Goal: Task Accomplishment & Management: Manage account settings

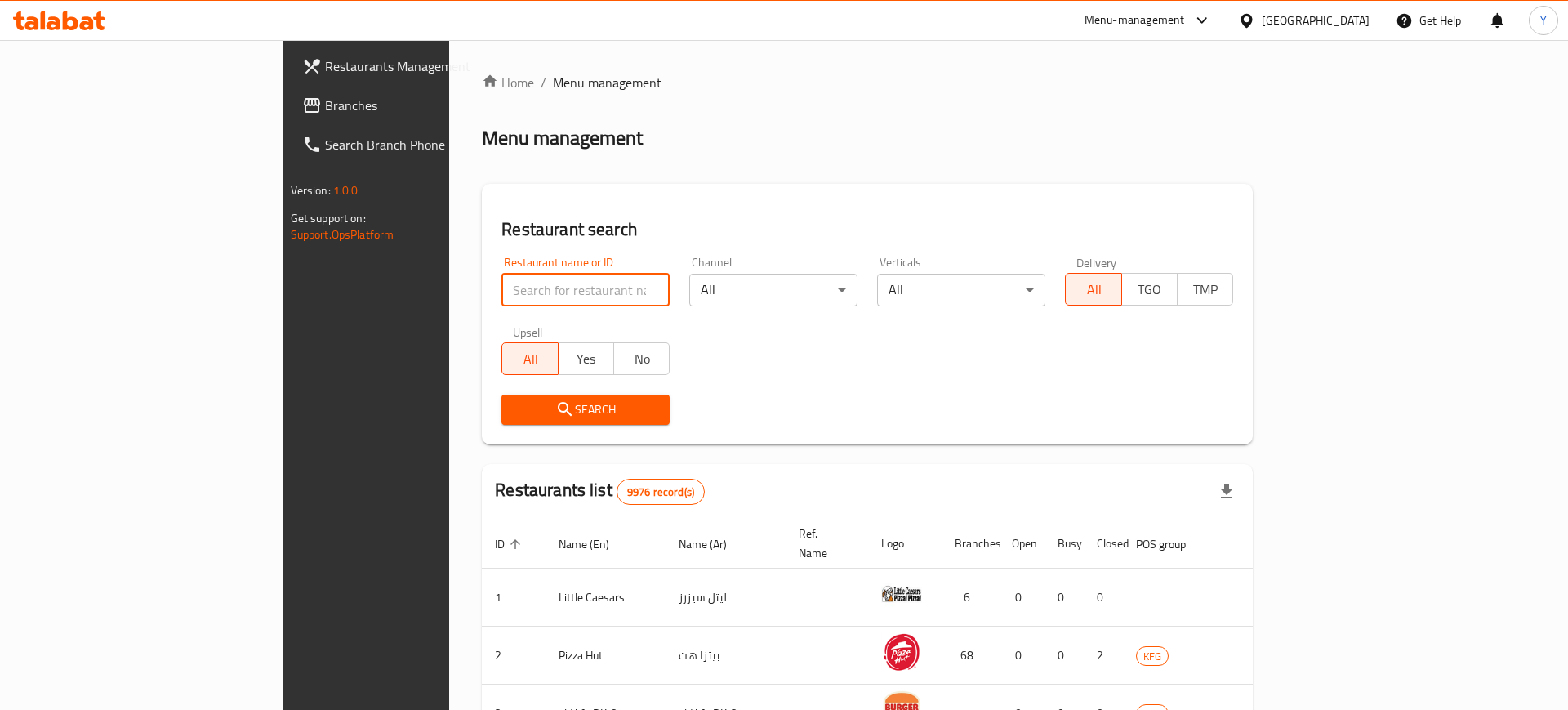
click at [504, 280] on input "search" at bounding box center [586, 289] width 168 height 33
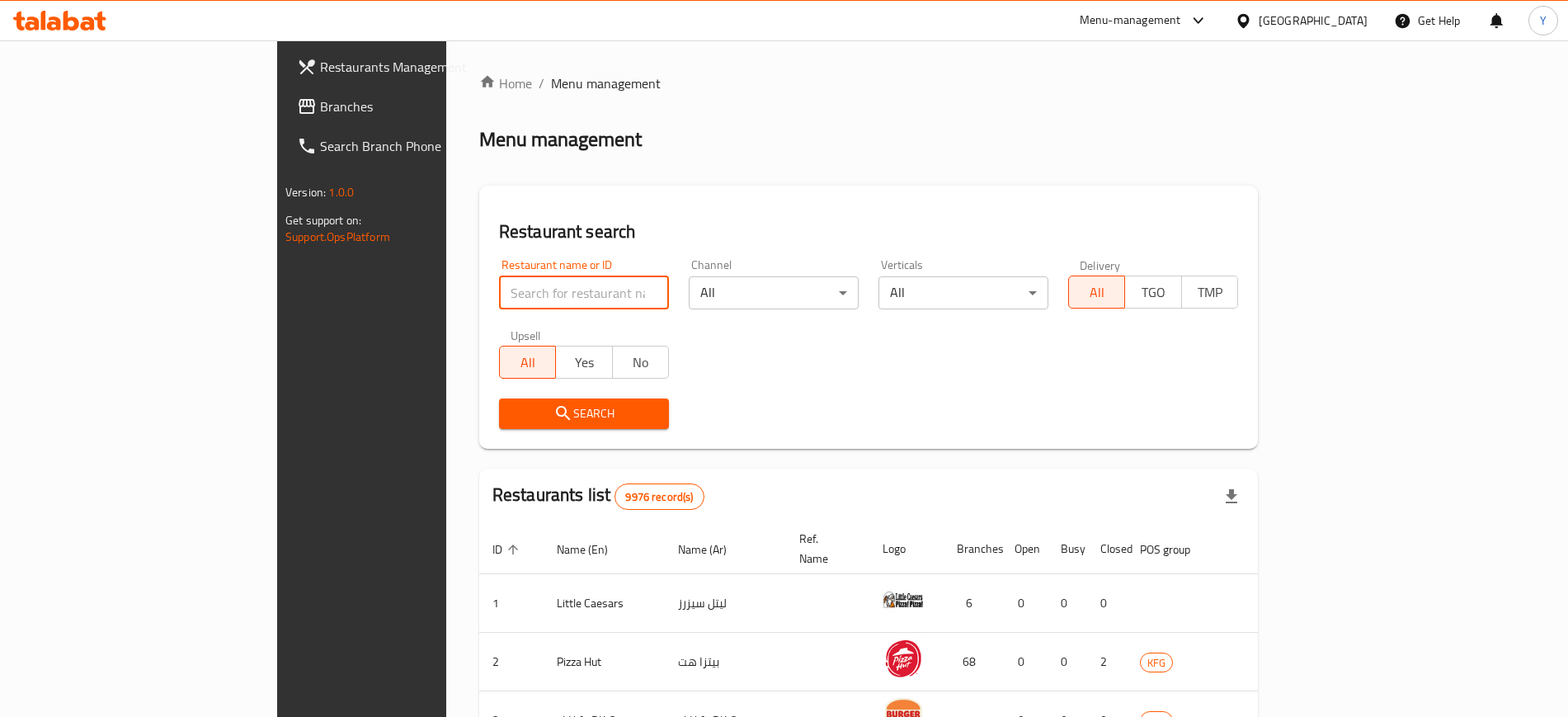
click at [520, 287] on input "search" at bounding box center [583, 292] width 170 height 33
click at [632, 120] on div "Home / Menu management Menu management Restaurant search Restaurant name or ID …" at bounding box center [867, 617] width 778 height 1089
click at [499, 289] on input "search" at bounding box center [583, 292] width 170 height 33
type input "am darweesh"
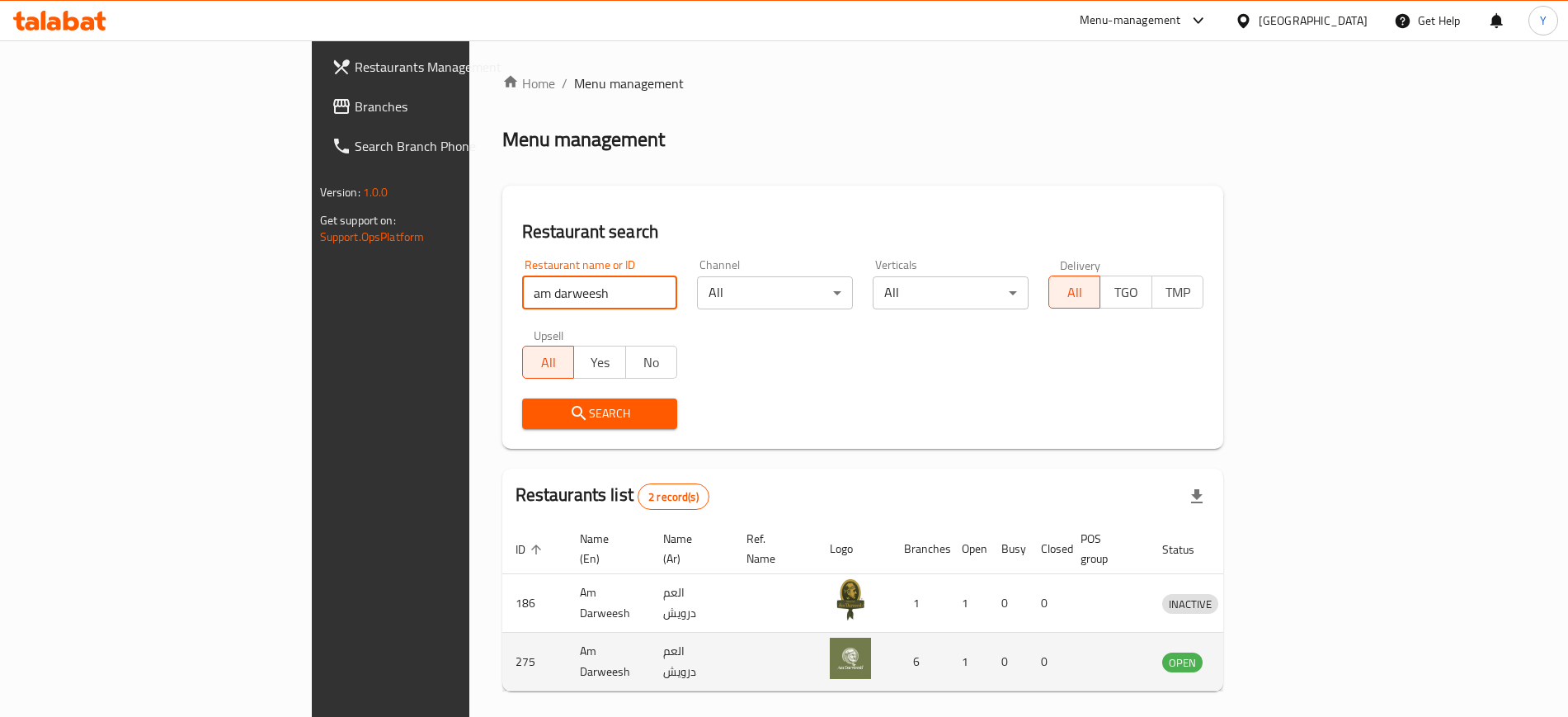
click at [1270, 652] on icon "enhanced table" at bounding box center [1261, 662] width 20 height 20
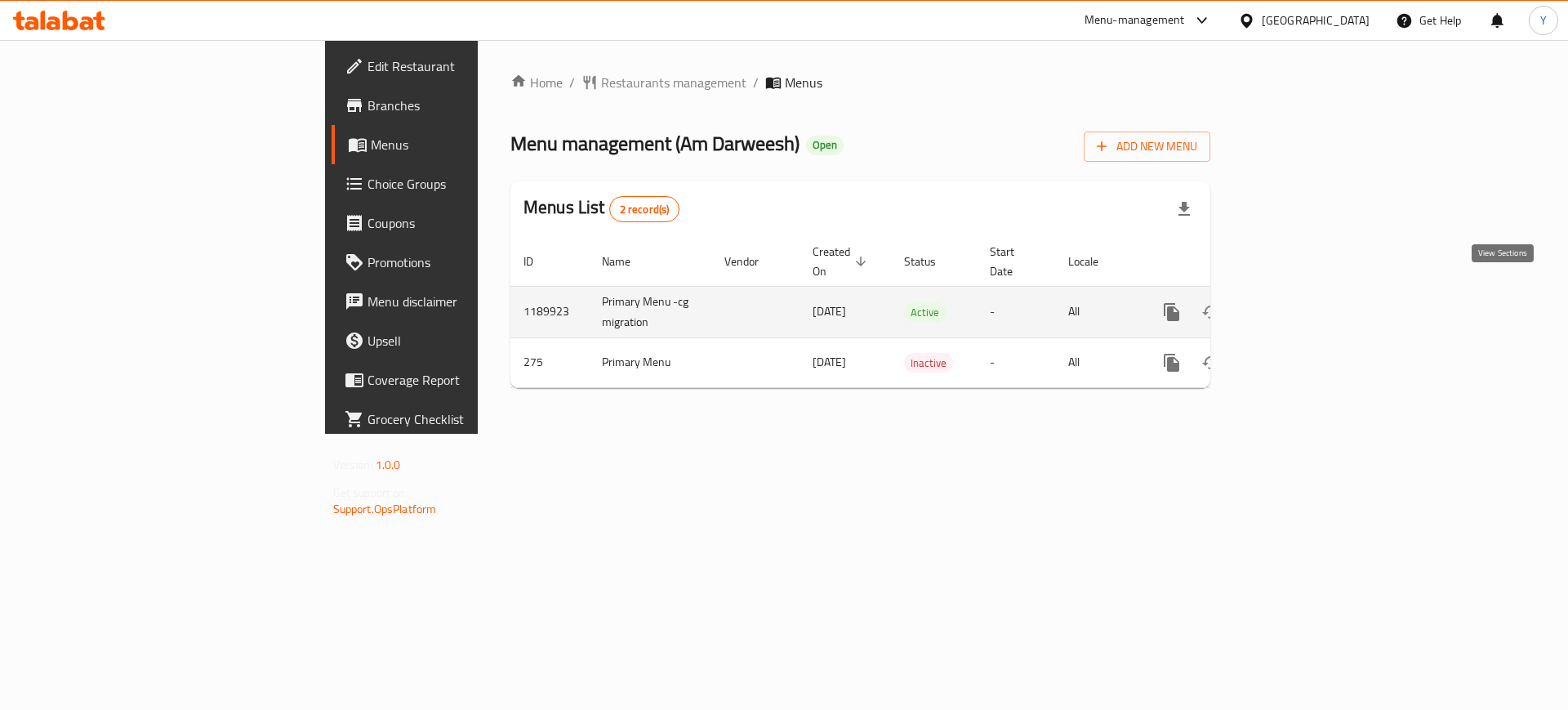
click at [1299, 302] on icon "enhanced table" at bounding box center [1289, 312] width 20 height 20
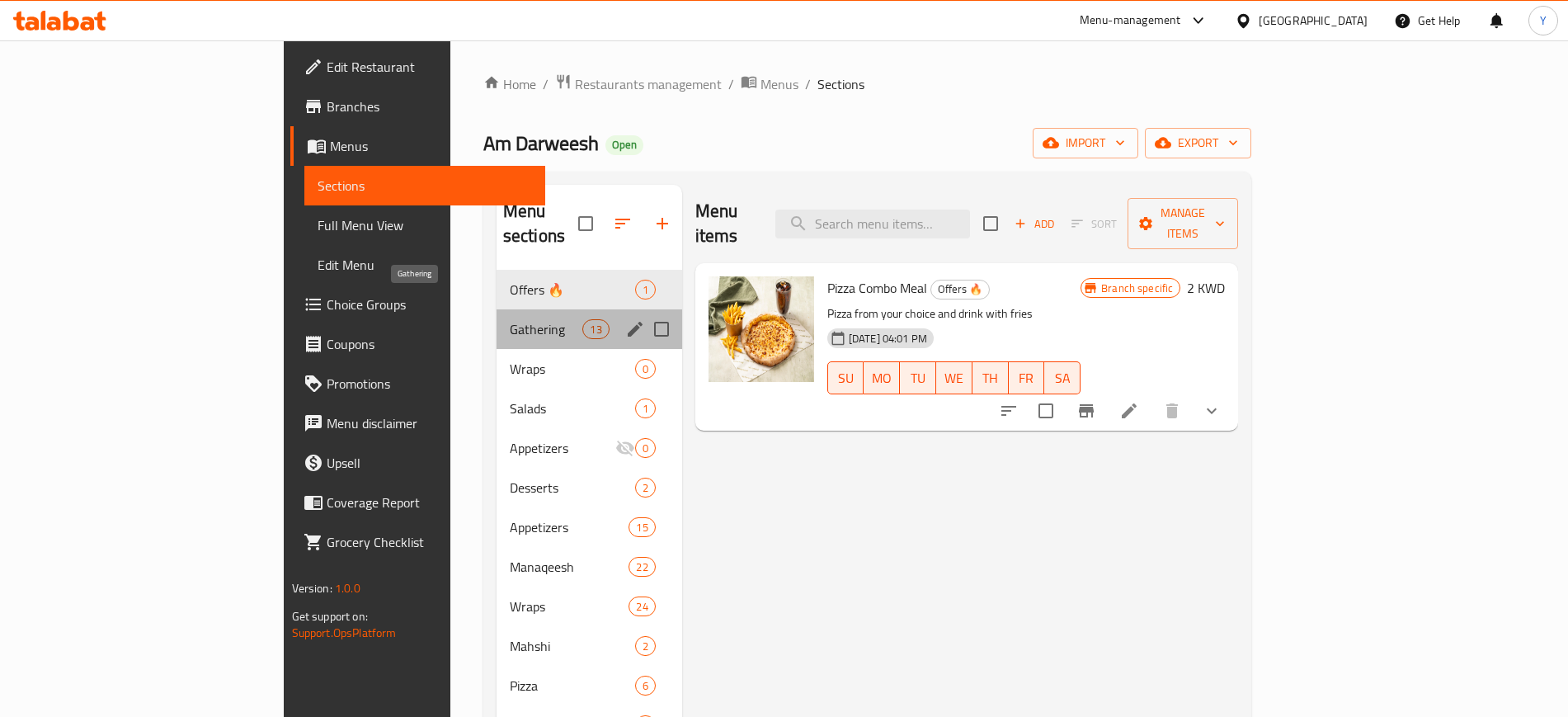
click at [509, 319] on span "Gathering" at bounding box center [546, 329] width 73 height 20
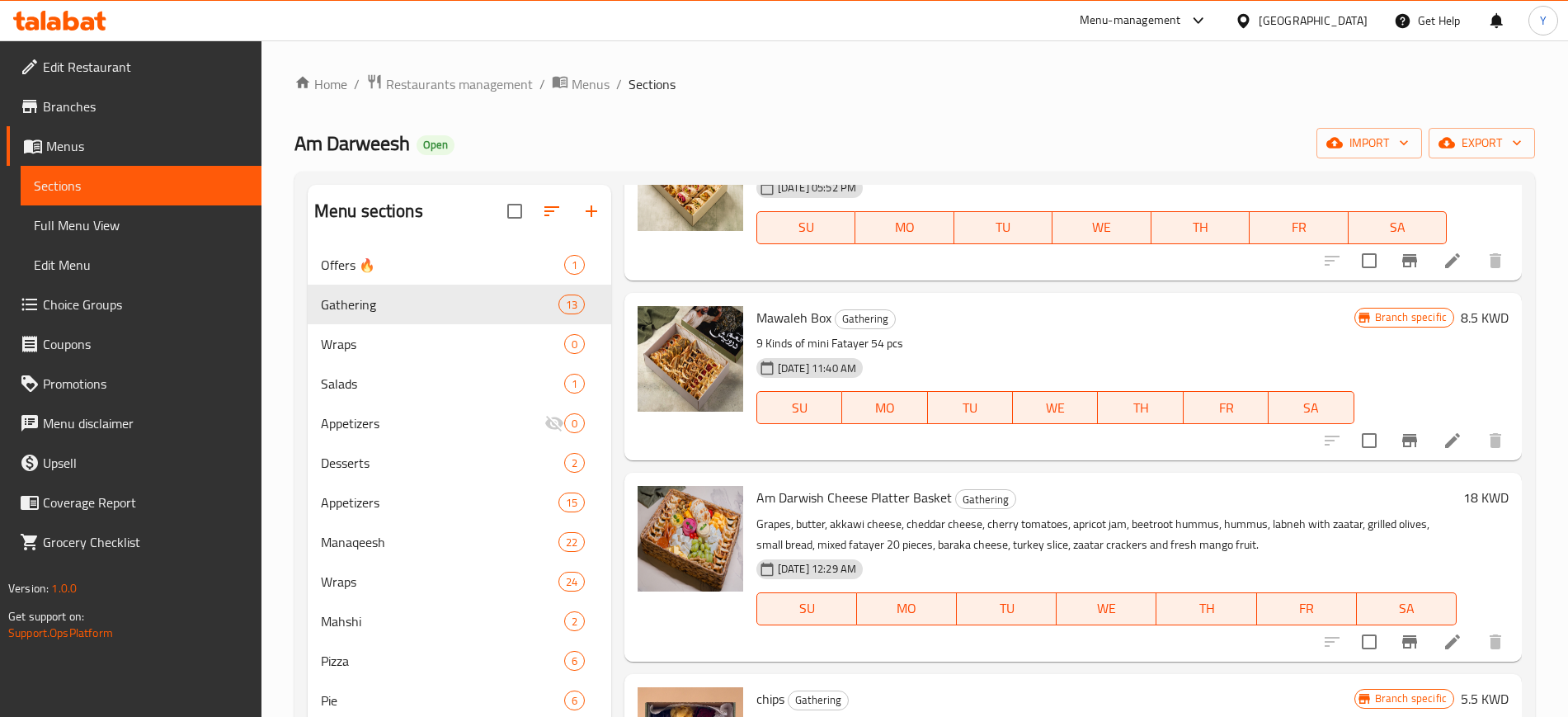
scroll to position [1049, 0]
click at [1443, 437] on icon at bounding box center [1453, 439] width 20 height 20
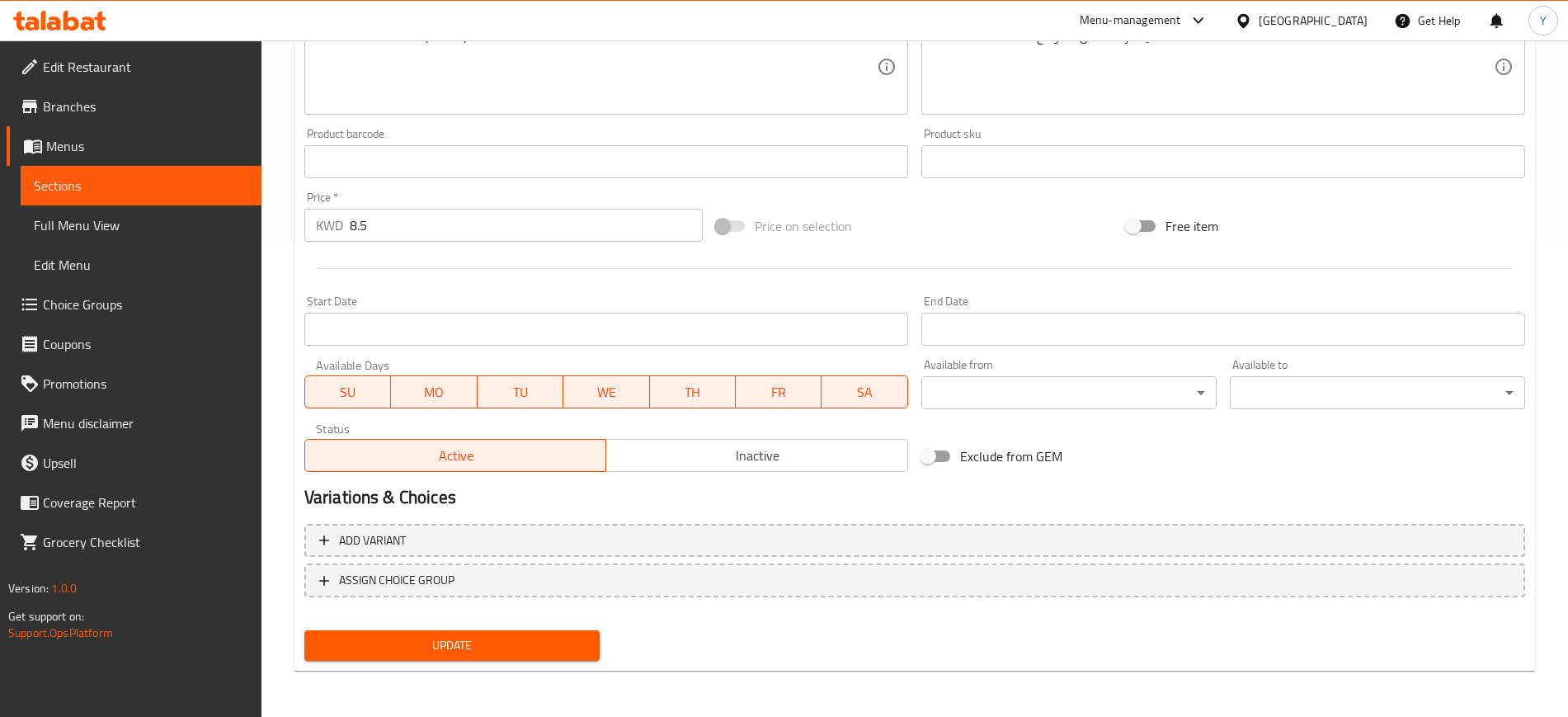
scroll to position [471, 0]
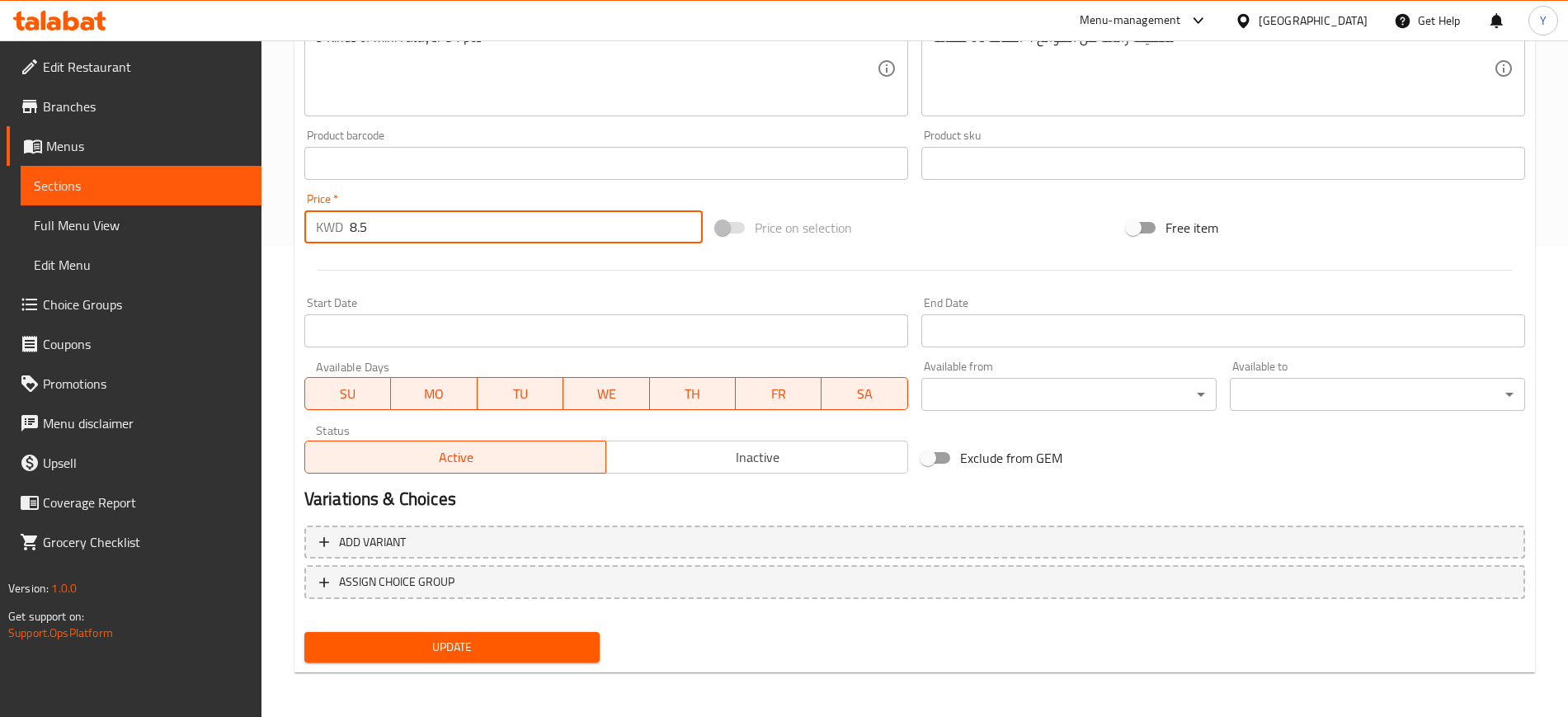
drag, startPoint x: 371, startPoint y: 230, endPoint x: 294, endPoint y: 219, distance: 77.8
click at [295, 219] on div "Update Mawaleh Box Change Image Size: 1200 x 800 px / Image formats: jpg, png /…" at bounding box center [915, 180] width 1241 height 984
type input "10.5"
click at [449, 644] on span "Update" at bounding box center [452, 647] width 269 height 21
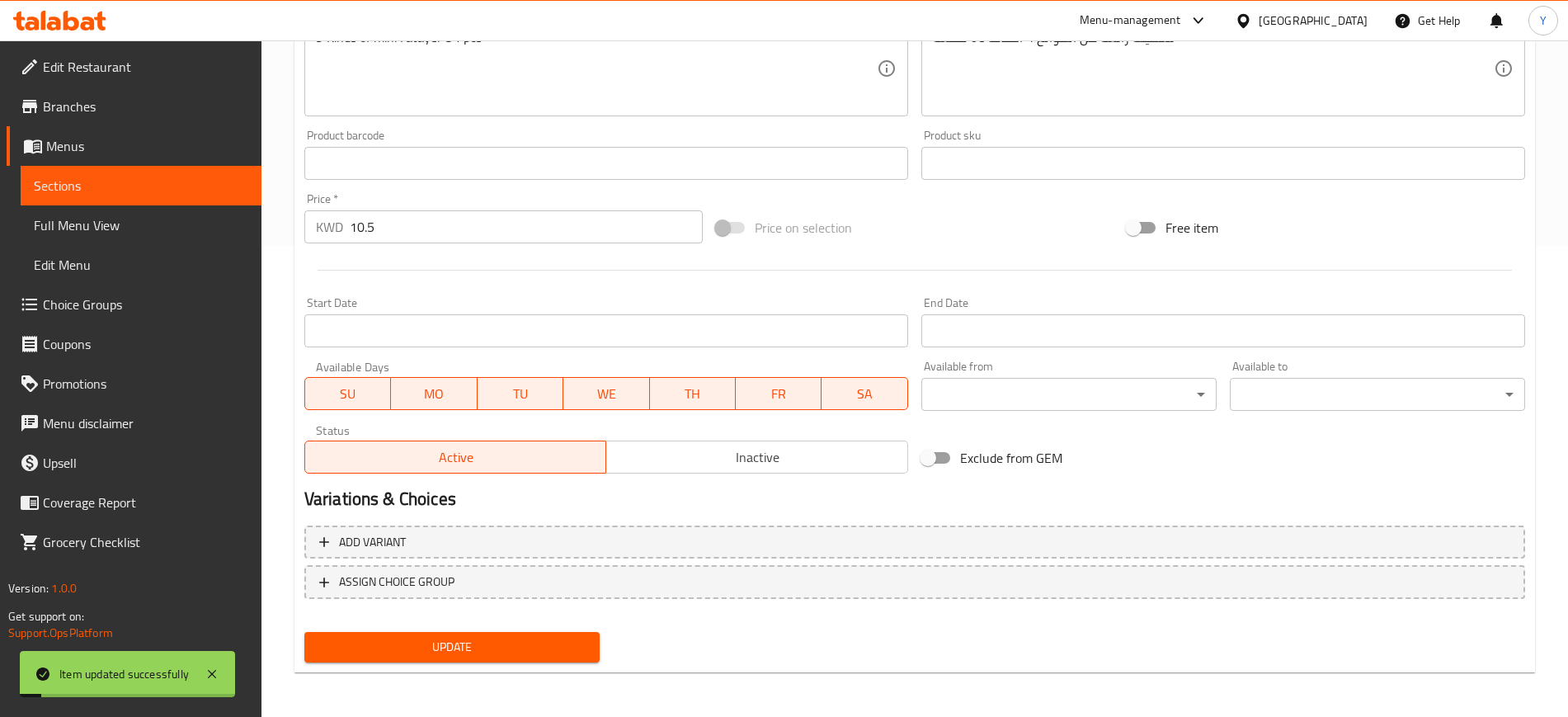
scroll to position [0, 0]
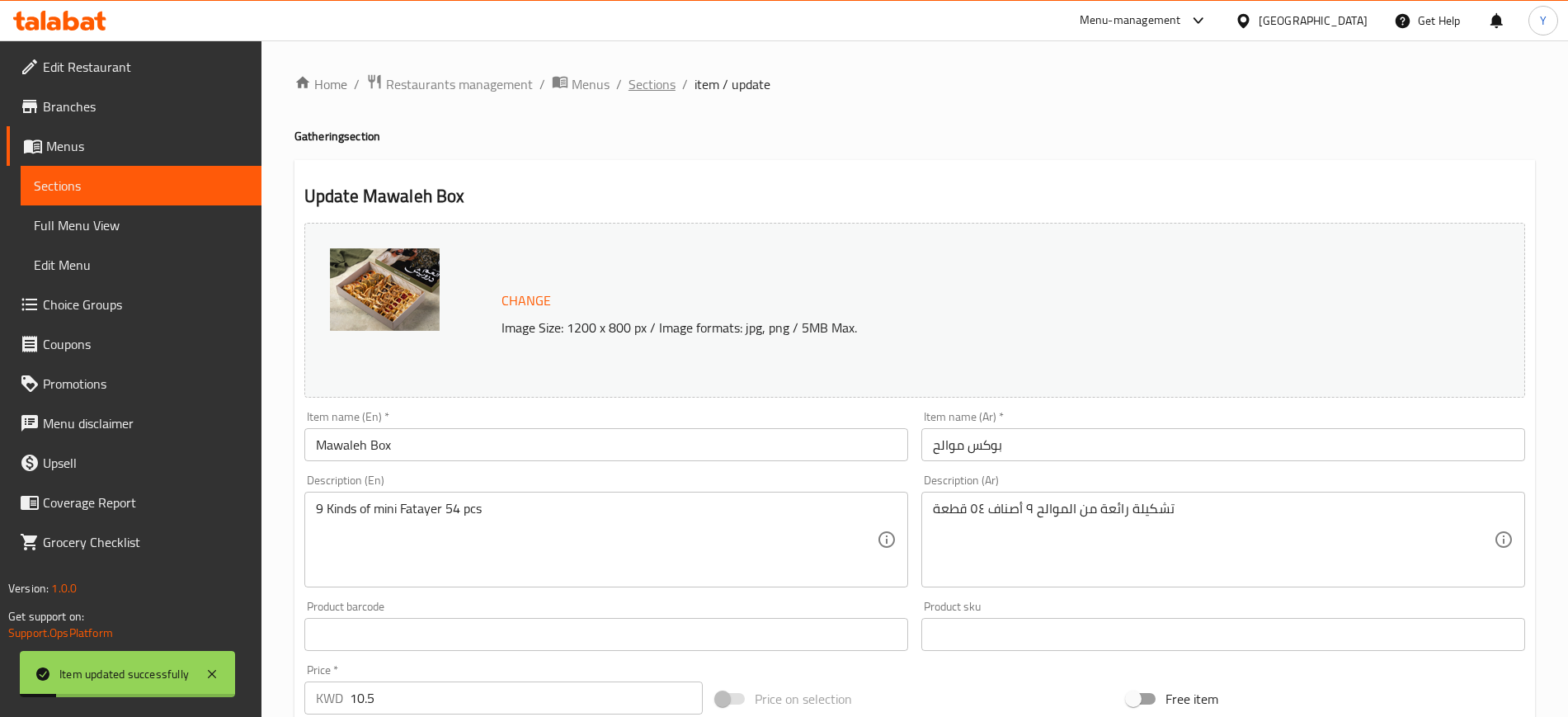
click at [647, 78] on span "Sections" at bounding box center [652, 84] width 47 height 20
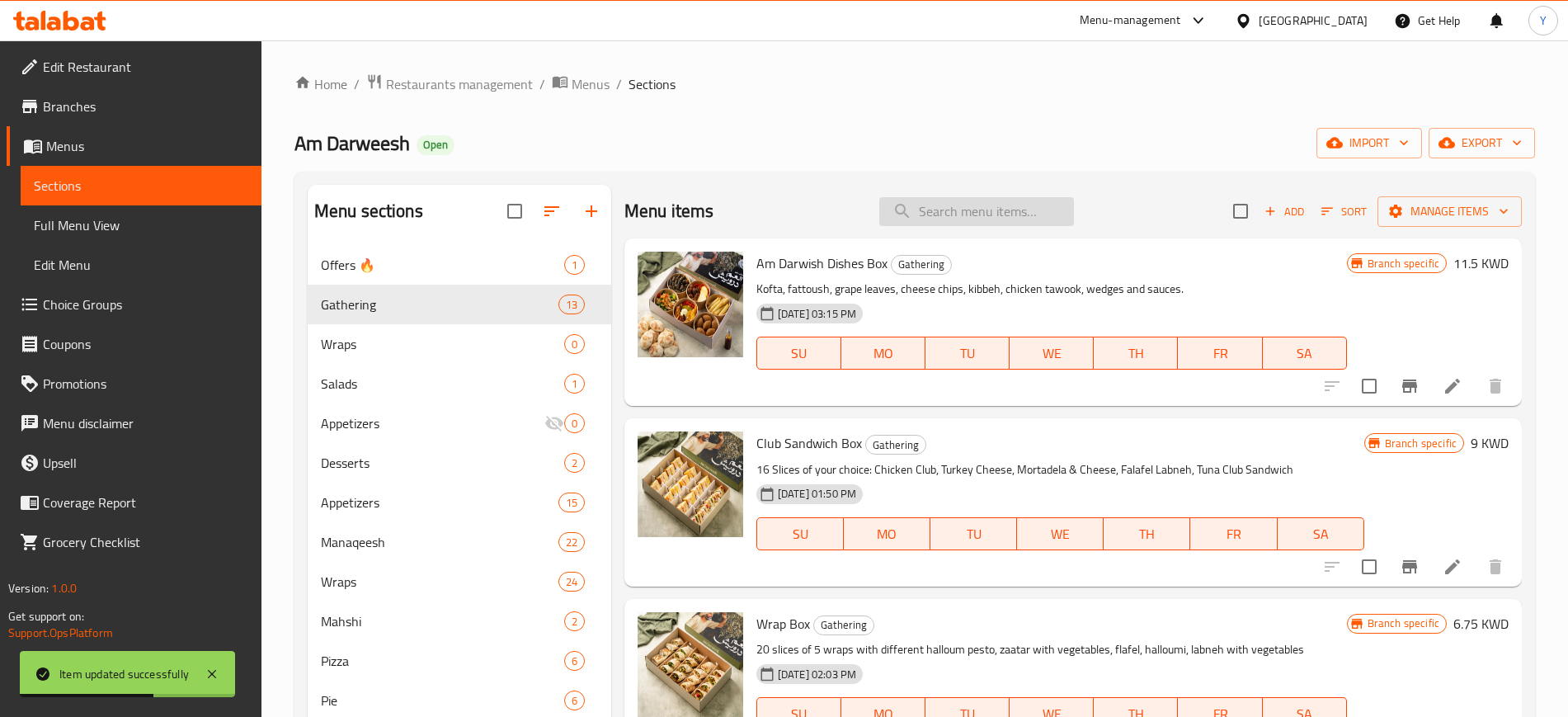
click at [930, 207] on input "search" at bounding box center [977, 212] width 195 height 29
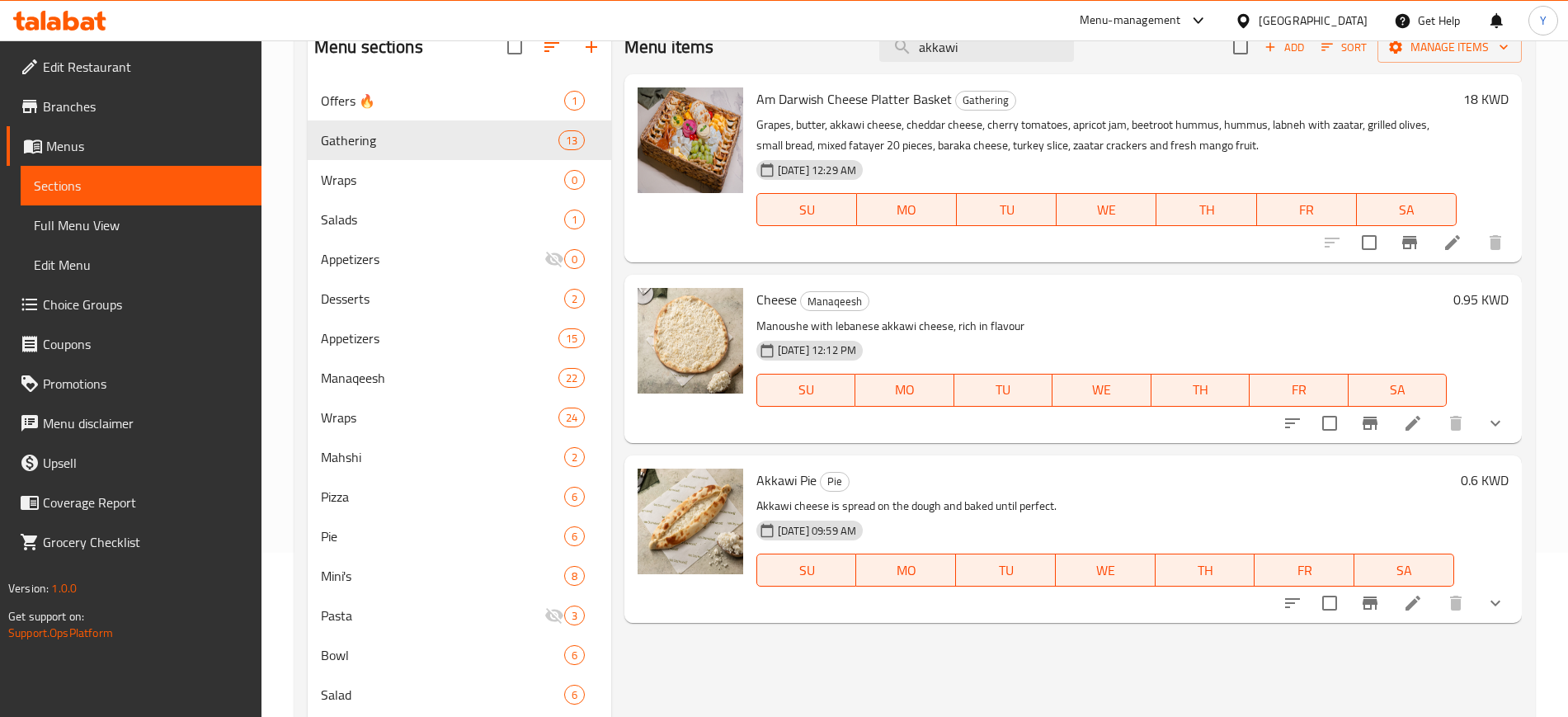
scroll to position [165, 0]
type input "akkawi"
click at [1412, 610] on icon at bounding box center [1413, 602] width 20 height 20
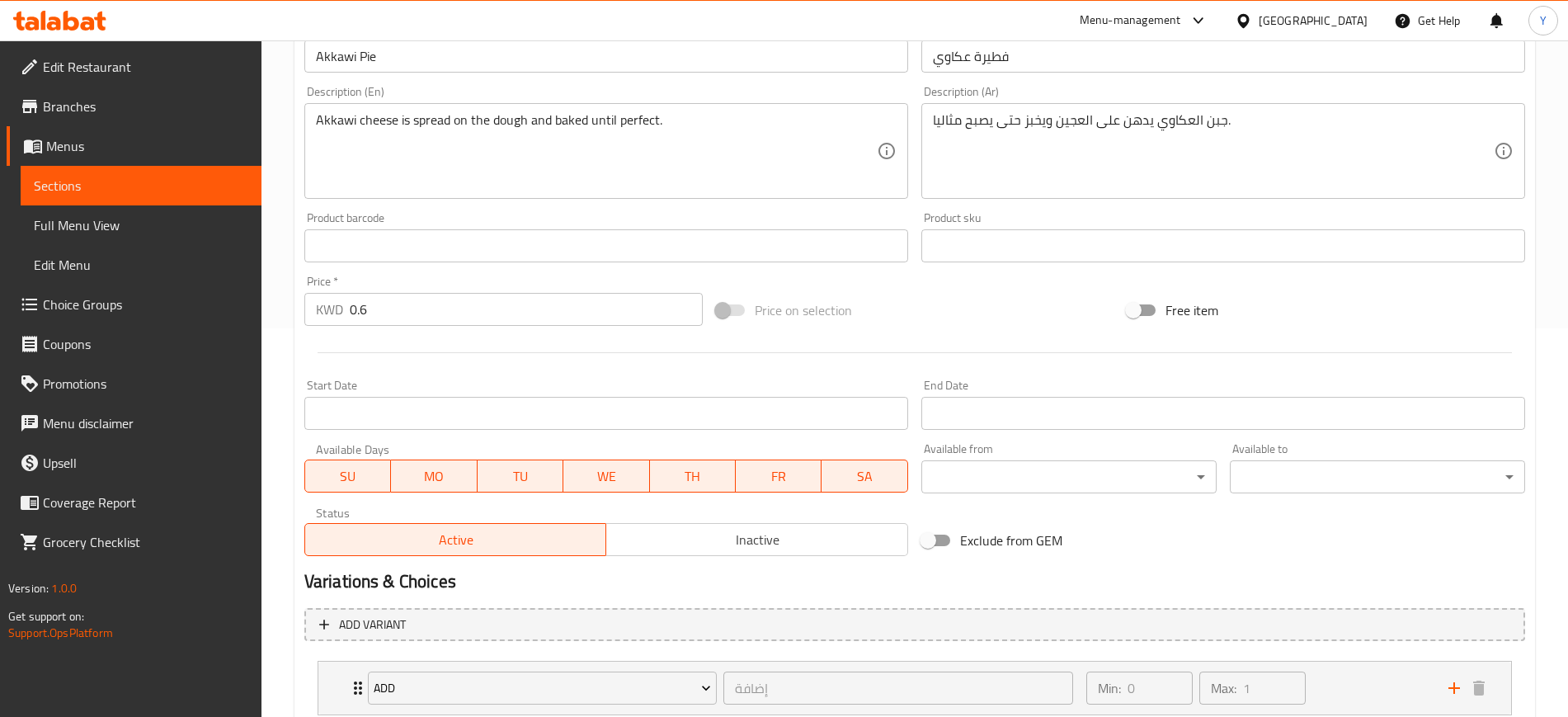
scroll to position [388, 0]
click at [400, 308] on input "0.6" at bounding box center [526, 310] width 353 height 33
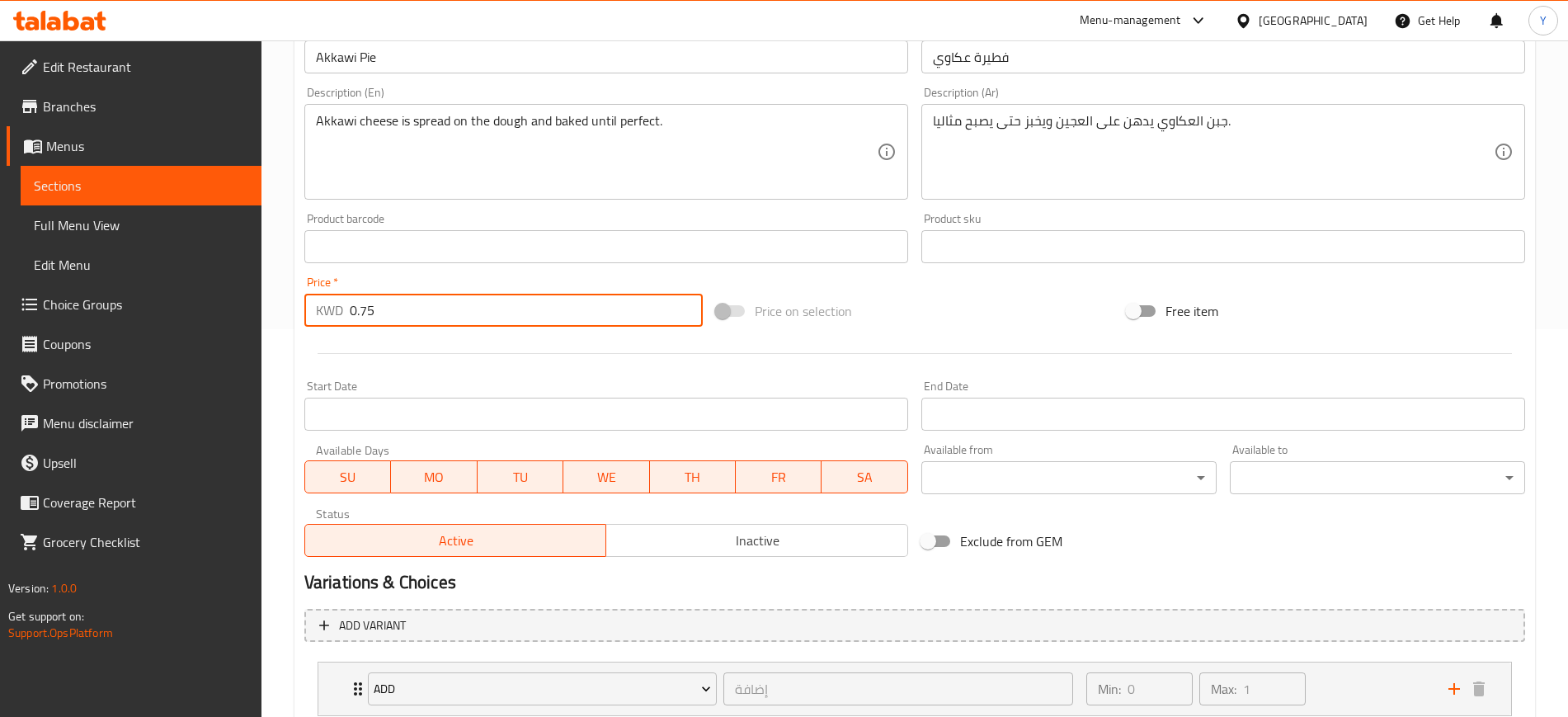
scroll to position [500, 0]
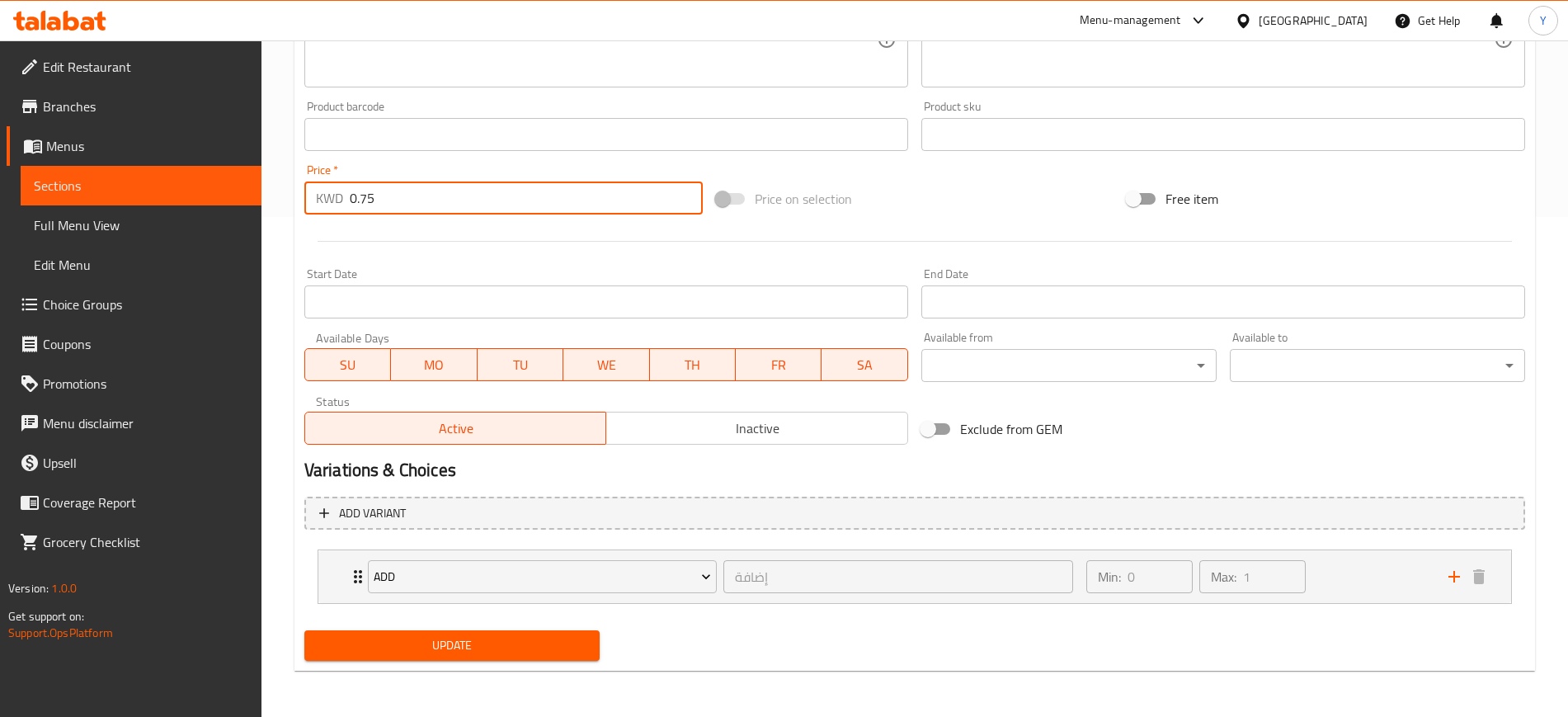
type input "0.75"
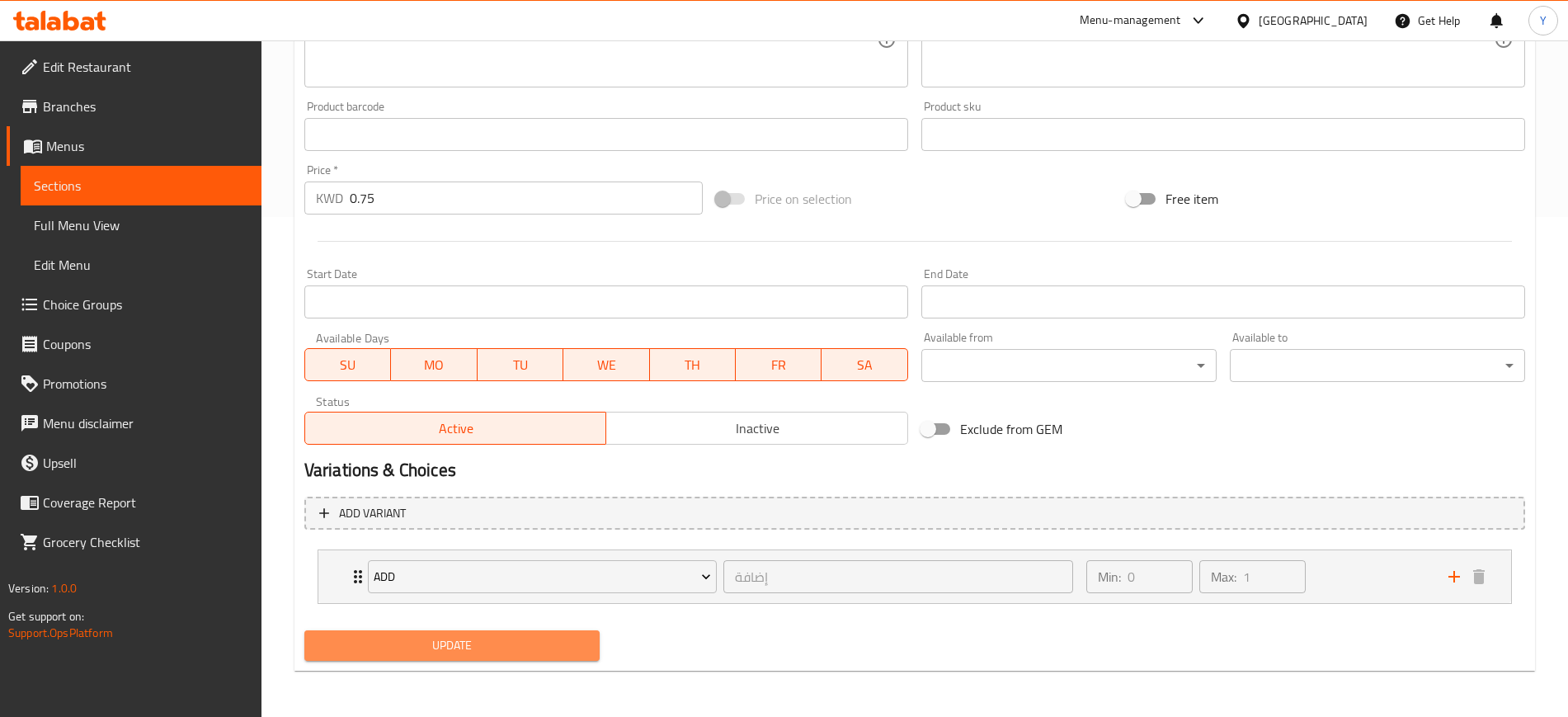
click at [399, 652] on span "Update" at bounding box center [452, 645] width 269 height 21
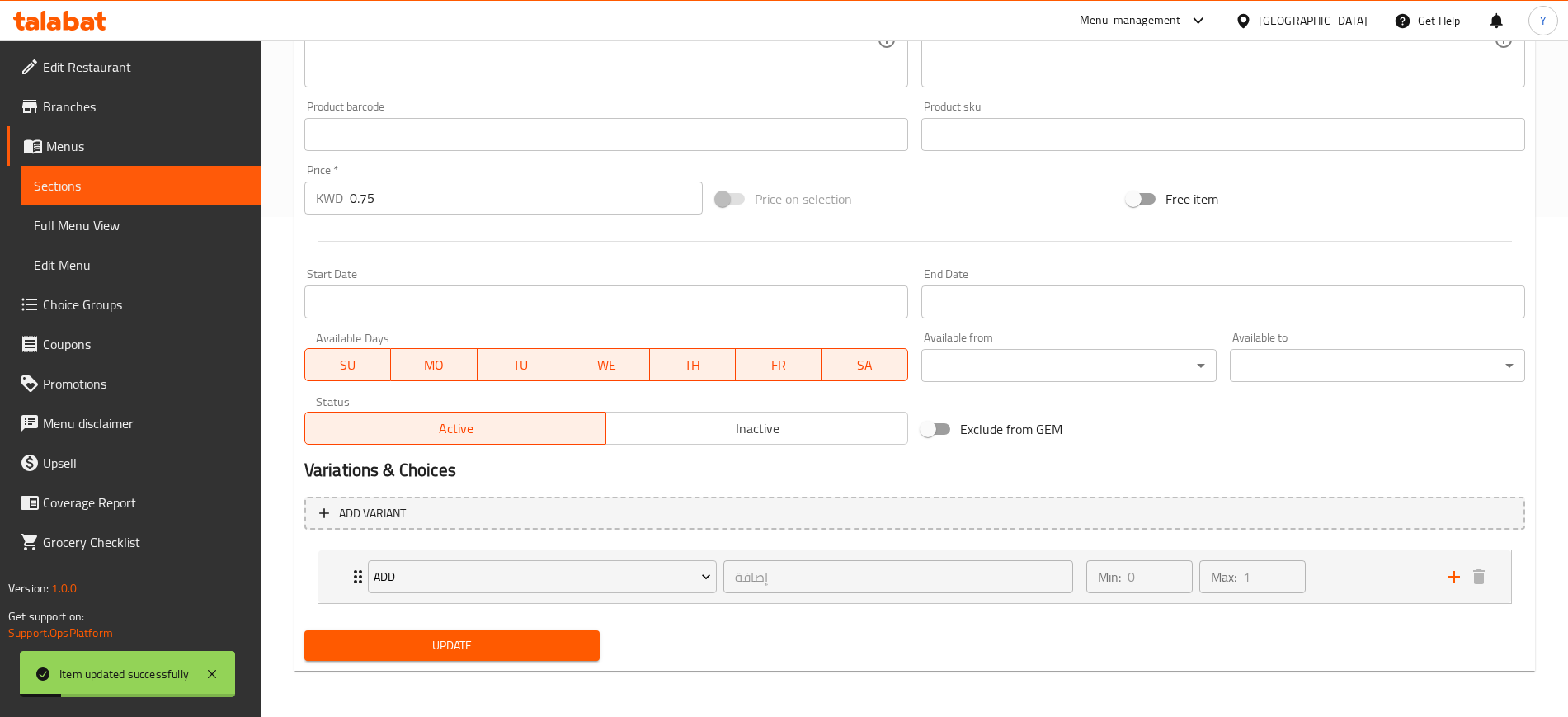
scroll to position [0, 0]
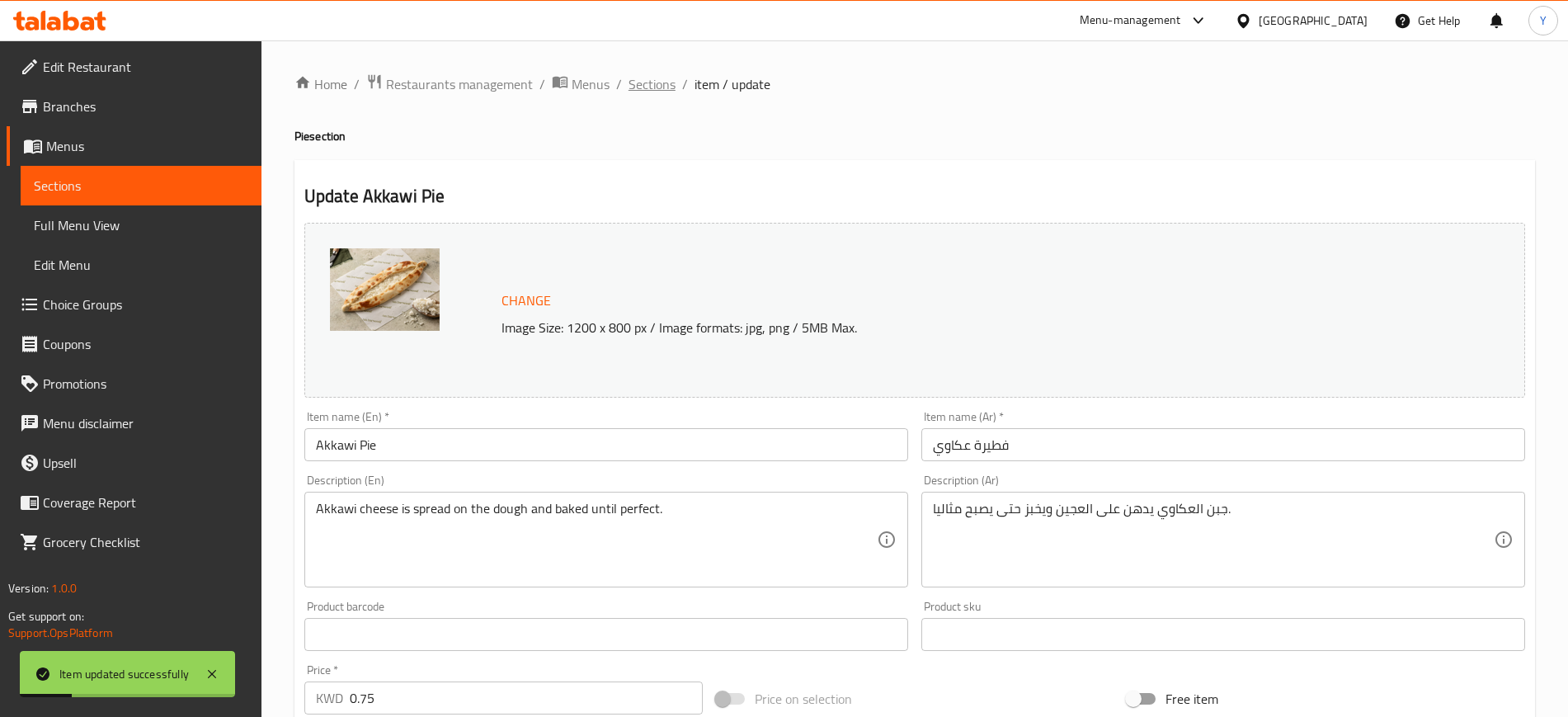
click at [644, 86] on span "Sections" at bounding box center [652, 84] width 47 height 20
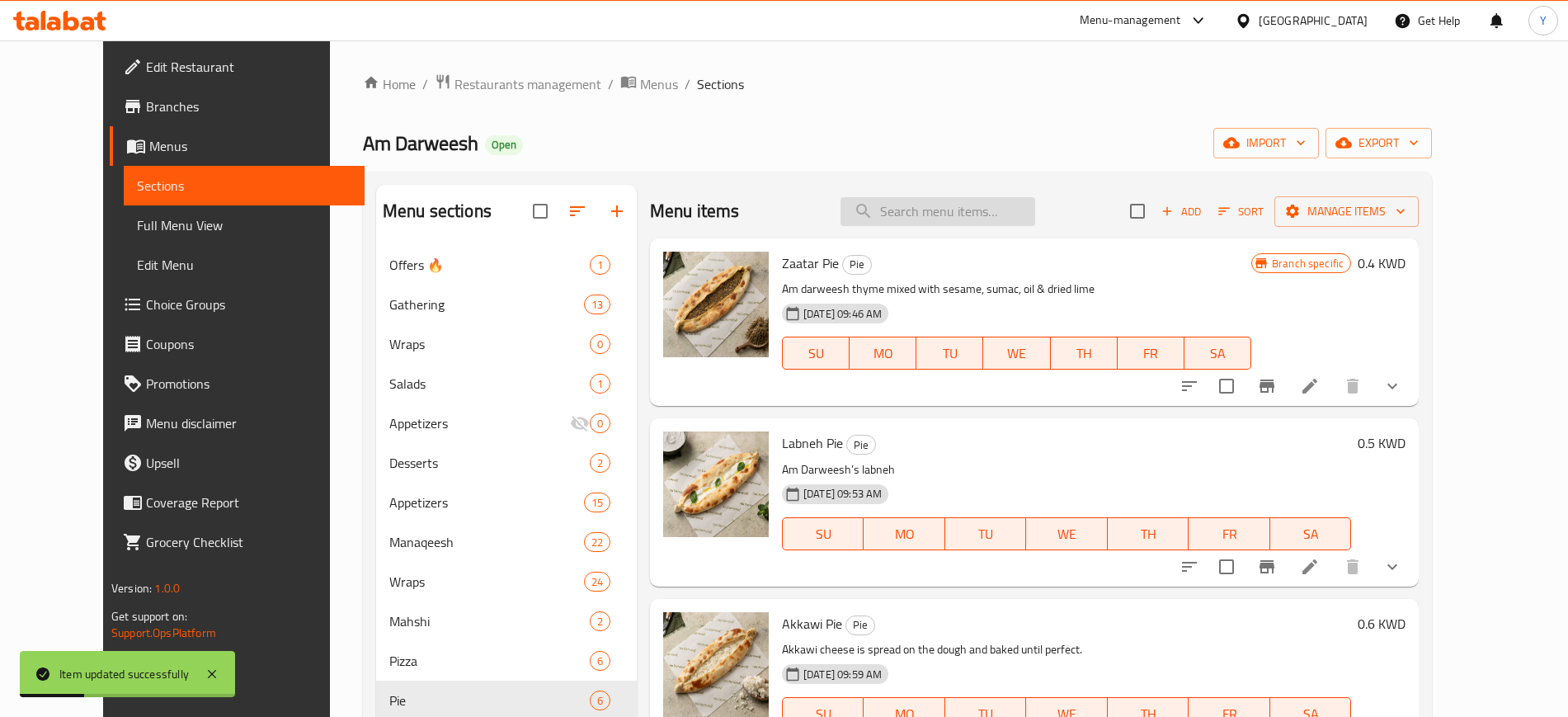
click at [934, 215] on input "search" at bounding box center [938, 212] width 195 height 29
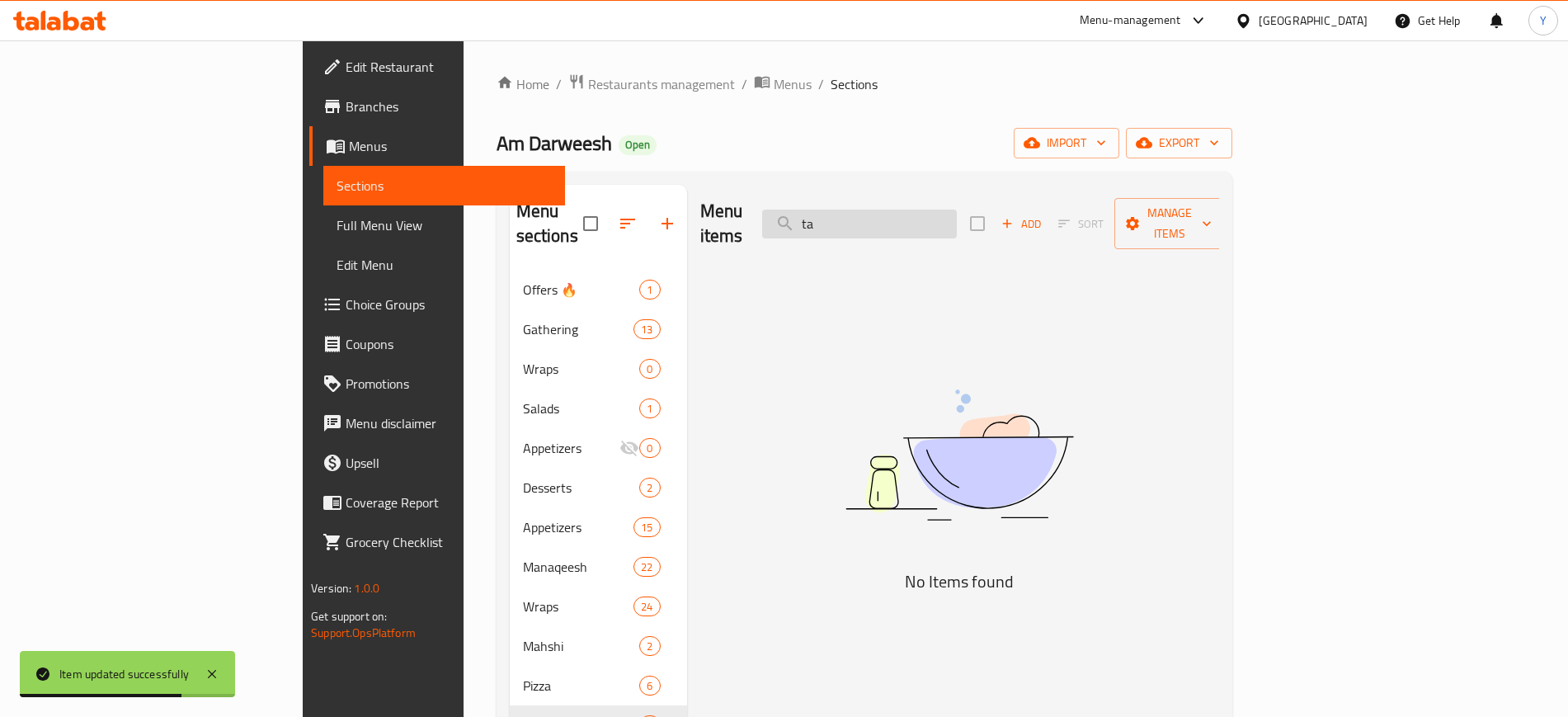
type input "t"
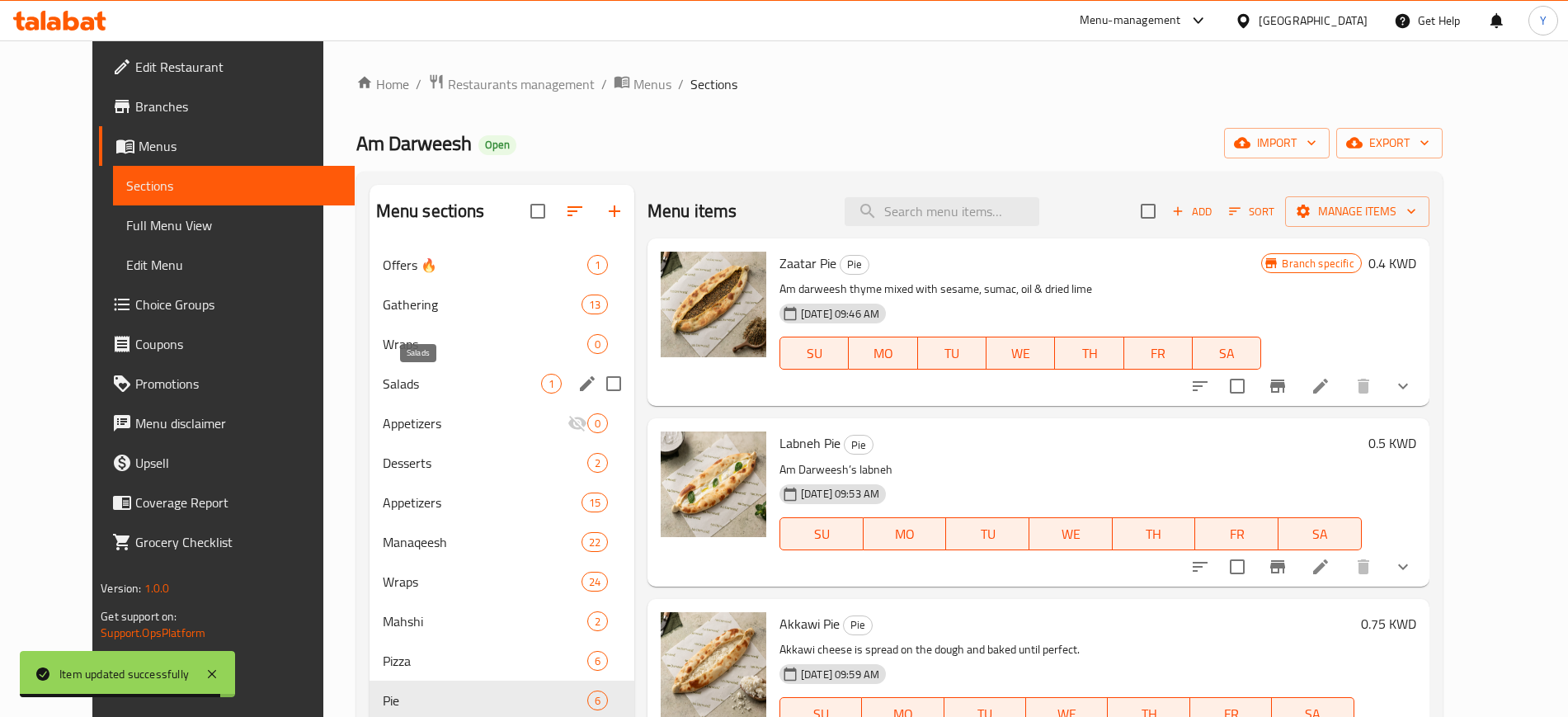
click at [427, 382] on span "Salads" at bounding box center [462, 383] width 159 height 20
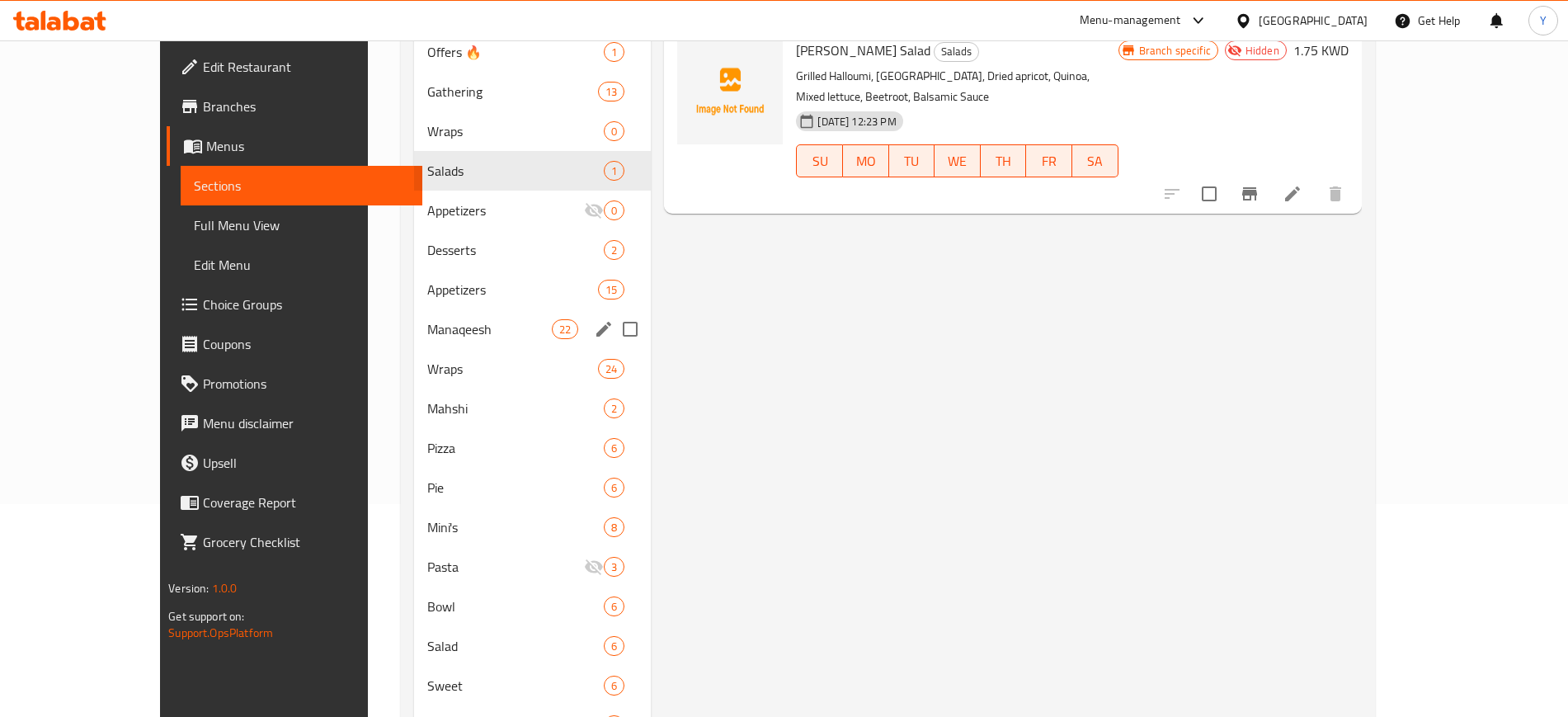
scroll to position [357, 0]
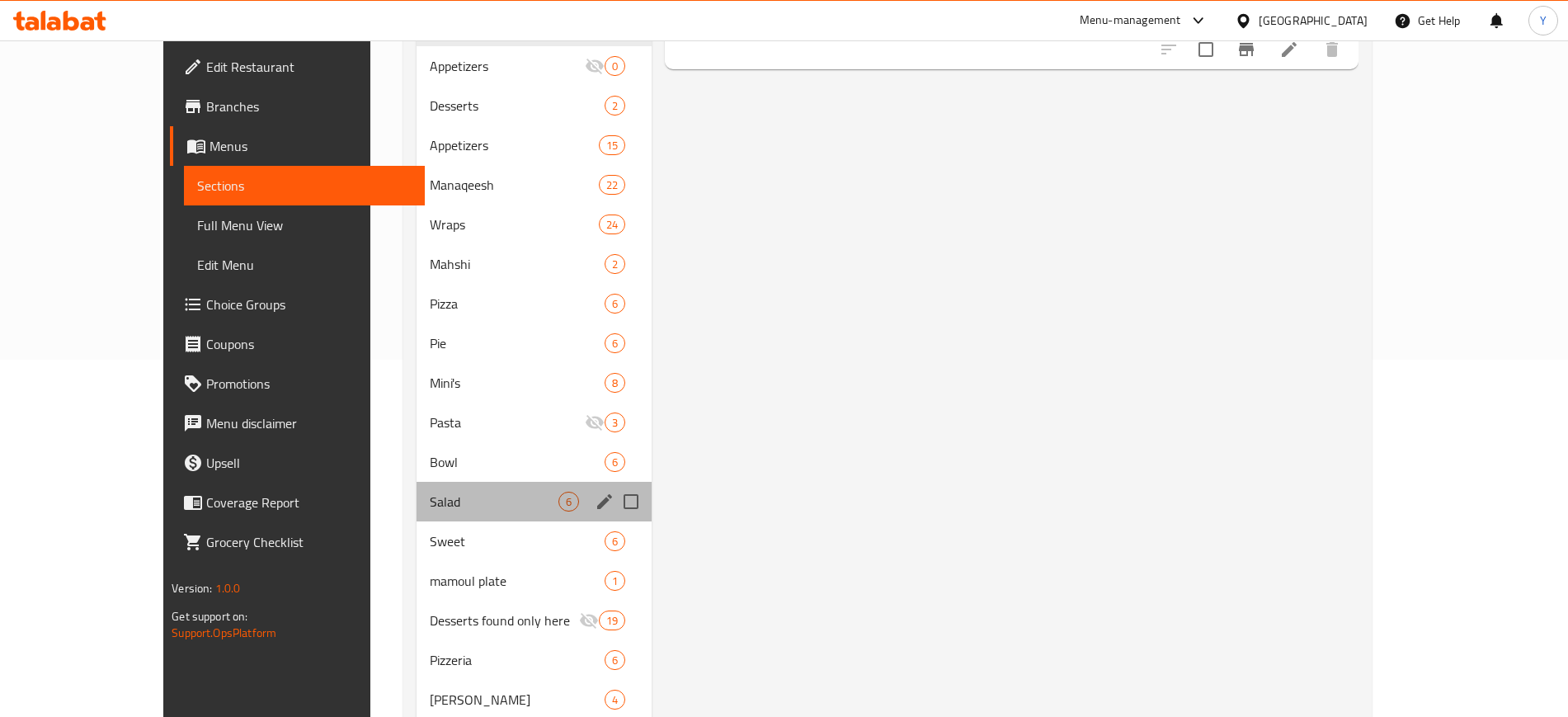
click at [437, 488] on div "Salad 6" at bounding box center [535, 501] width 236 height 40
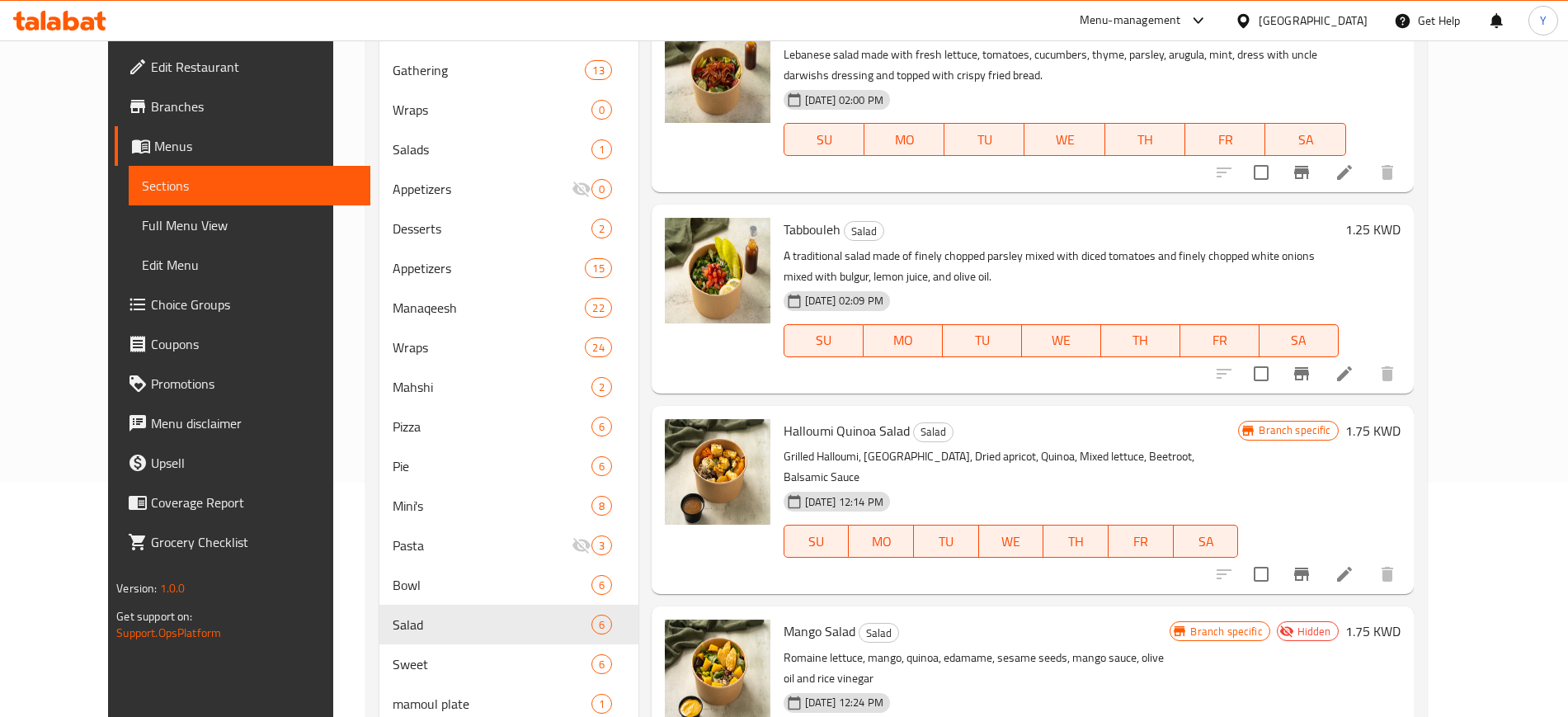
scroll to position [234, 0]
click at [1354, 373] on icon at bounding box center [1344, 374] width 20 height 20
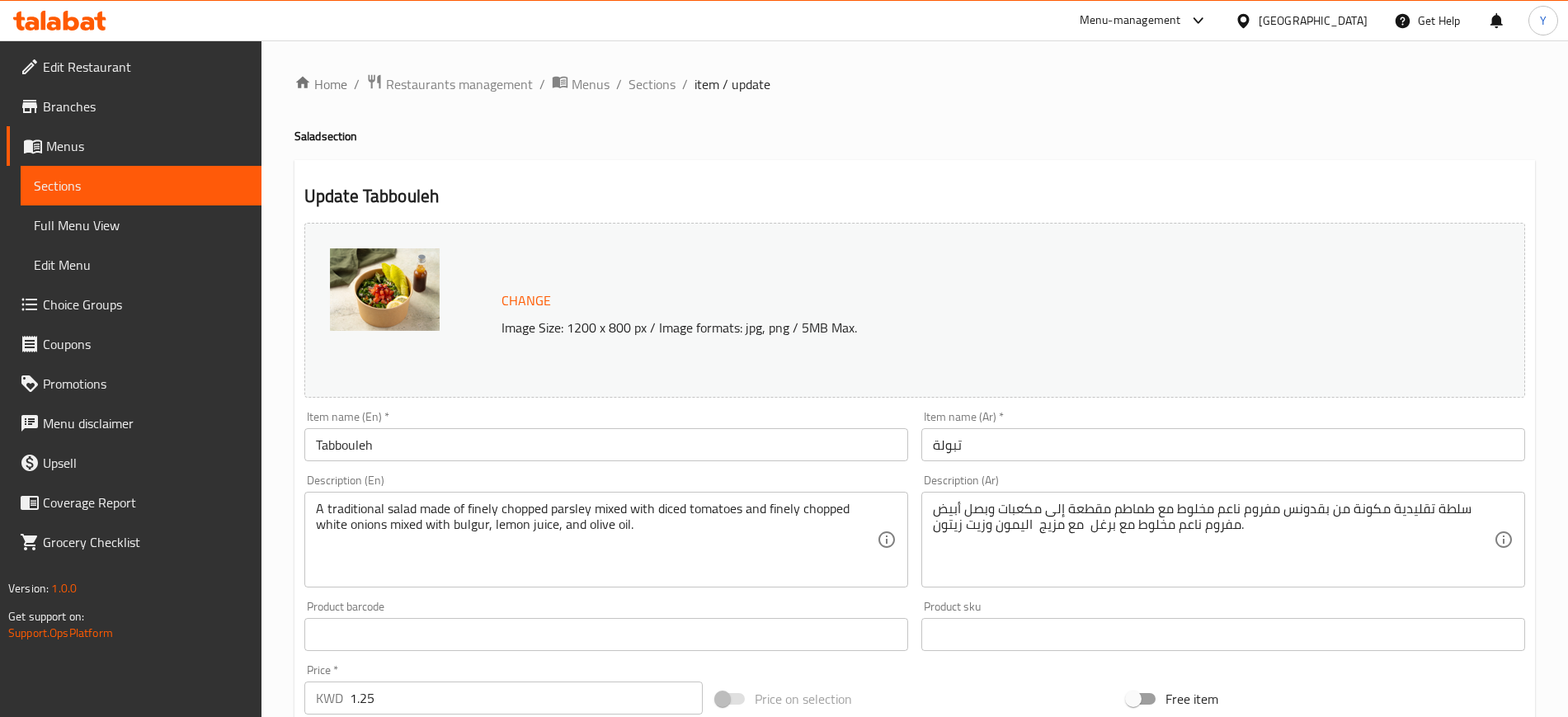
scroll to position [230, 0]
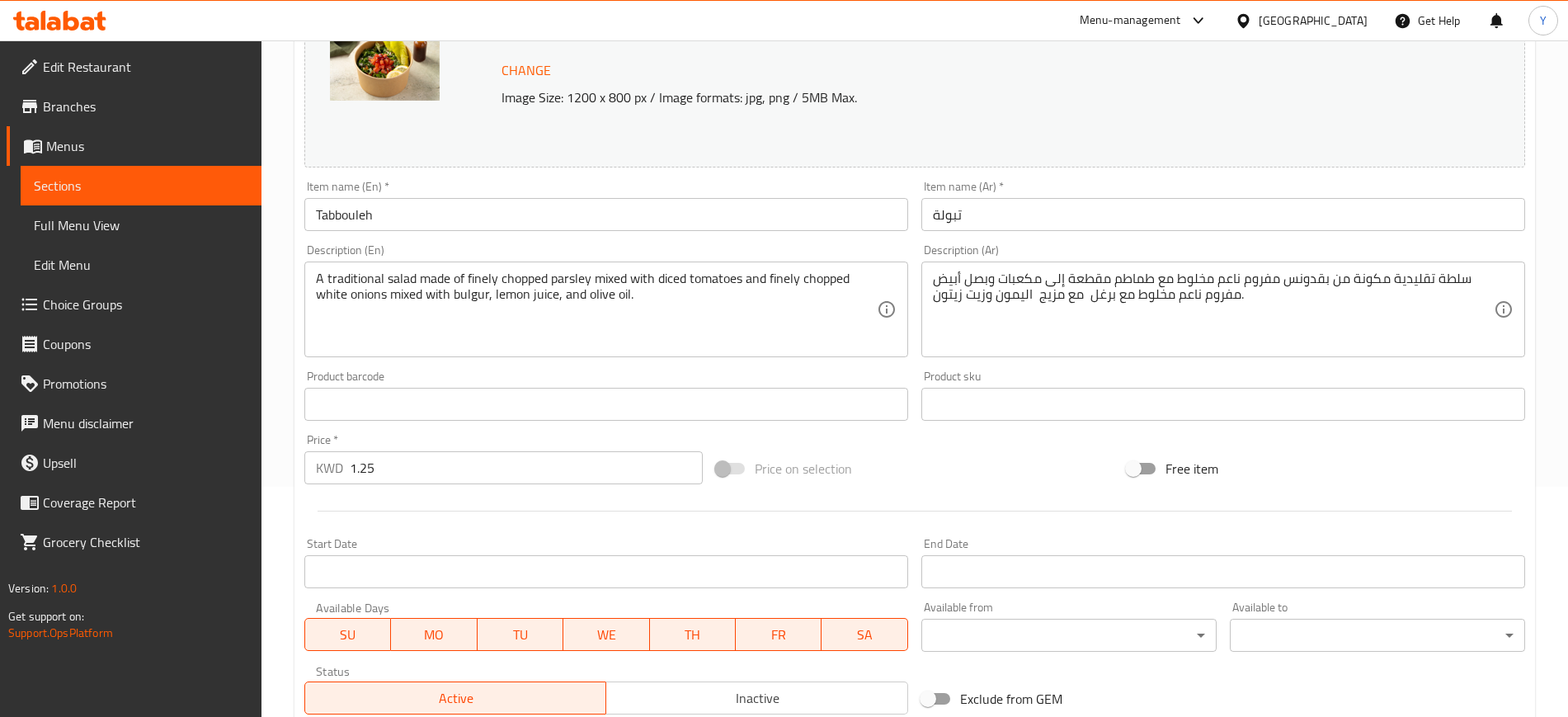
click at [392, 458] on input "1.25" at bounding box center [526, 467] width 353 height 33
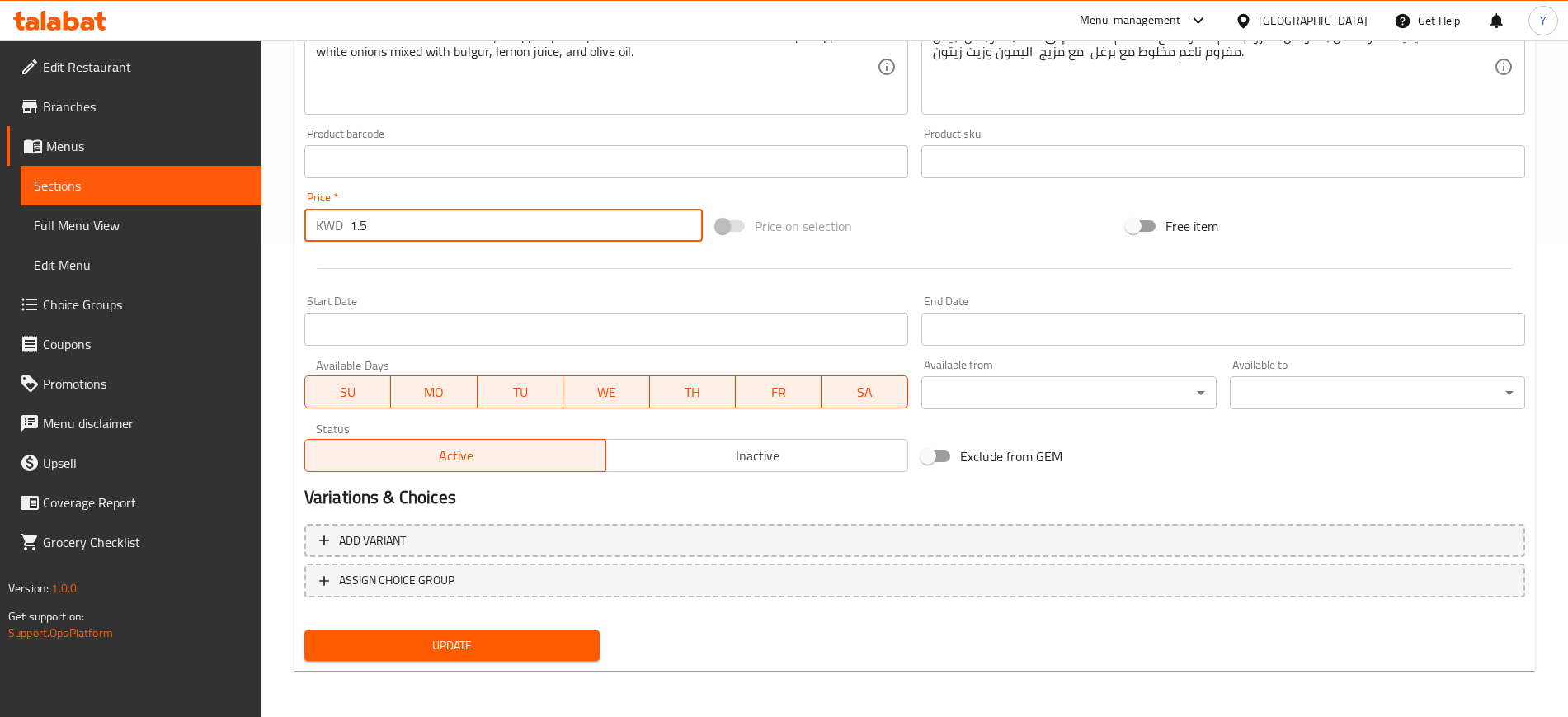
type input "1.5"
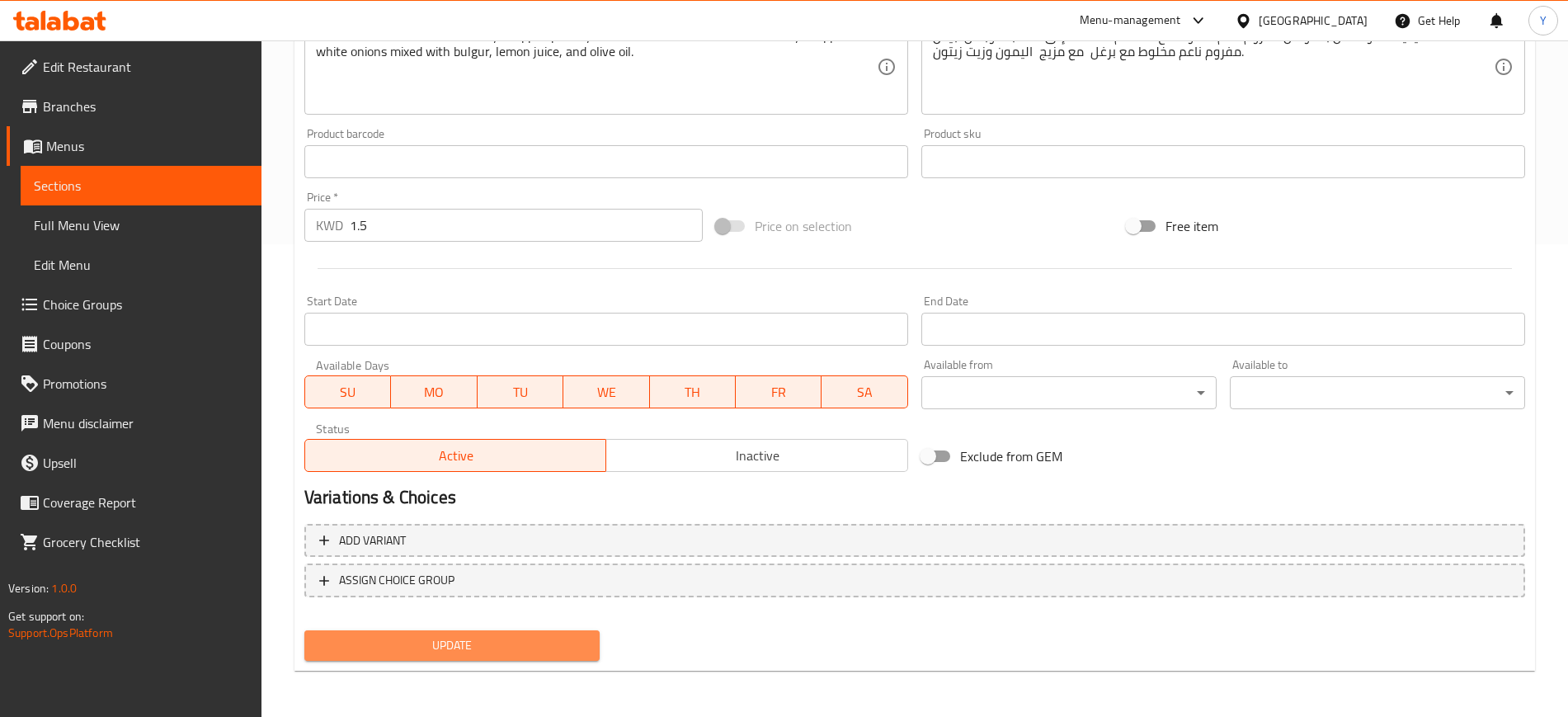
click at [385, 633] on button "Update" at bounding box center [451, 646] width 295 height 31
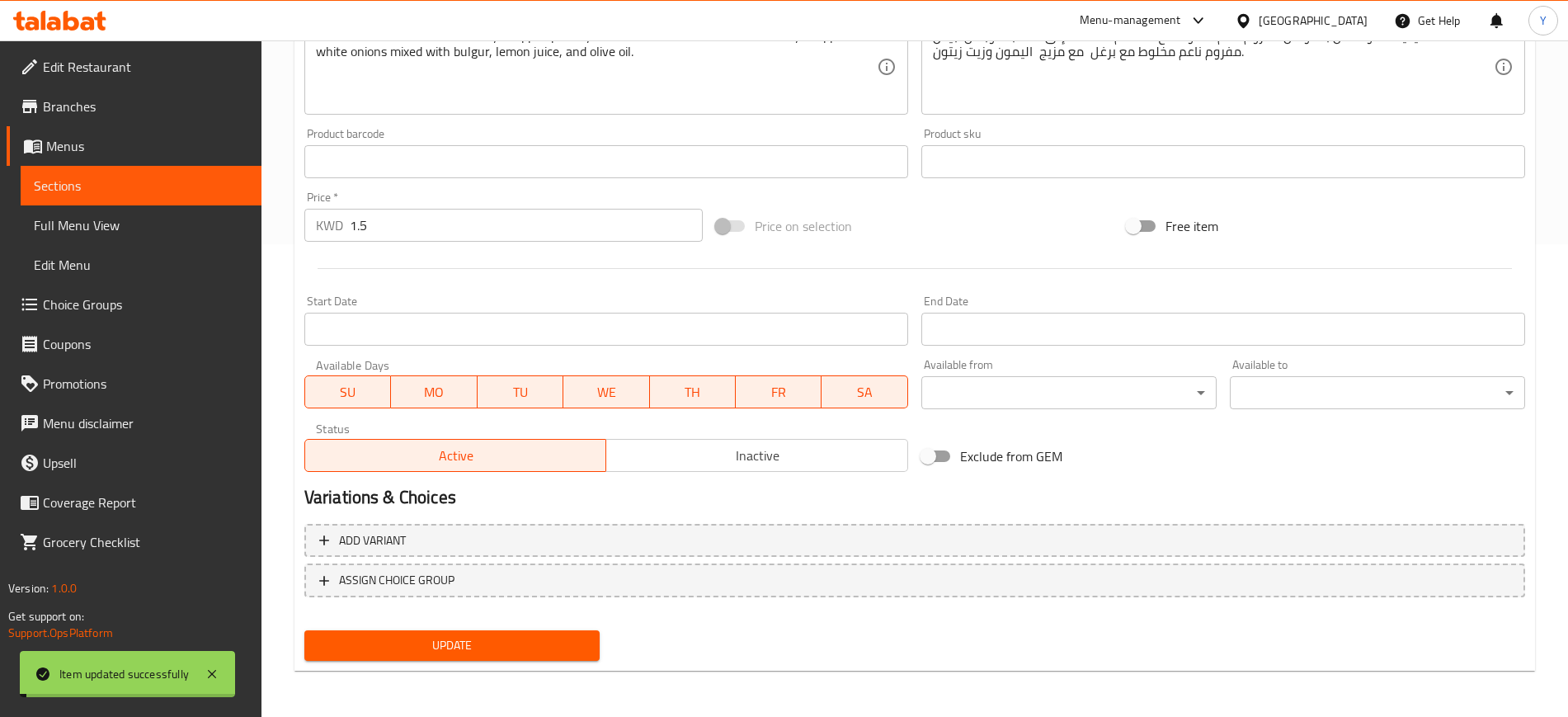
scroll to position [0, 0]
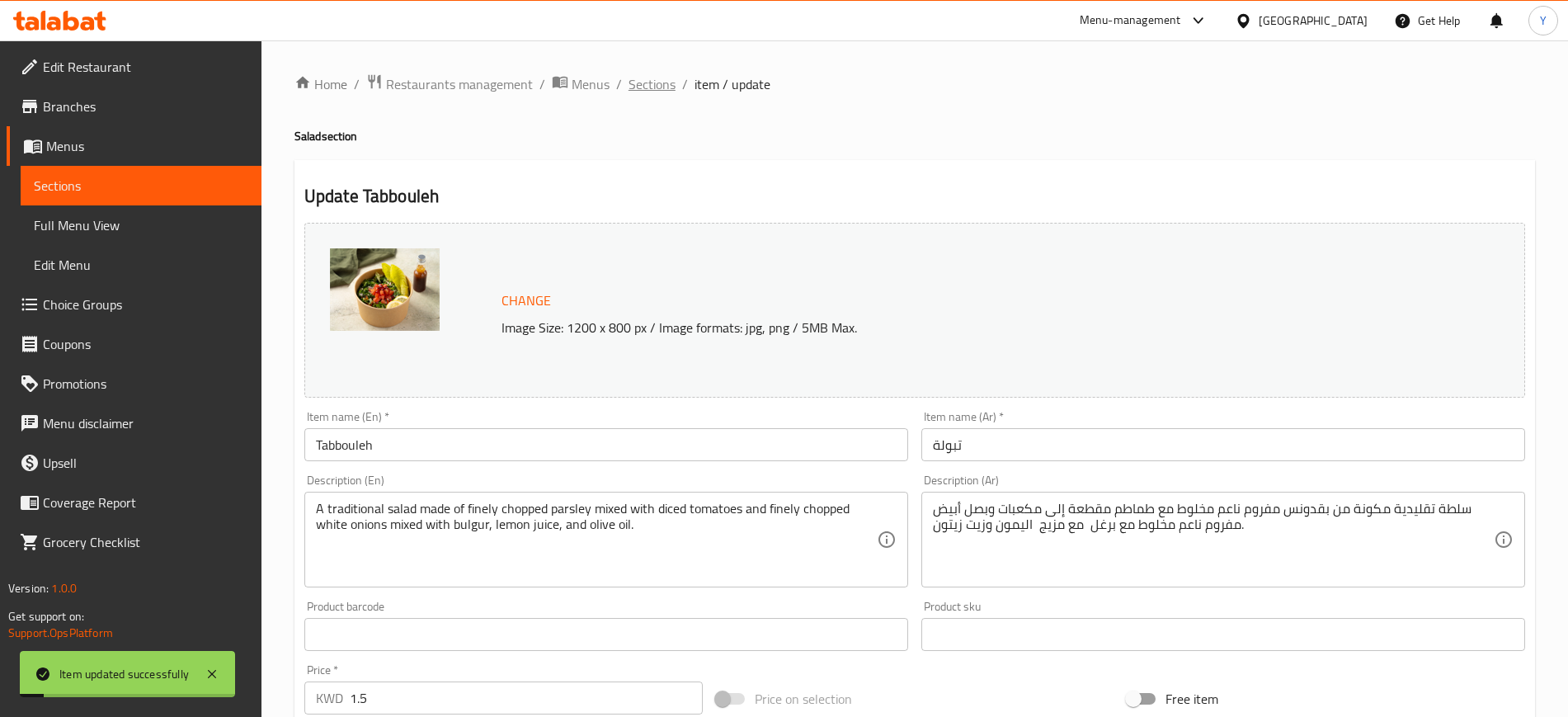
click at [665, 86] on span "Sections" at bounding box center [652, 84] width 47 height 20
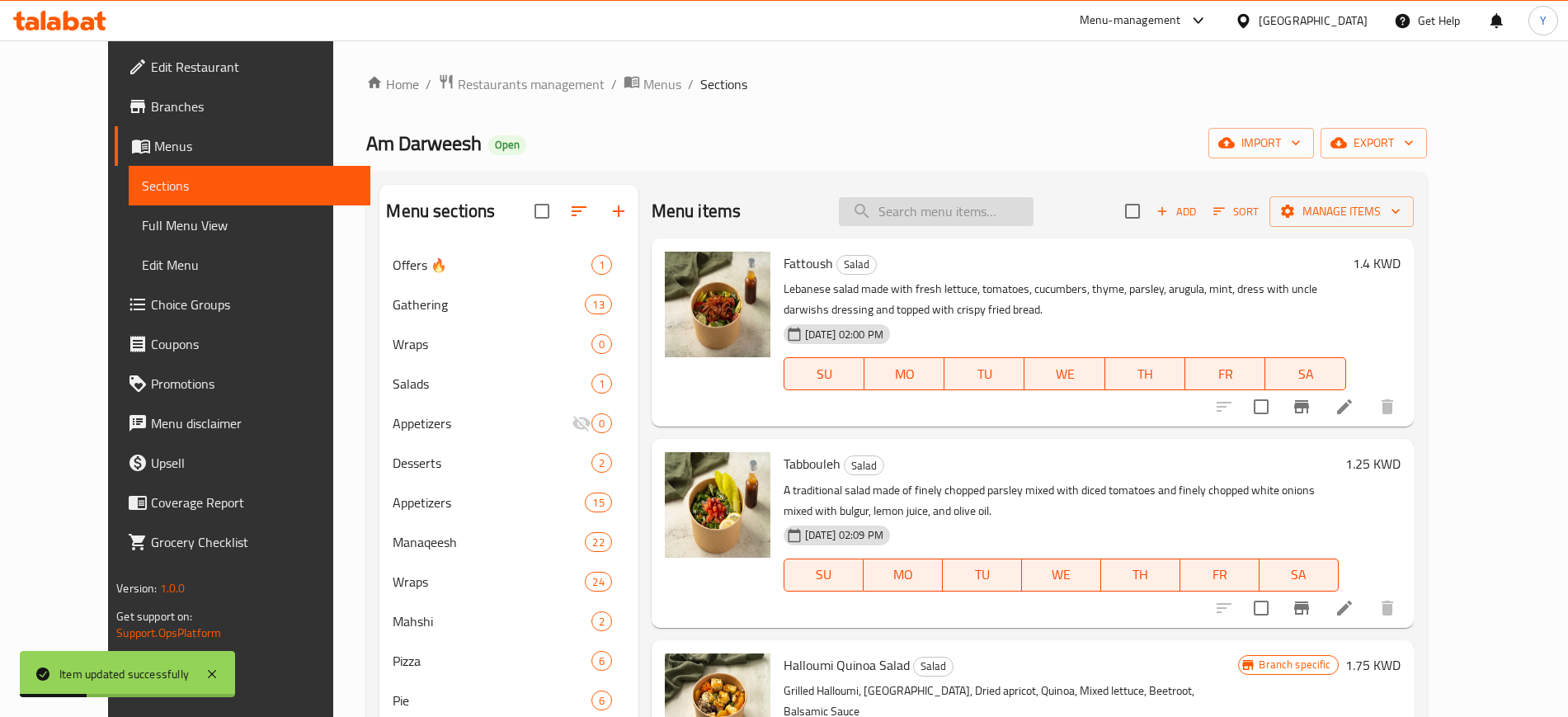
click at [979, 206] on input "search" at bounding box center [936, 212] width 195 height 29
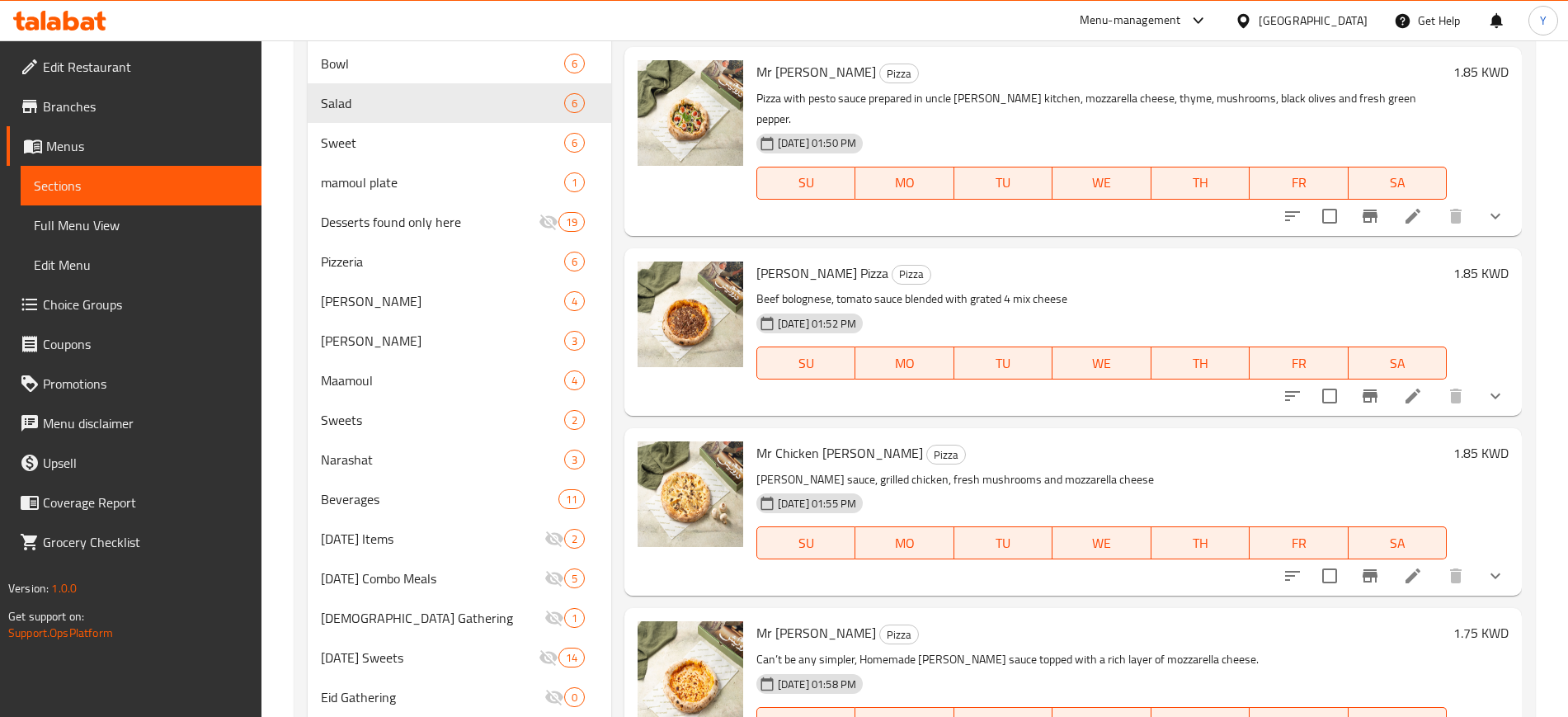
scroll to position [832, 0]
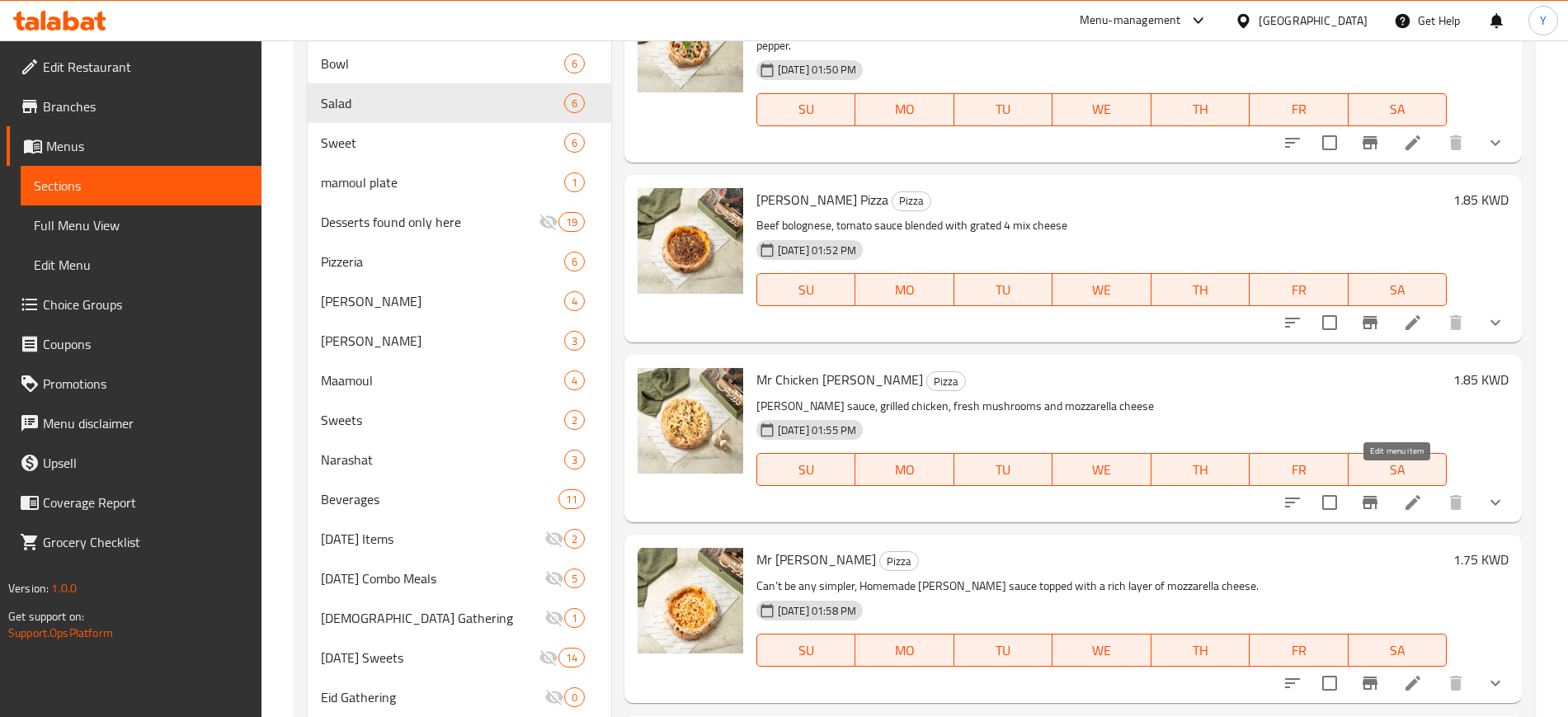
type input "pizza"
click at [1405, 492] on icon at bounding box center [1413, 502] width 20 height 20
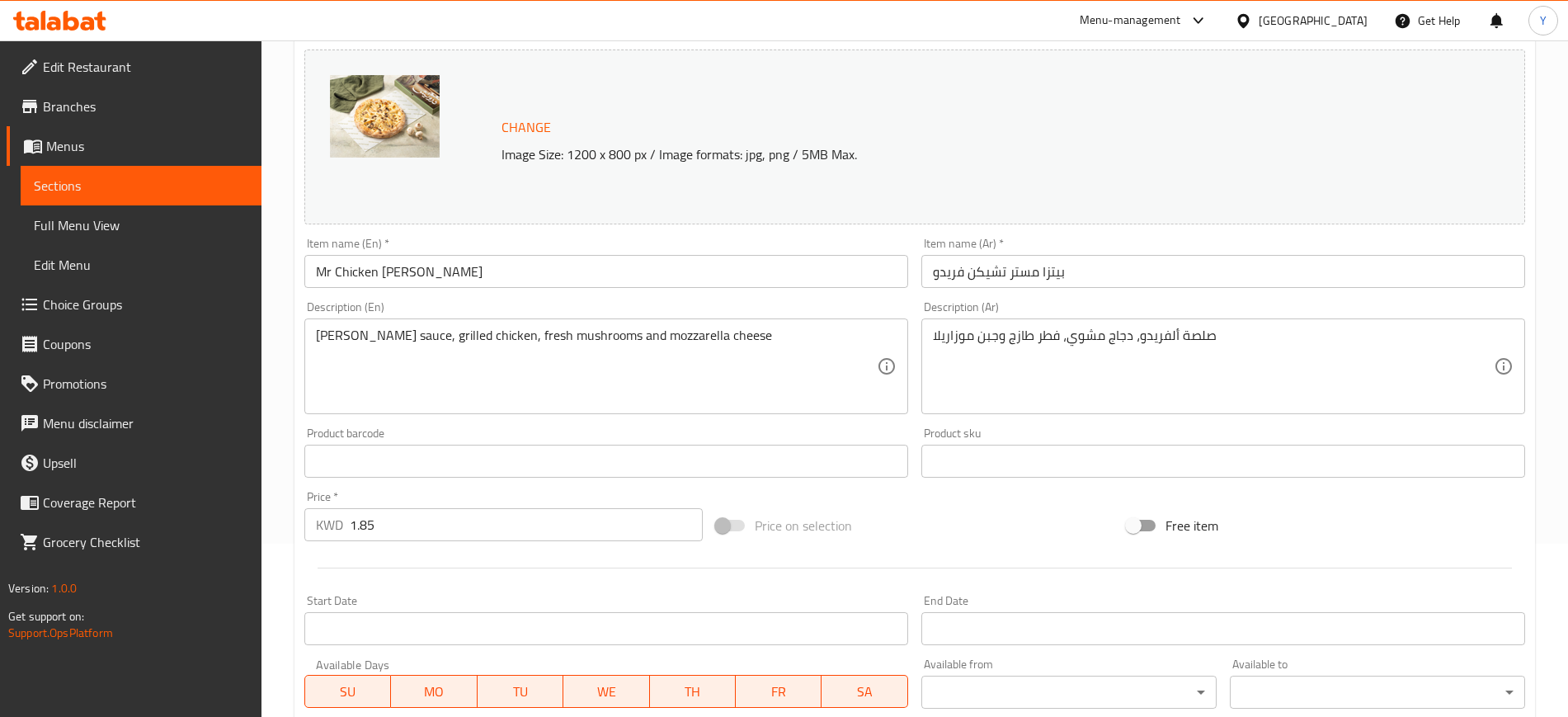
scroll to position [172, 0]
click at [387, 526] on input "1.85" at bounding box center [526, 525] width 353 height 33
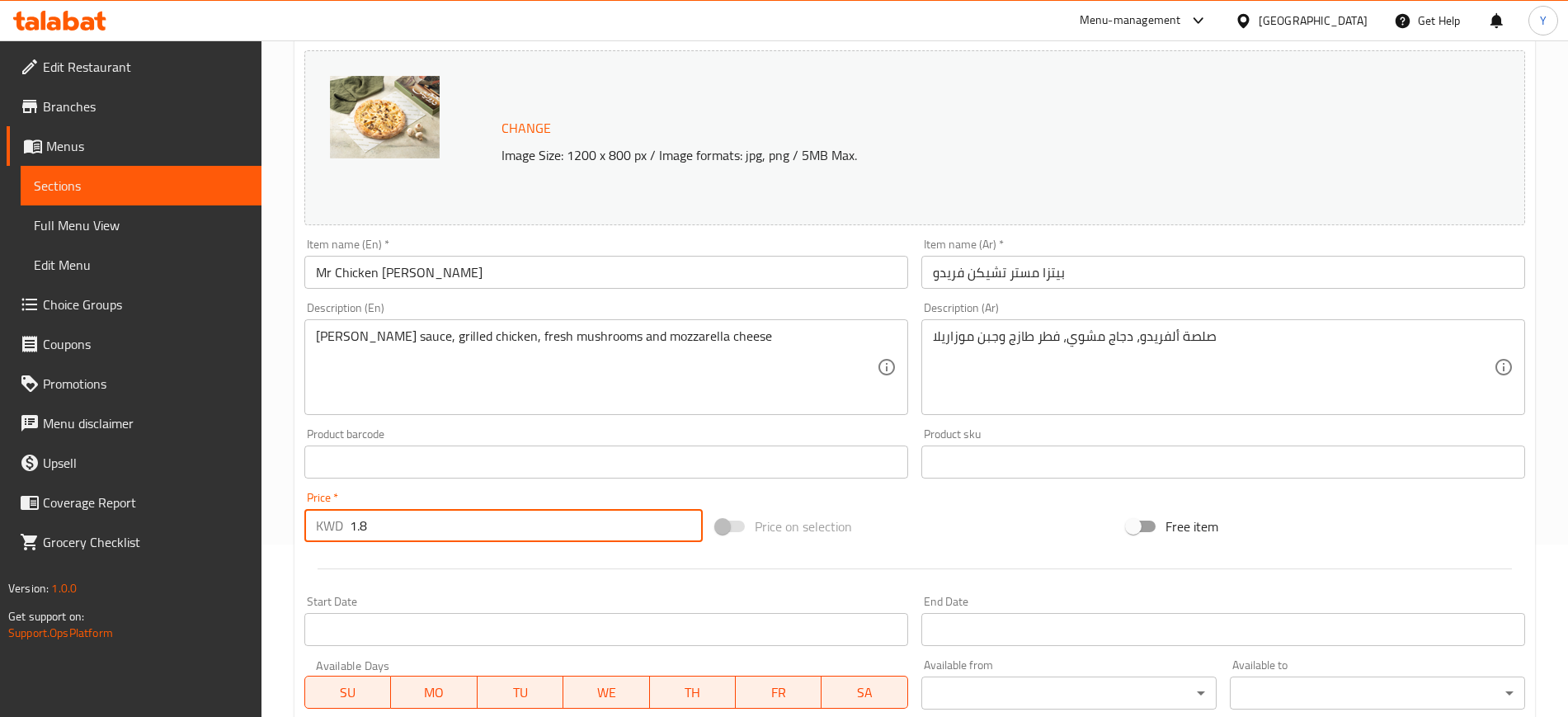
type input "1"
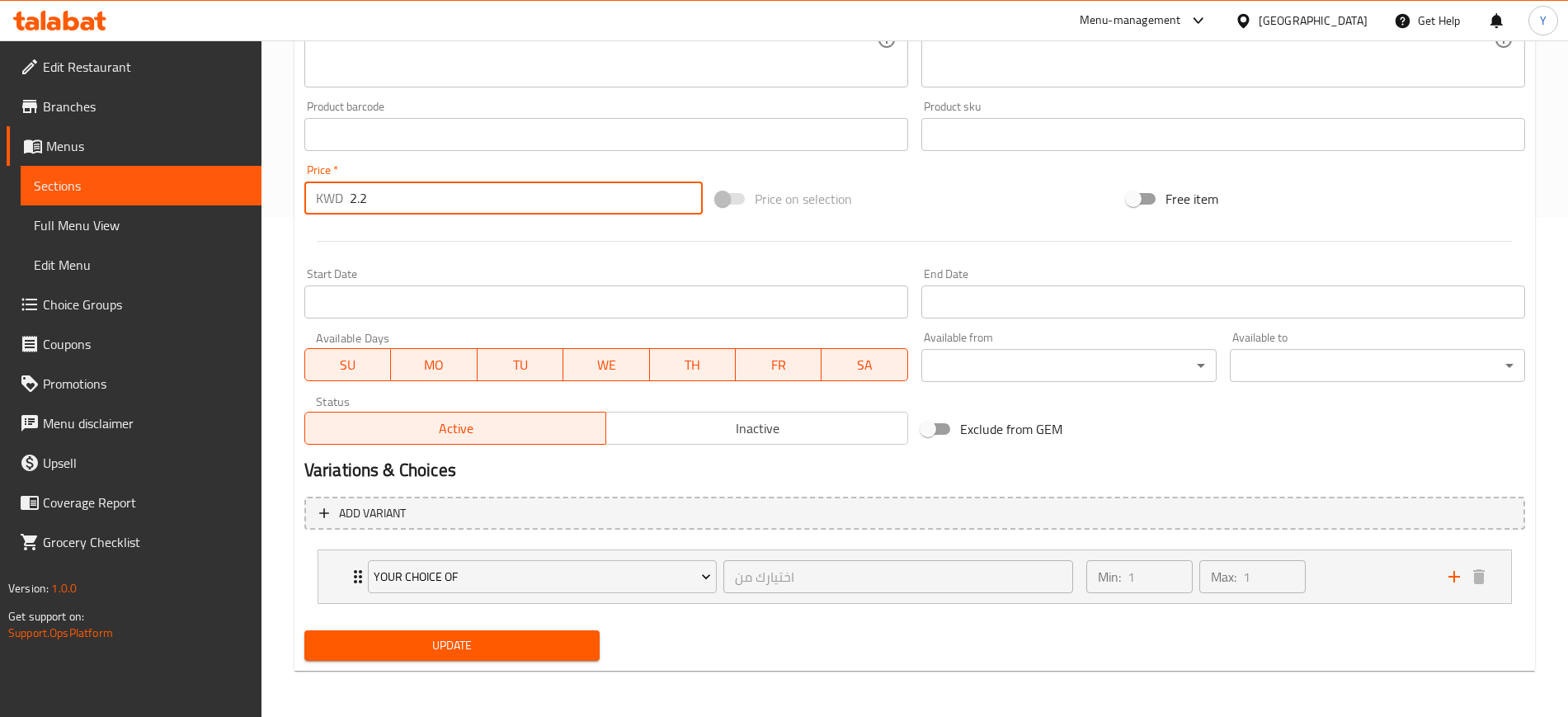
type input "2.2"
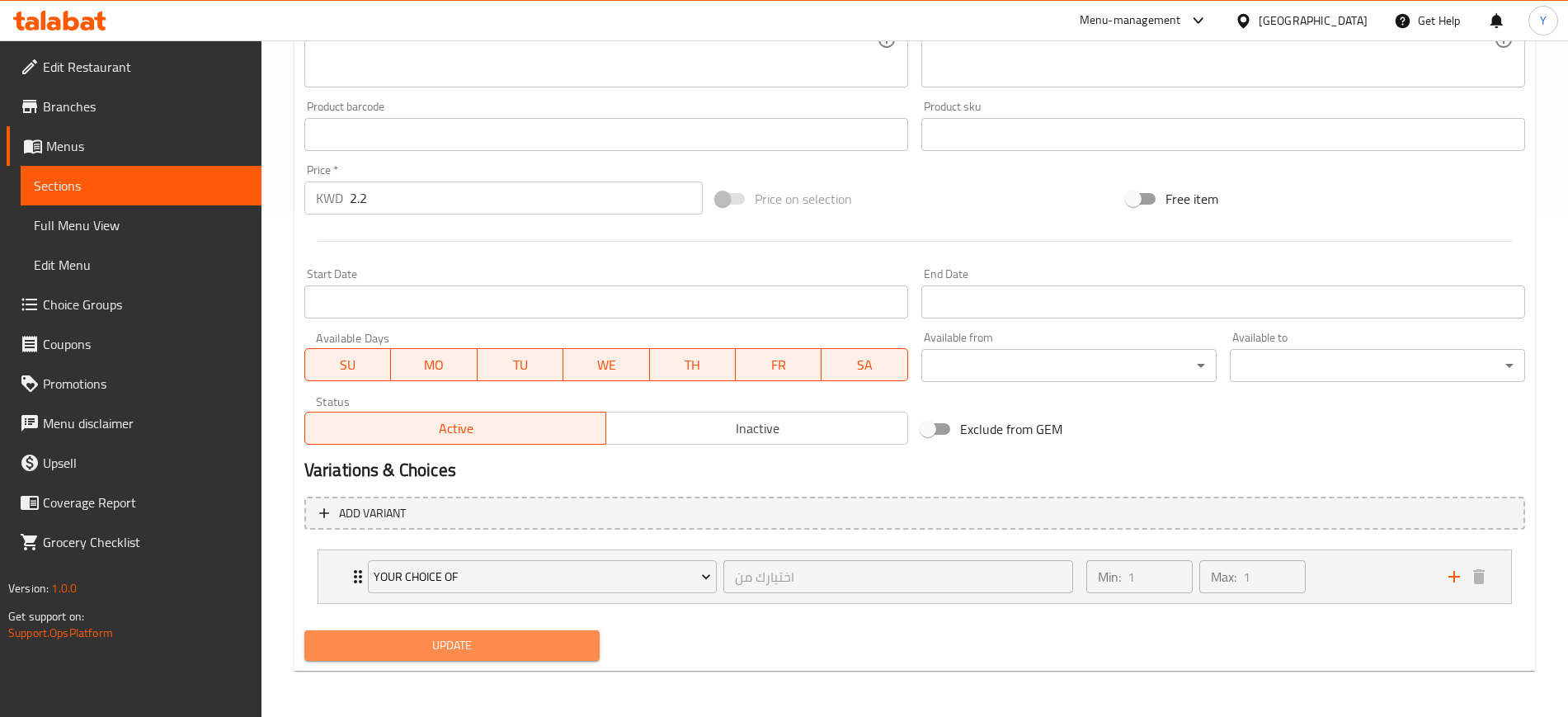
click at [419, 654] on span "Update" at bounding box center [452, 645] width 269 height 21
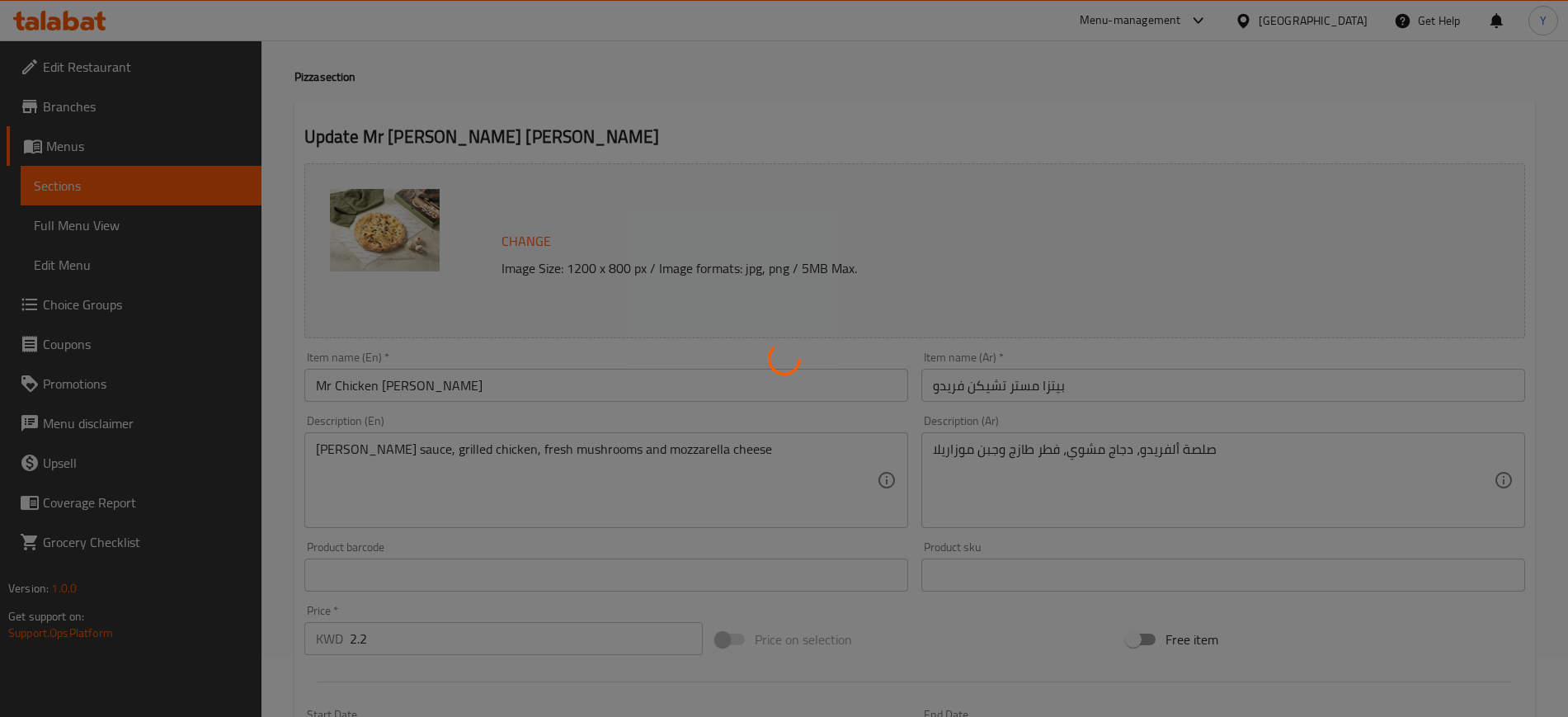
scroll to position [0, 0]
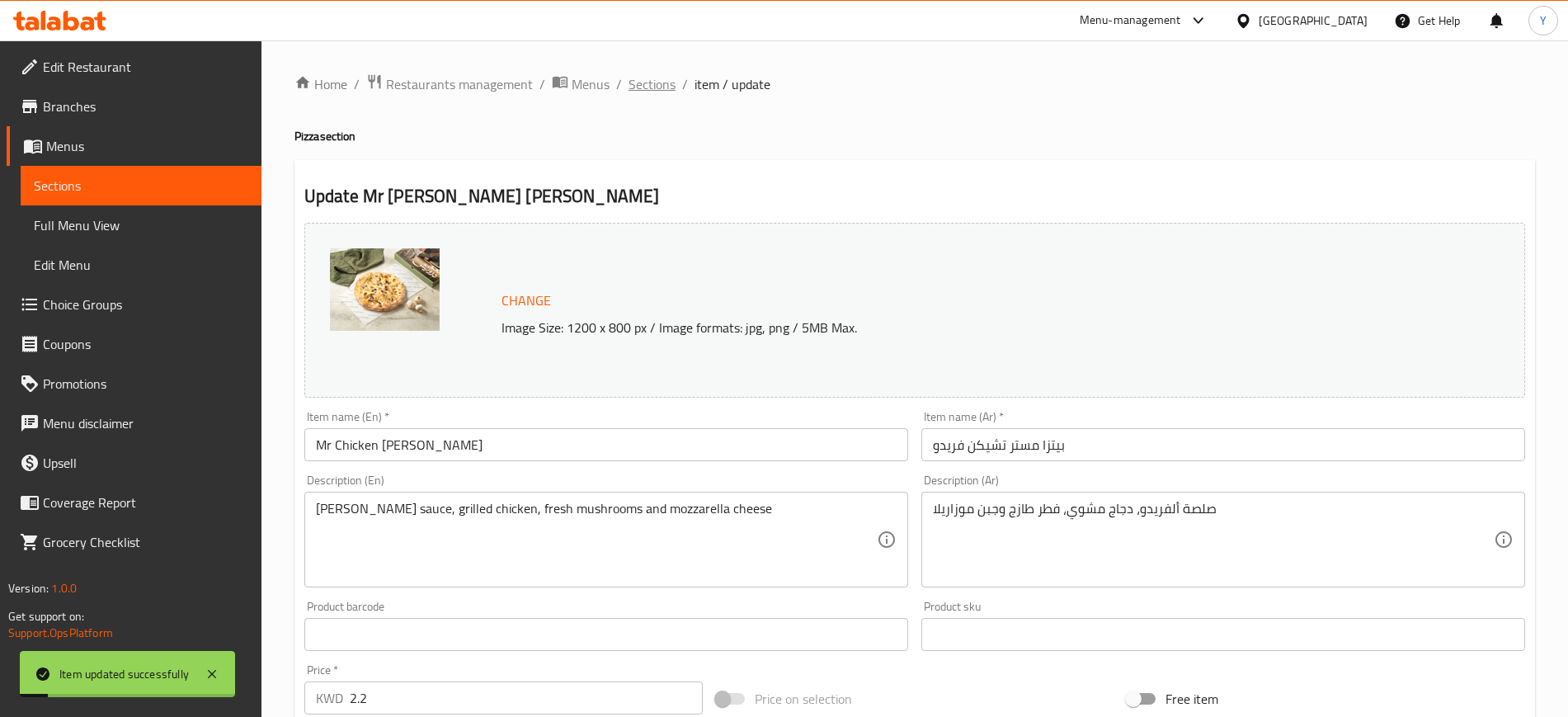
click at [652, 82] on span "Sections" at bounding box center [652, 84] width 47 height 20
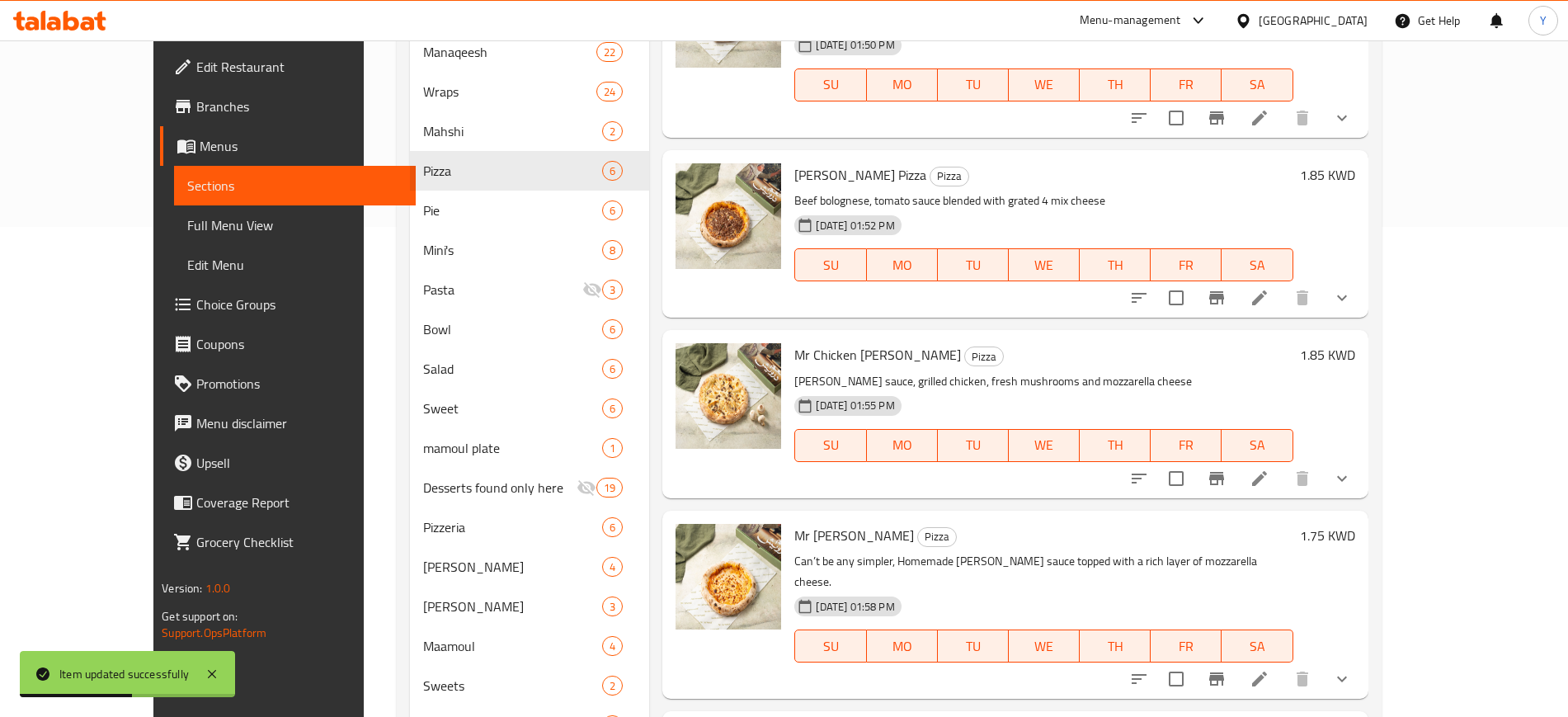
scroll to position [491, 0]
click at [1282, 282] on li at bounding box center [1259, 297] width 46 height 30
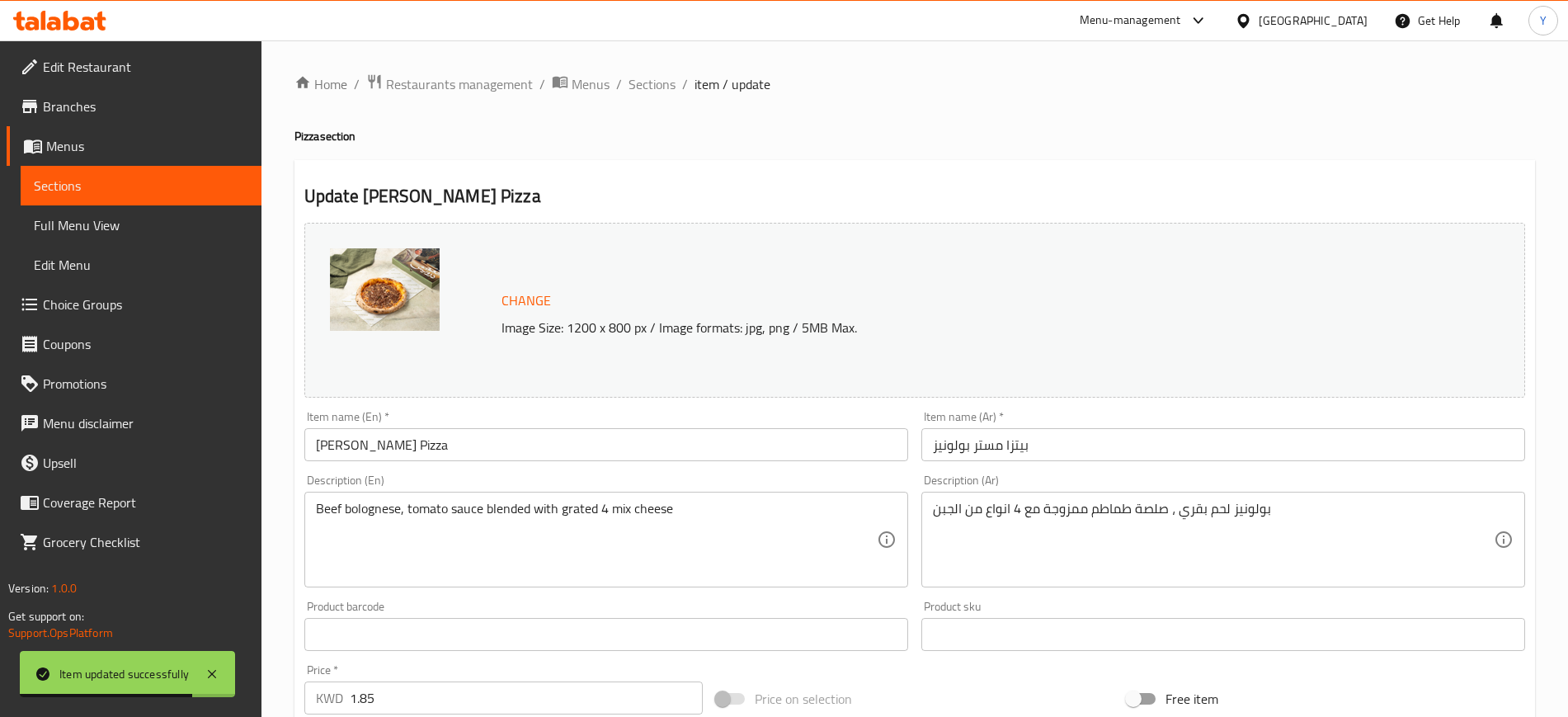
scroll to position [152, 0]
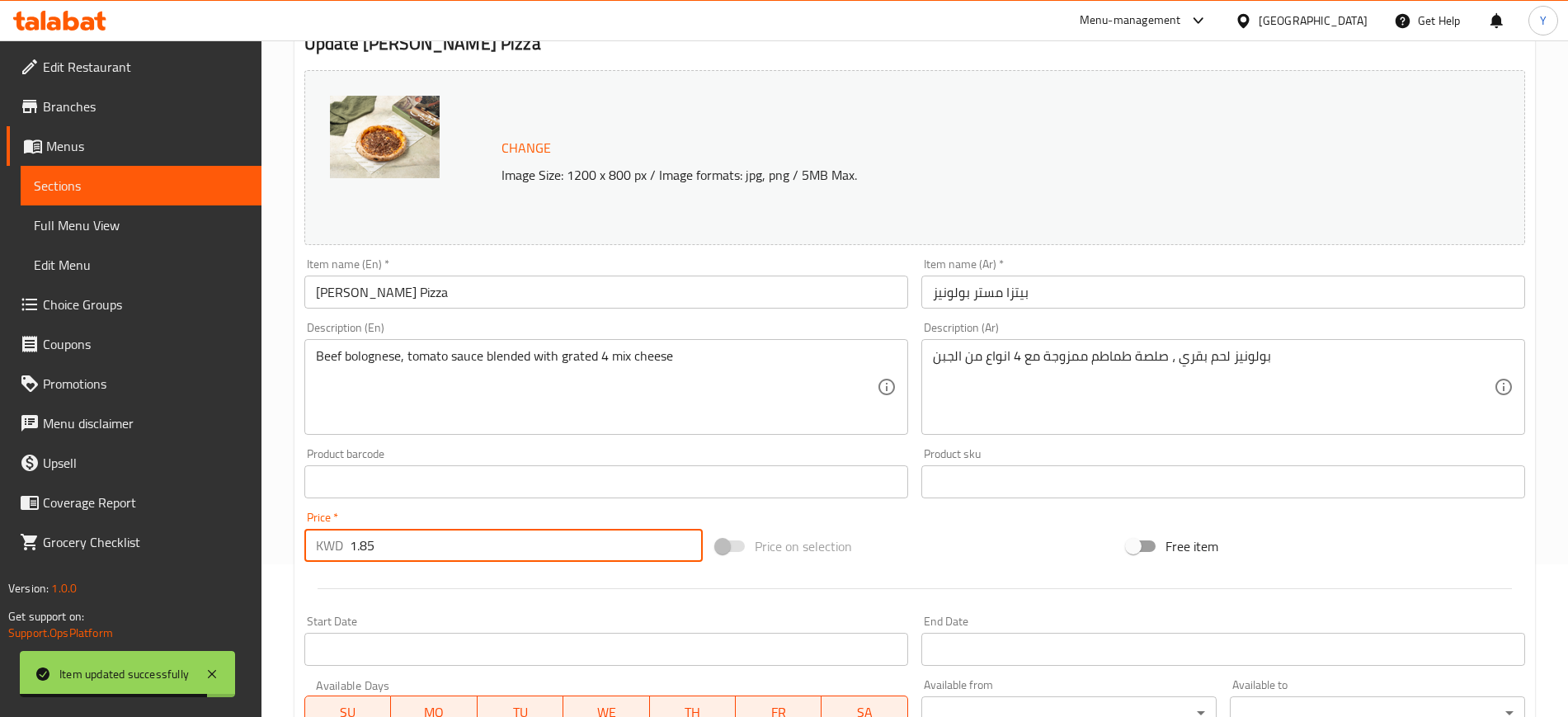
drag, startPoint x: 398, startPoint y: 546, endPoint x: 331, endPoint y: 547, distance: 67.0
click at [331, 547] on div "KWD 1.85 Price *" at bounding box center [503, 545] width 399 height 33
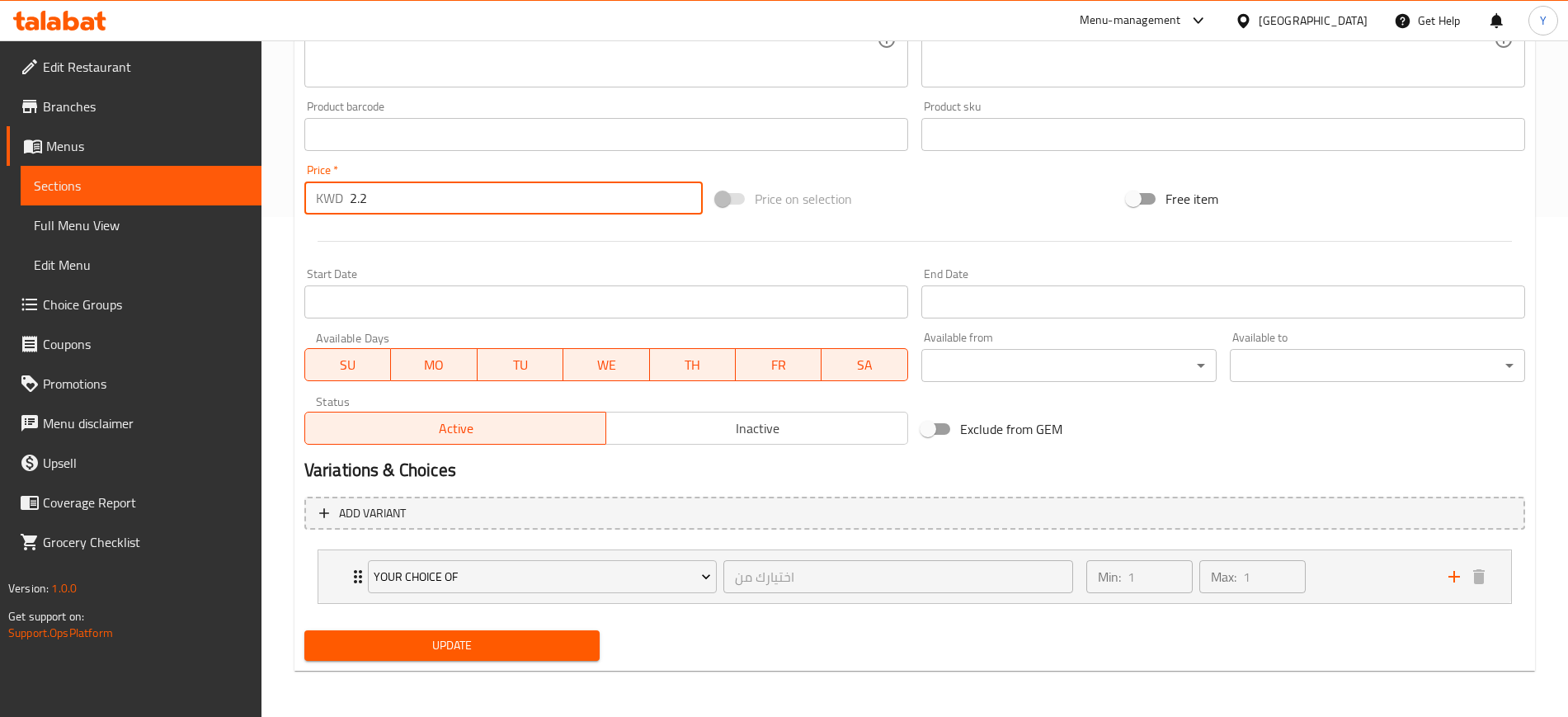
type input "2.2"
click at [433, 635] on span "Update" at bounding box center [452, 645] width 269 height 21
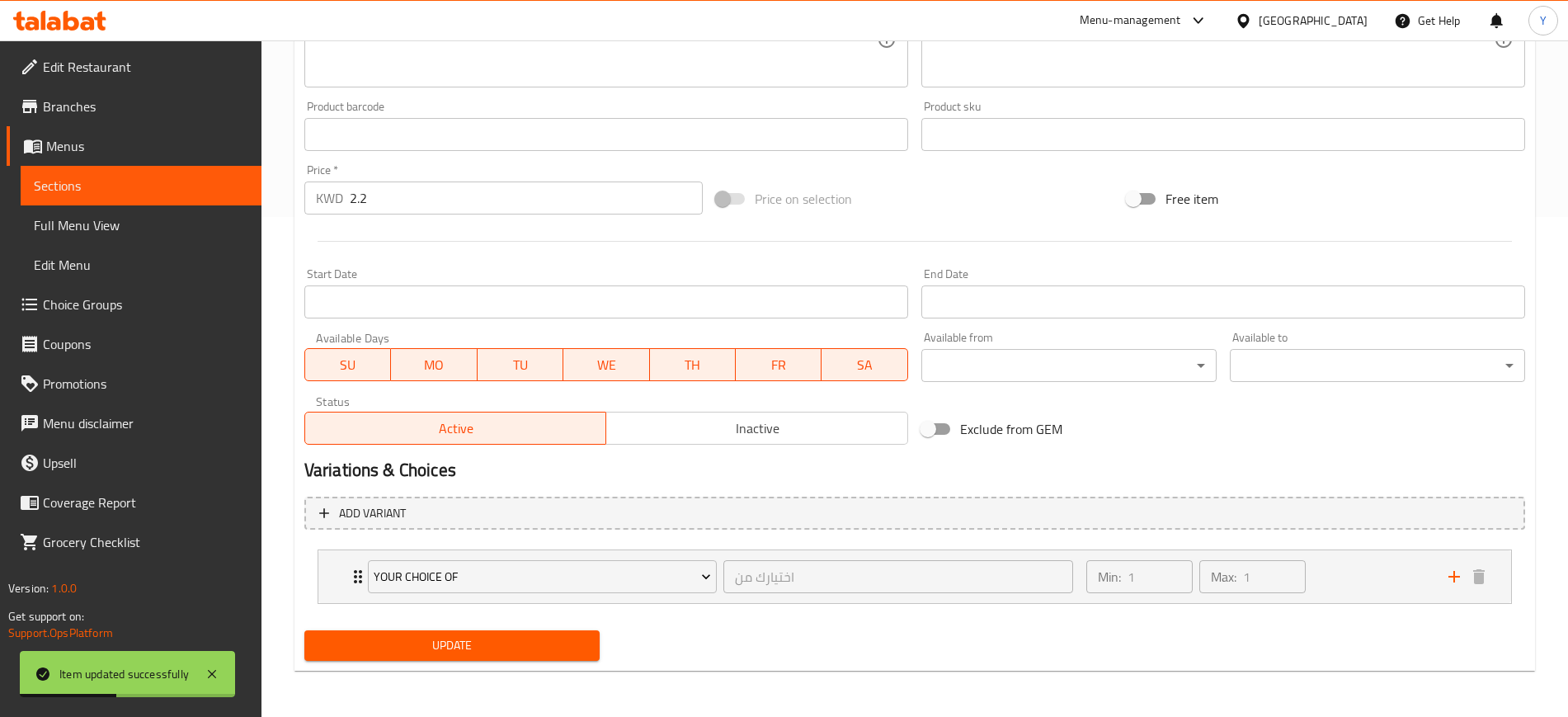
scroll to position [0, 0]
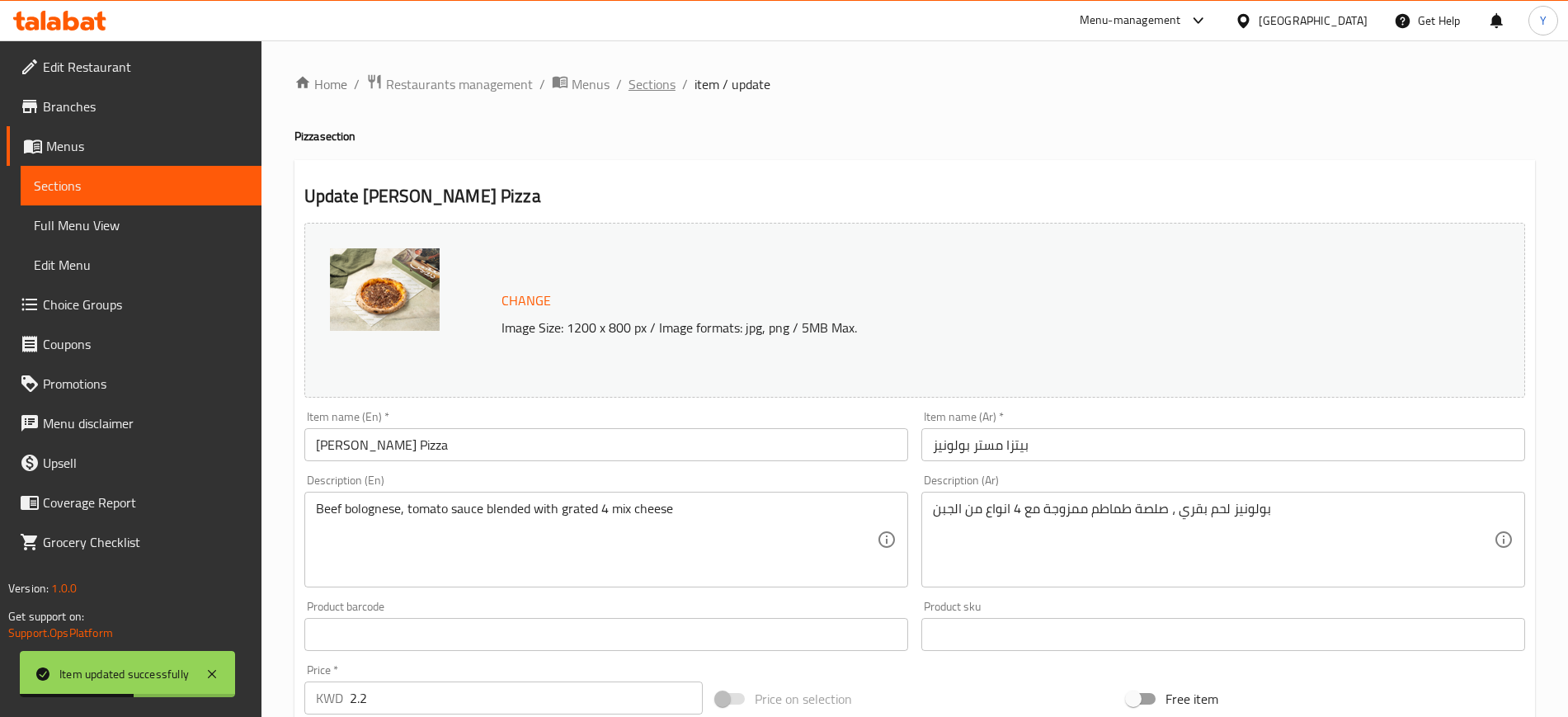
click at [655, 78] on span "Sections" at bounding box center [652, 84] width 47 height 20
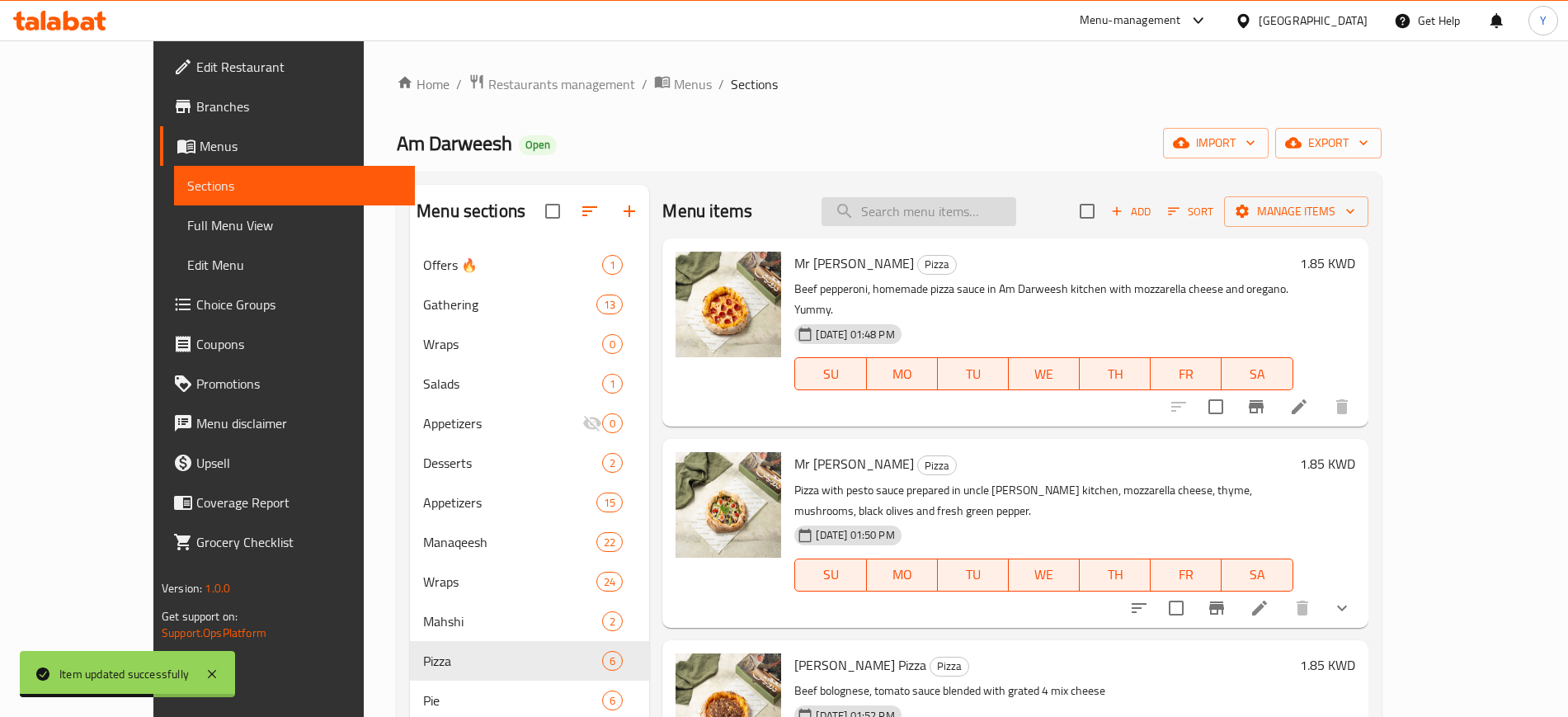
click at [934, 214] on input "search" at bounding box center [919, 212] width 195 height 29
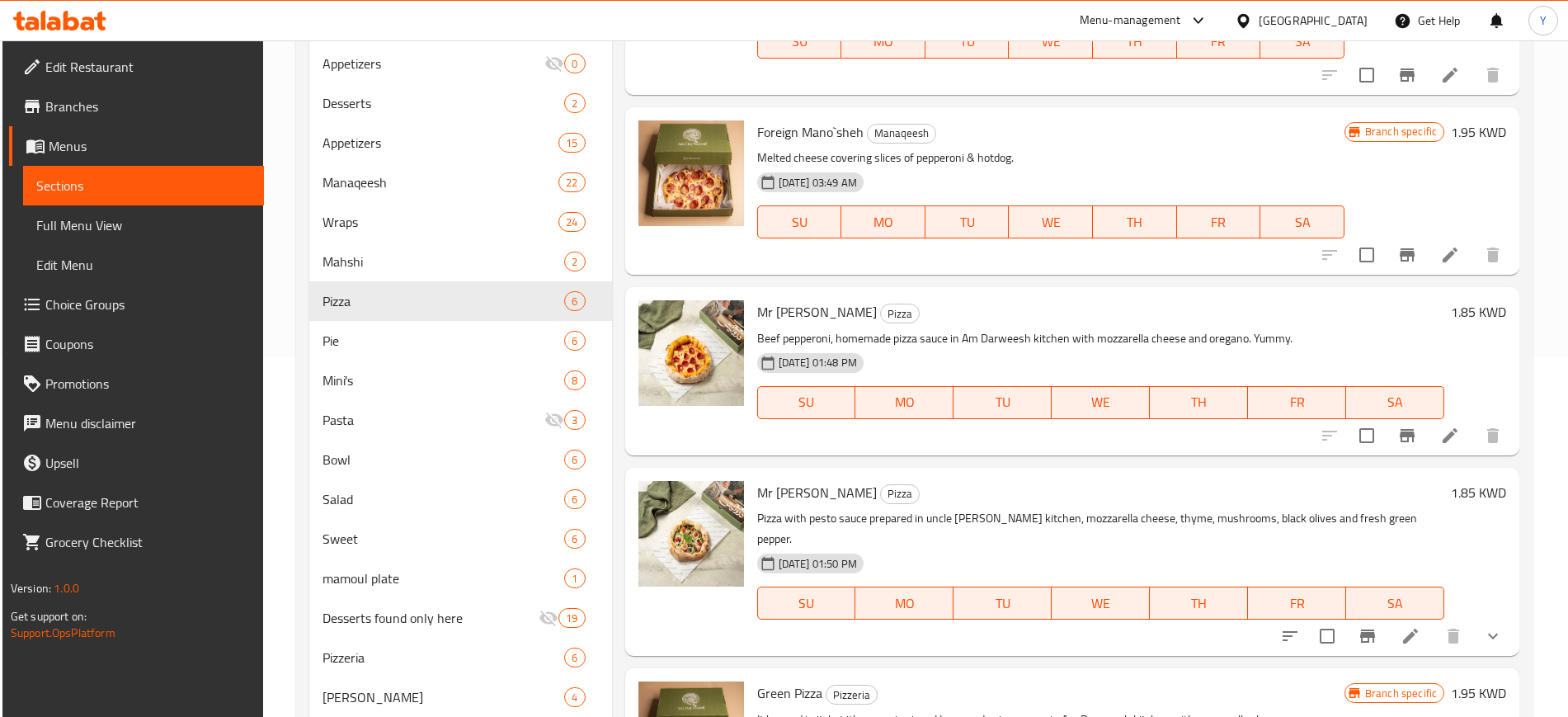
scroll to position [362, 0]
type input "pep"
click at [1444, 433] on icon at bounding box center [1450, 434] width 20 height 20
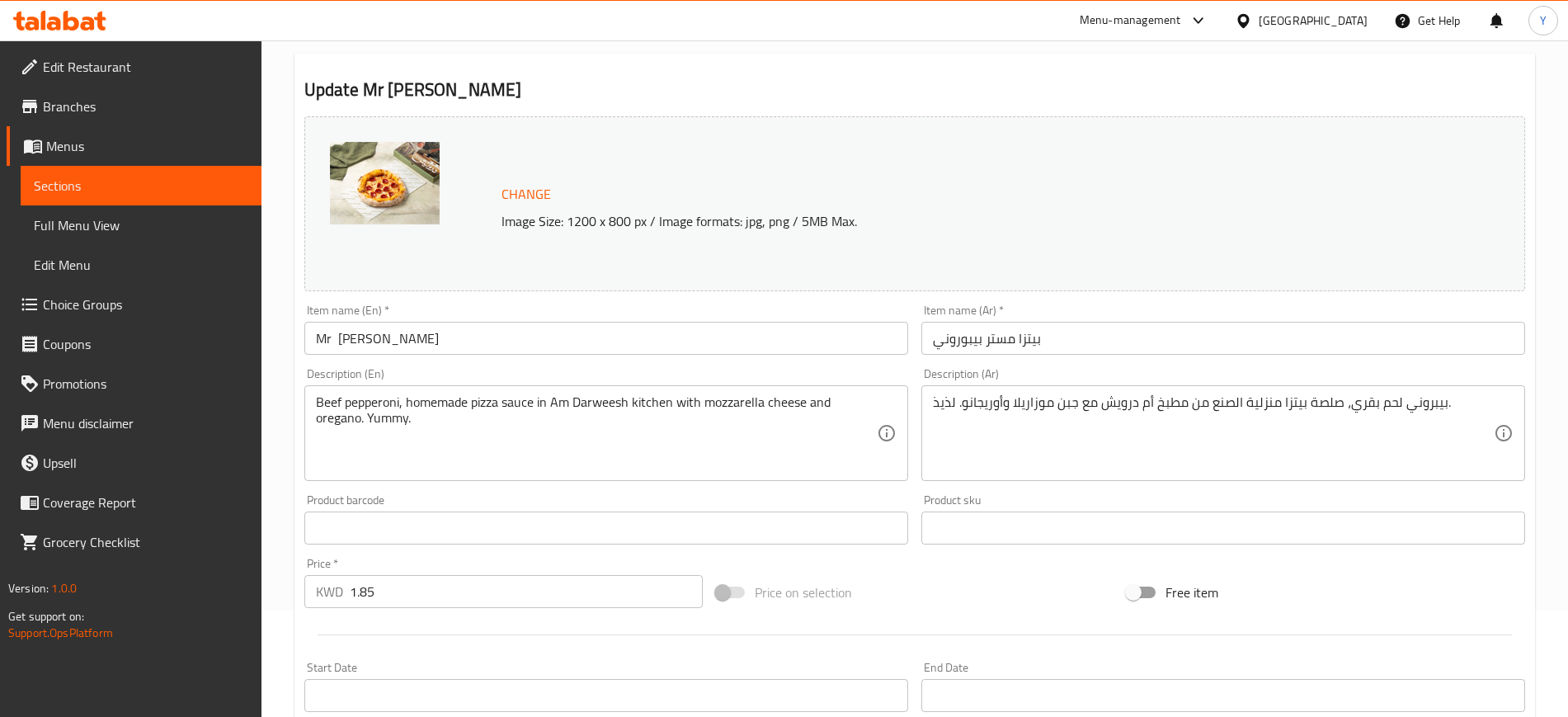
scroll to position [107, 0]
click at [376, 593] on input "1.85" at bounding box center [526, 591] width 353 height 33
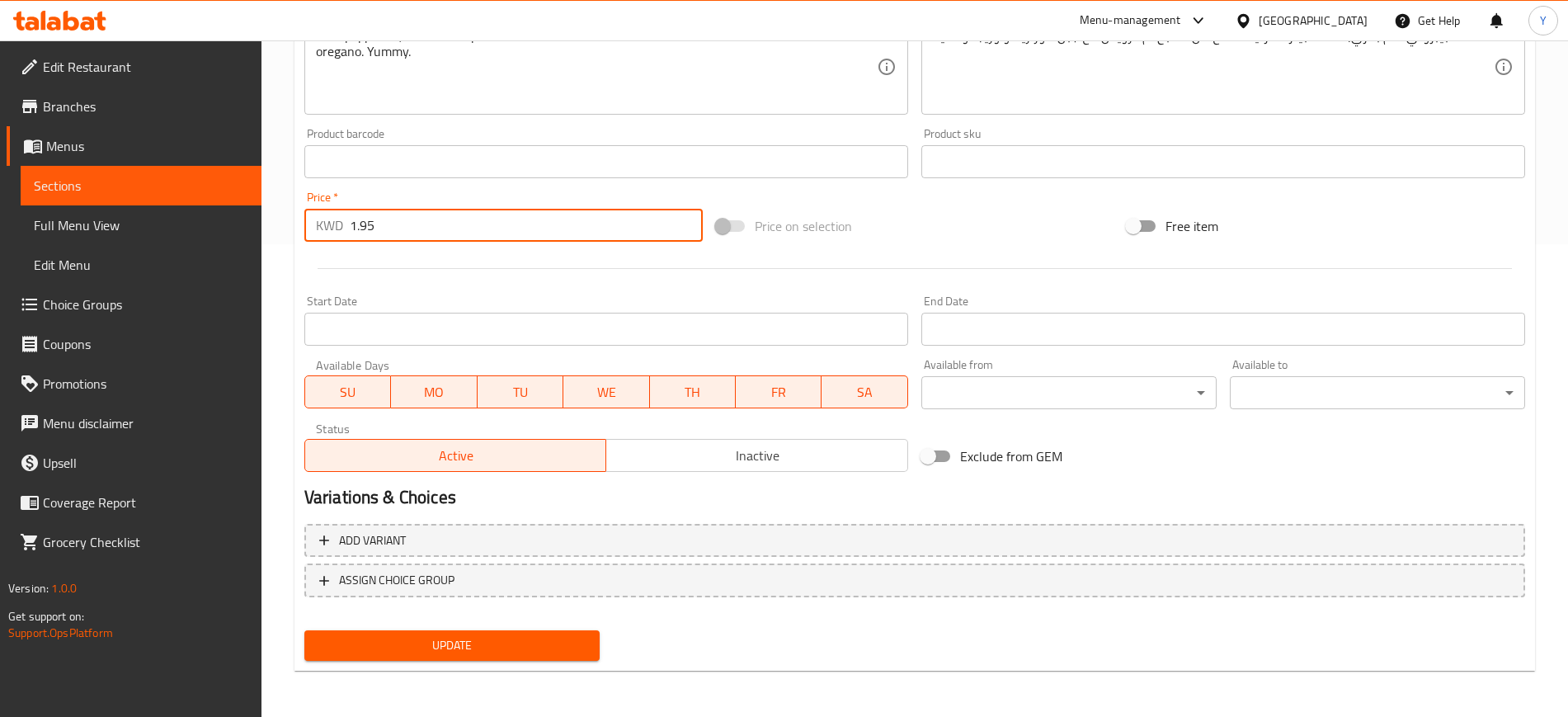
type input "1.95"
click at [433, 654] on span "Update" at bounding box center [452, 645] width 269 height 21
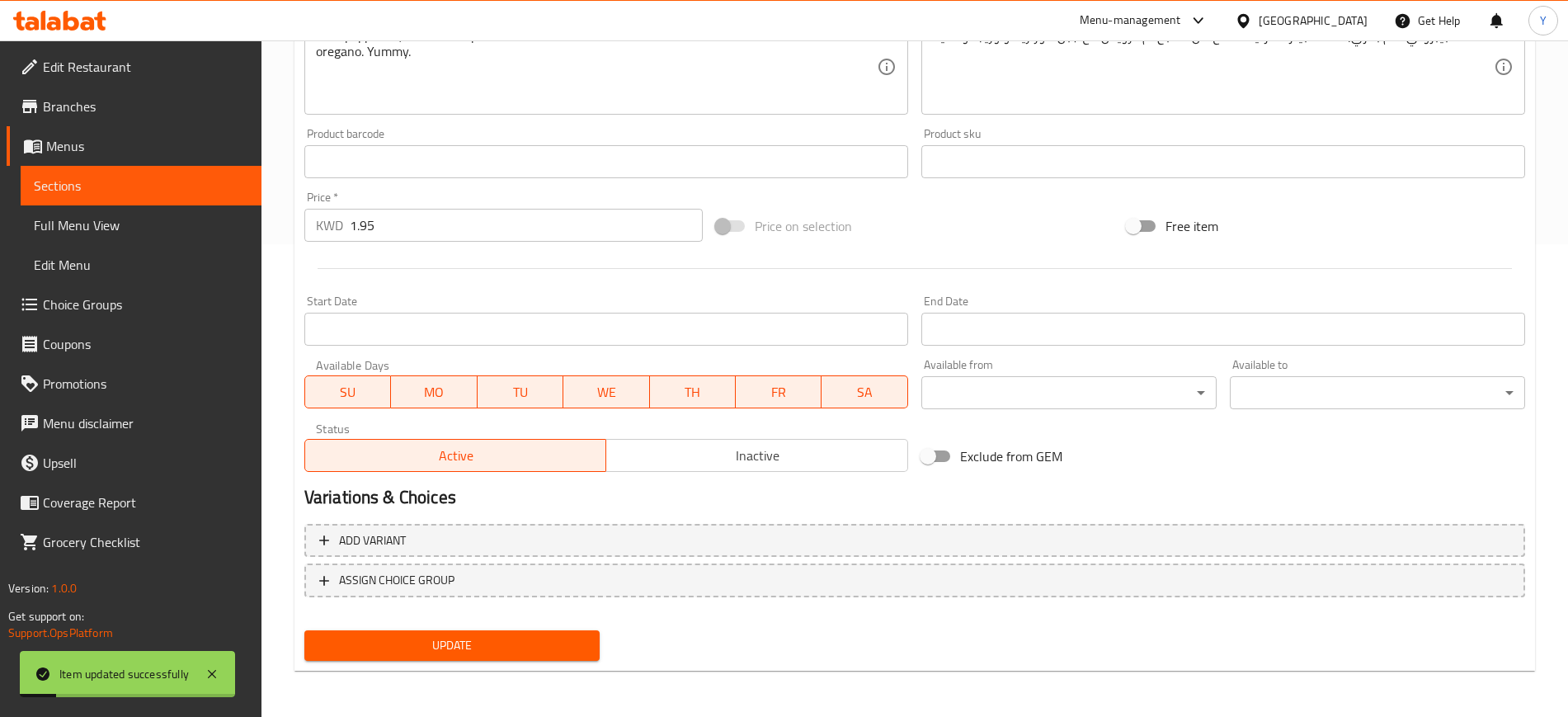
scroll to position [0, 0]
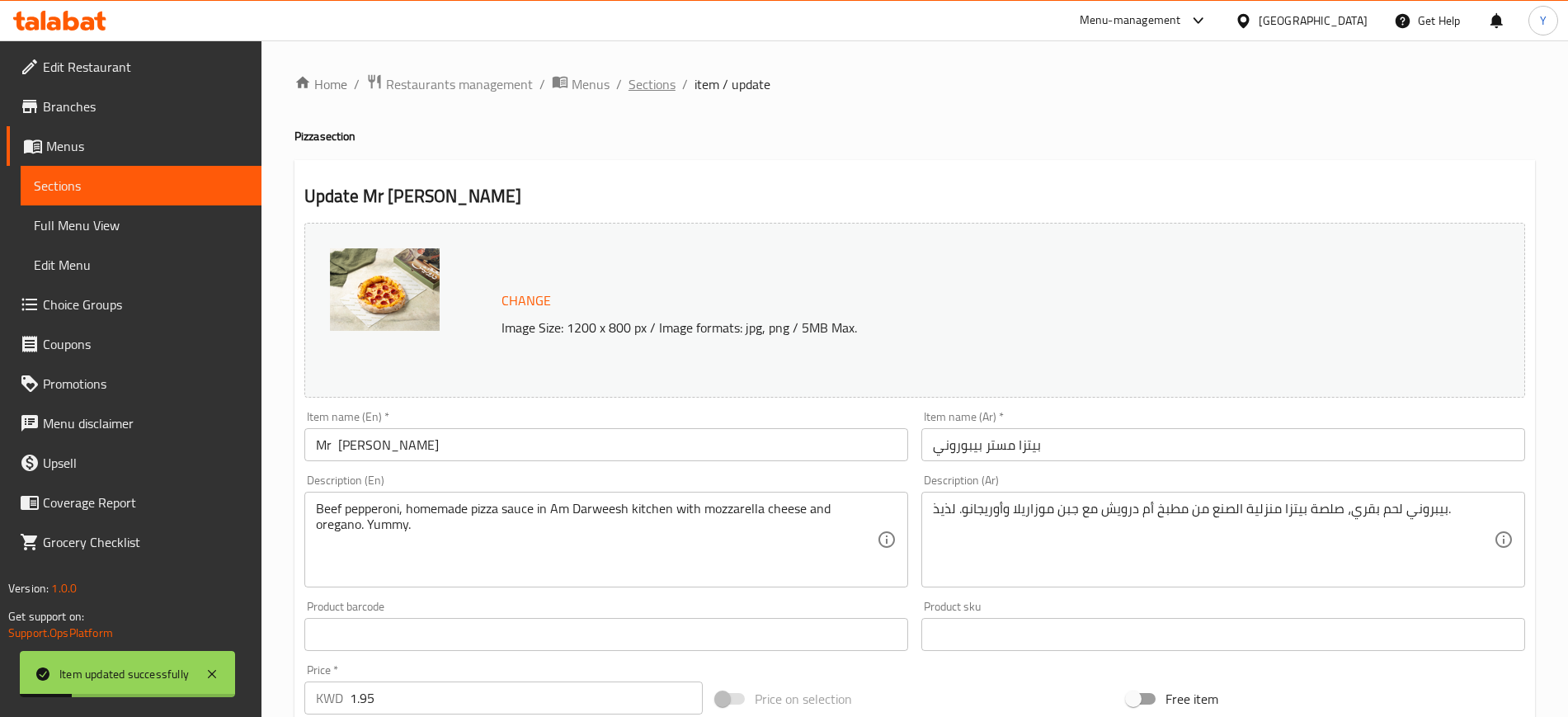
click at [652, 87] on span "Sections" at bounding box center [652, 84] width 47 height 20
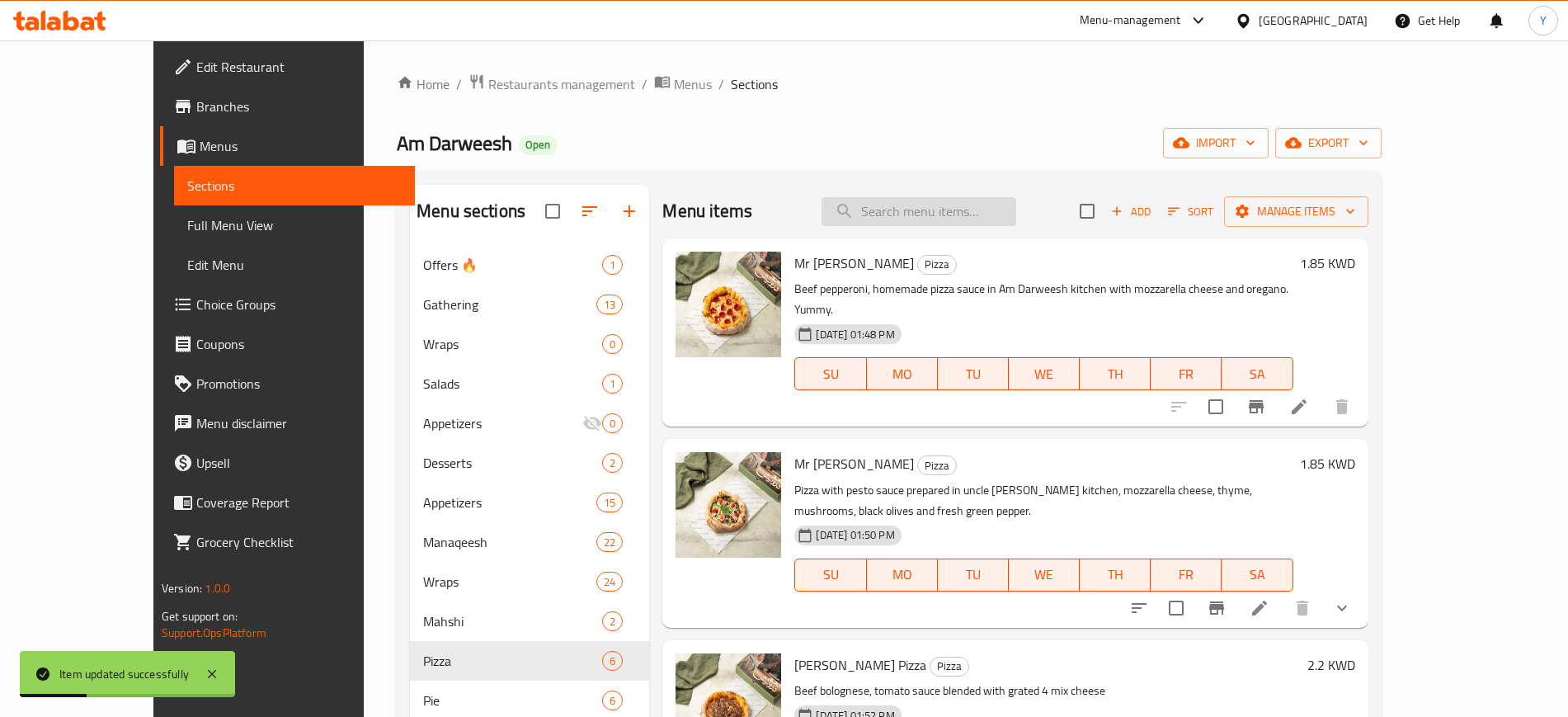
click at [938, 219] on input "search" at bounding box center [919, 212] width 195 height 29
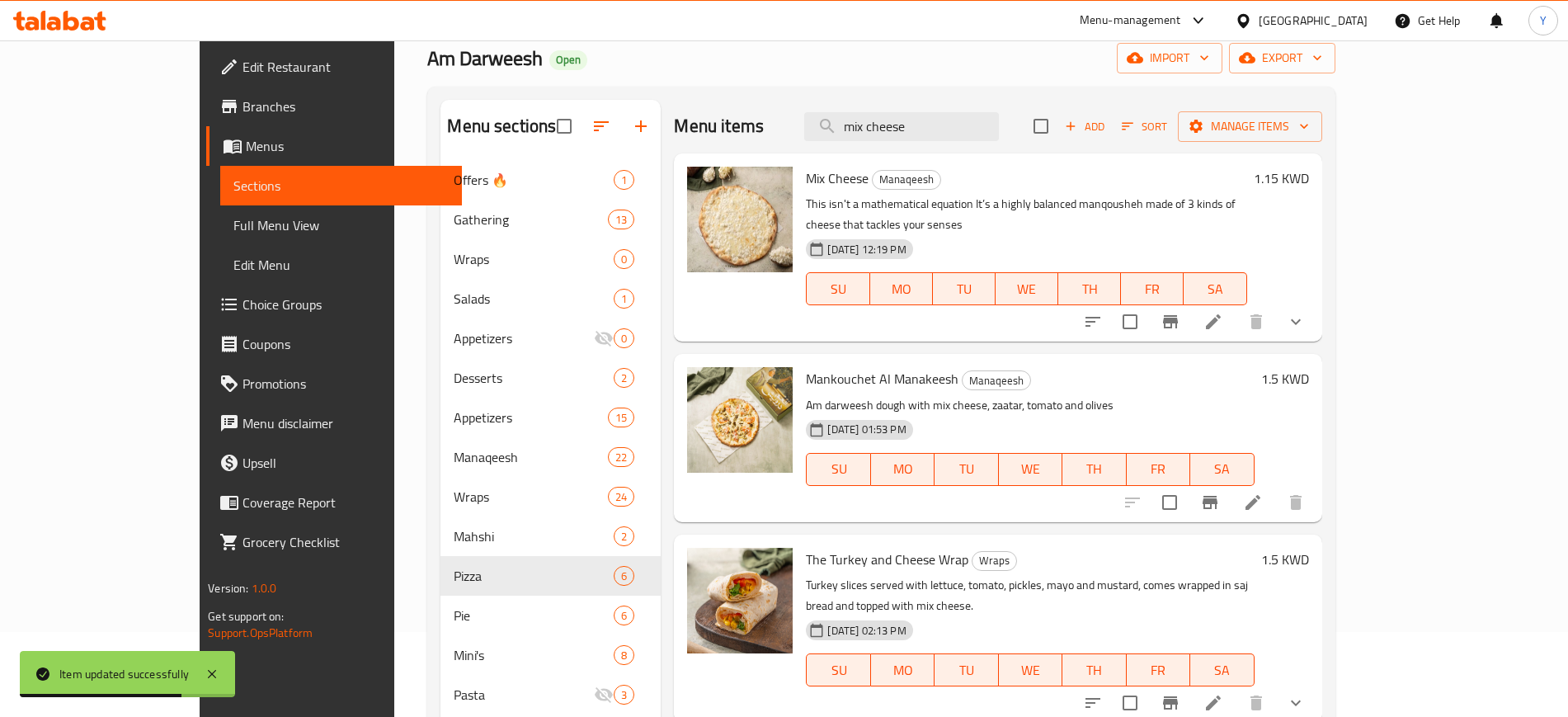
scroll to position [86, 0]
type input "mix cheese"
click at [1221, 314] on icon at bounding box center [1213, 321] width 14 height 14
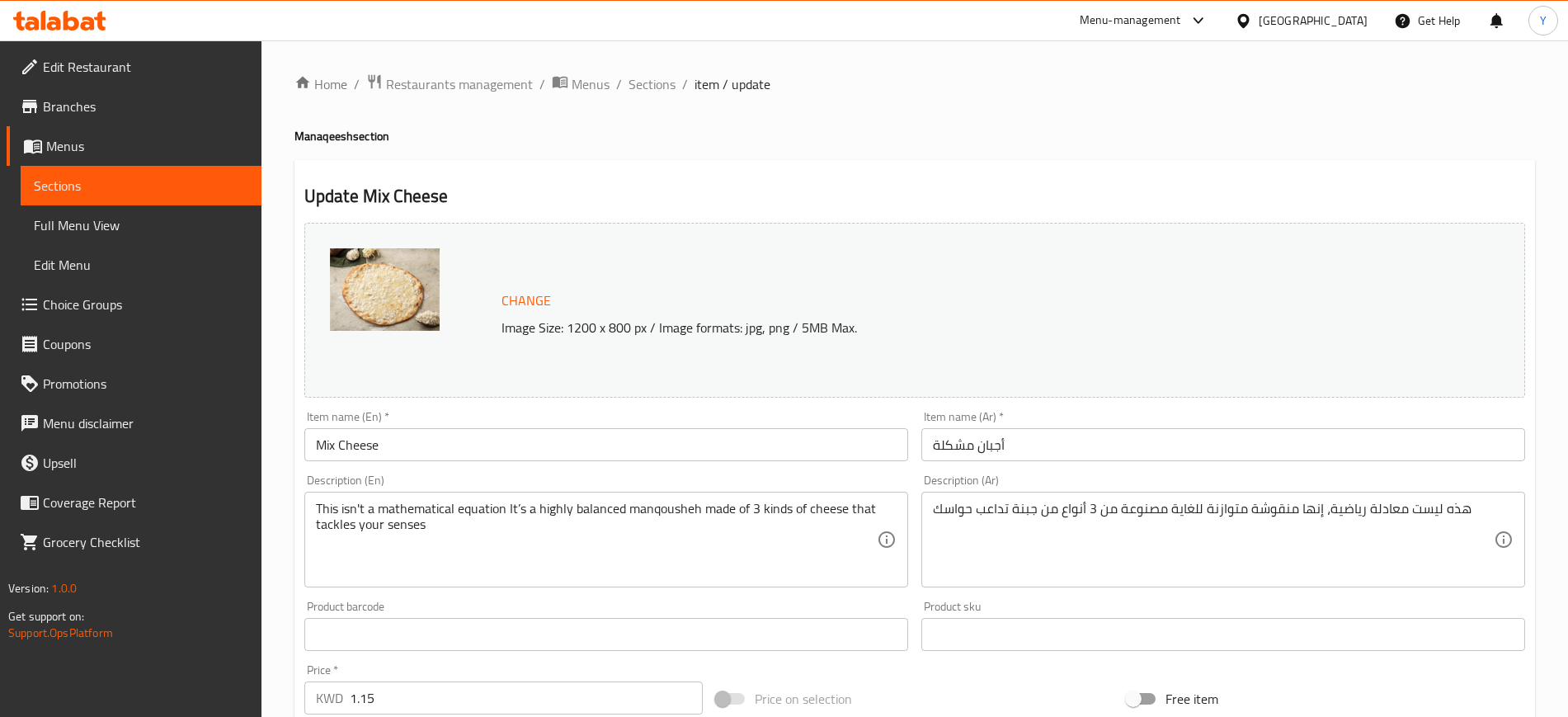
scroll to position [252, 0]
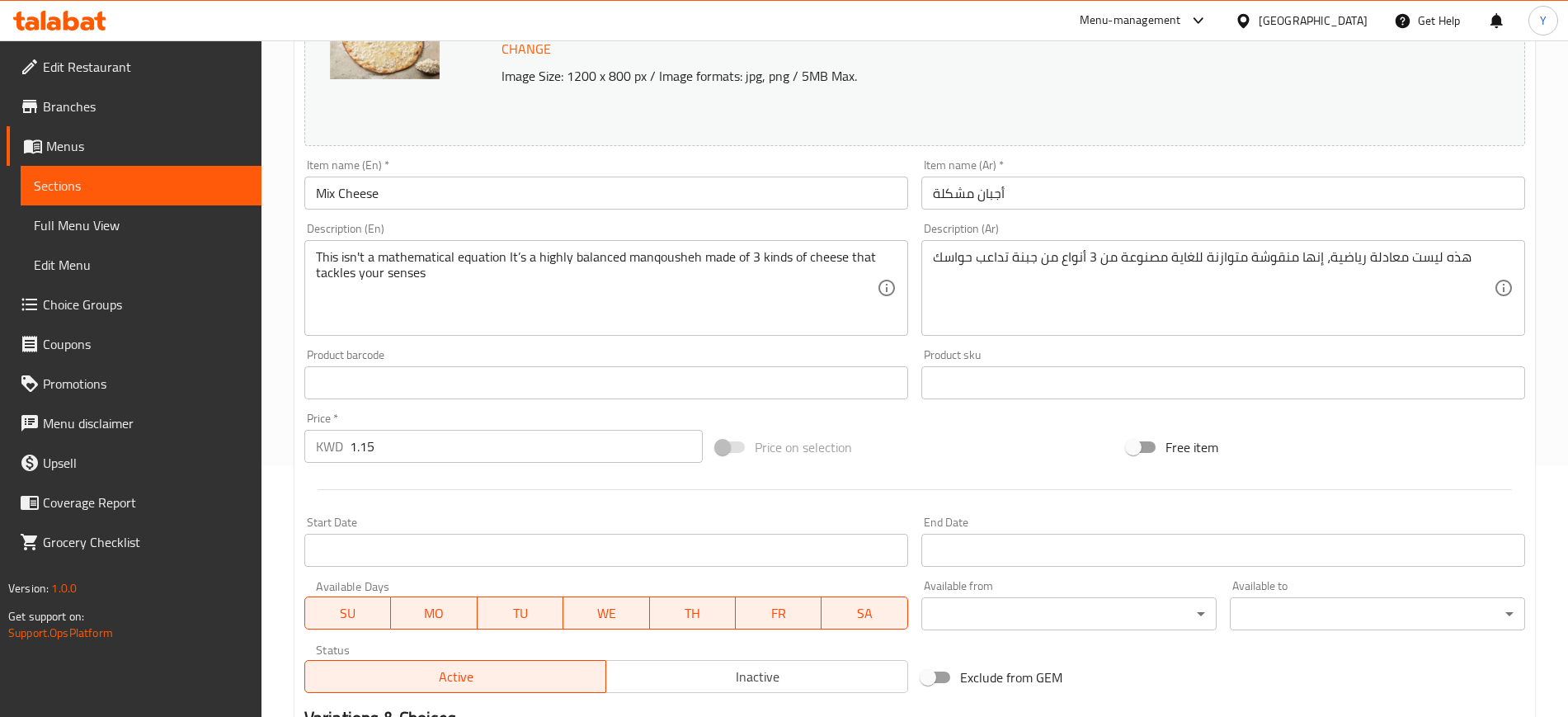
click at [420, 444] on input "1.15" at bounding box center [526, 446] width 353 height 33
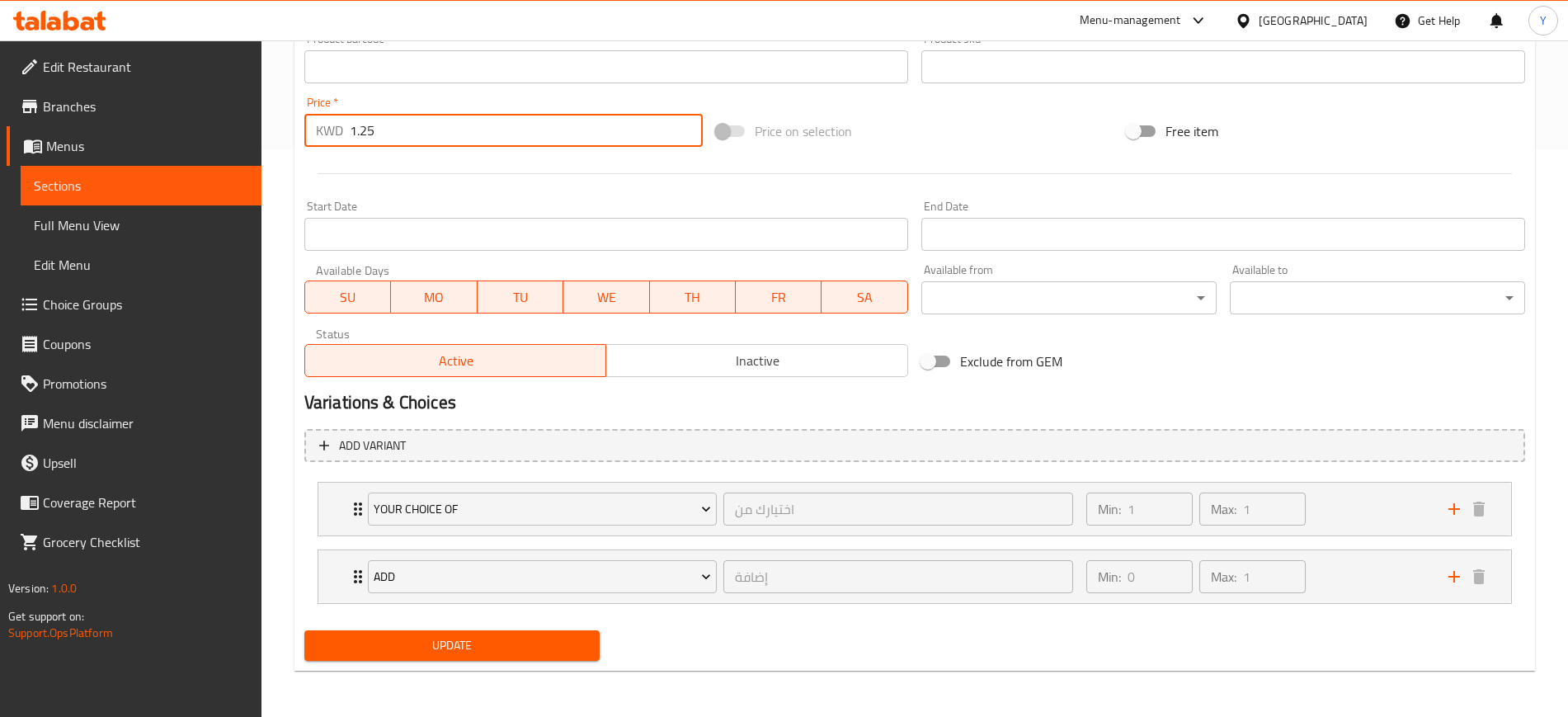
type input "1.25"
click at [402, 653] on span "Update" at bounding box center [452, 645] width 269 height 21
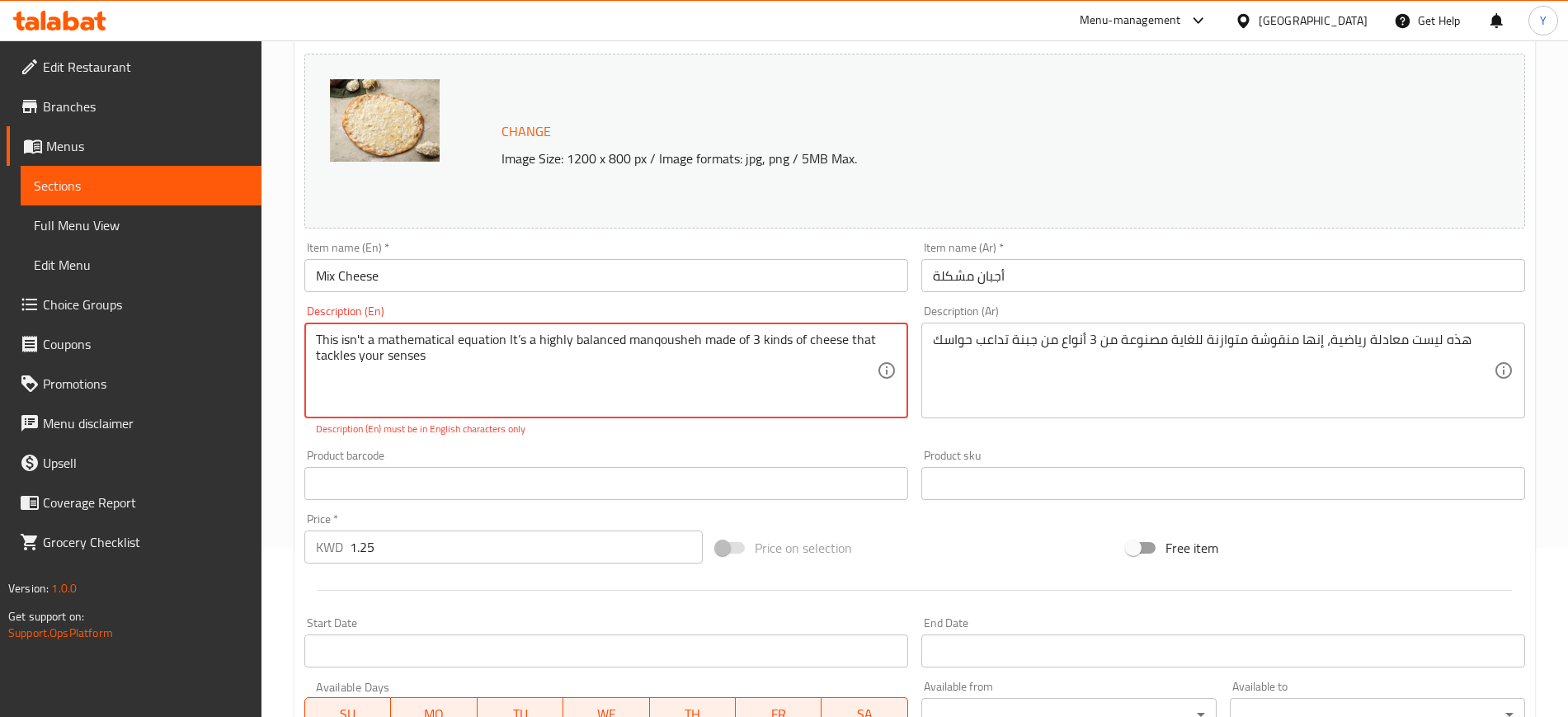
scroll to position [169, 0]
click at [683, 344] on textarea "This isn't a mathematical equation It’s a highly balanced manqousheh made of 3 …" at bounding box center [596, 372] width 561 height 78
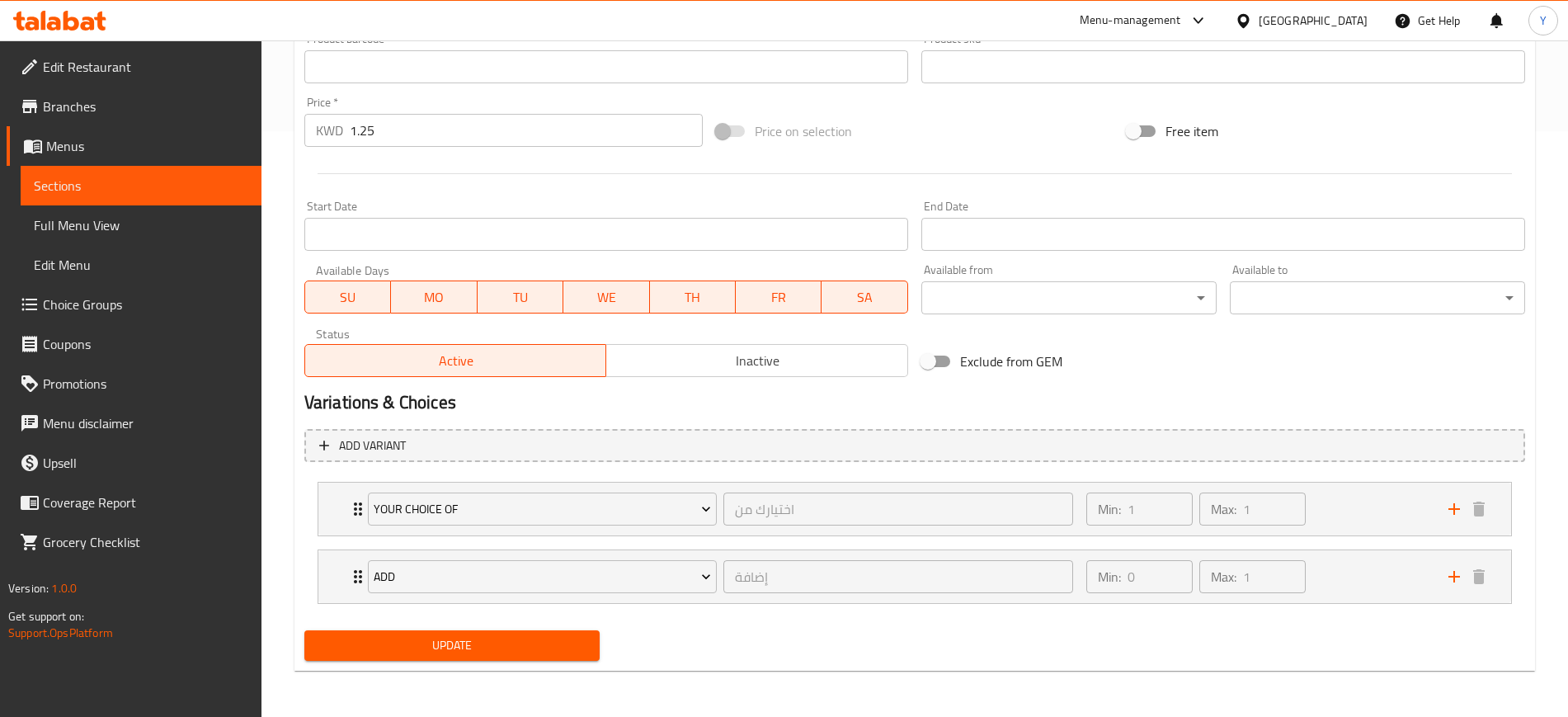
click at [451, 642] on span "Update" at bounding box center [452, 645] width 269 height 21
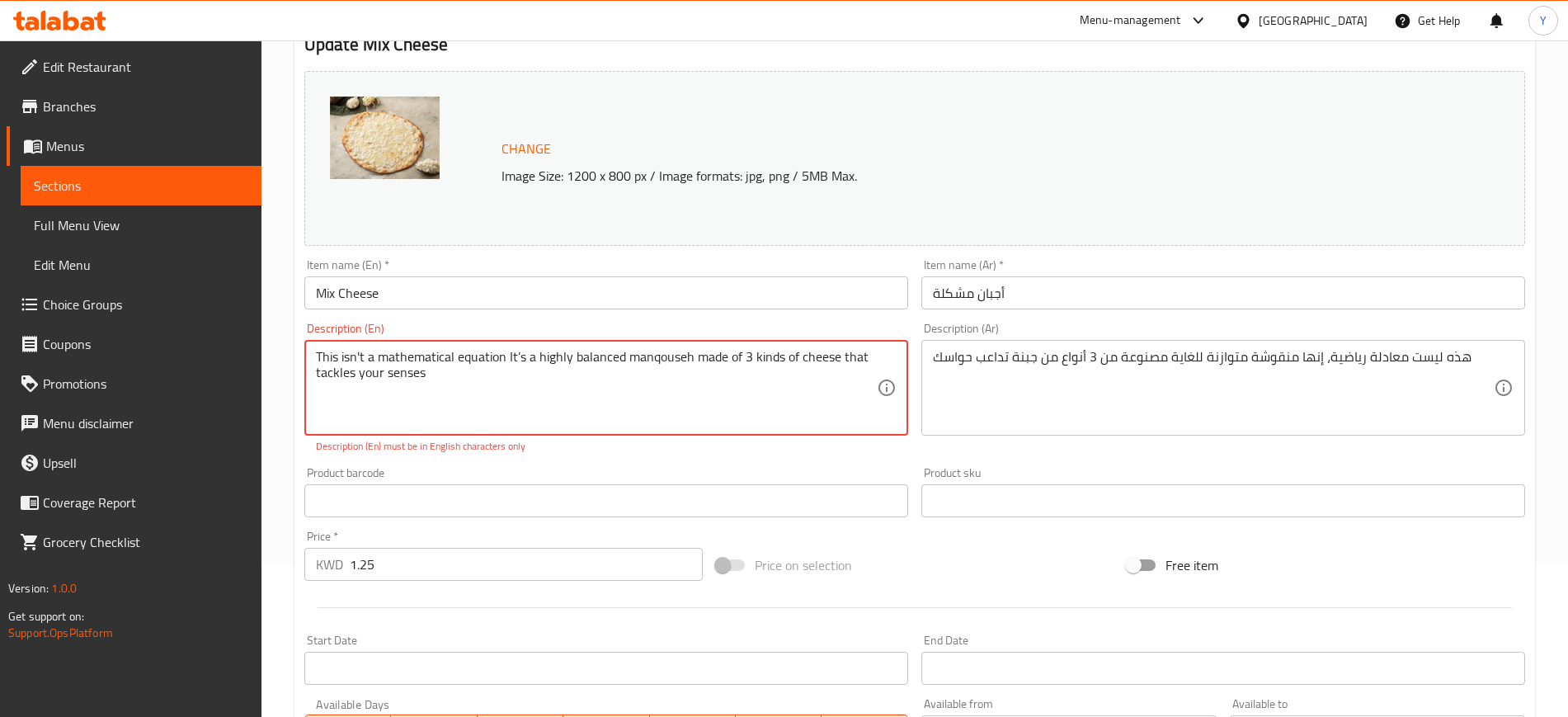
click at [469, 376] on textarea "This isn't a mathematical equation It’s a highly balanced manqouseh made of 3 k…" at bounding box center [596, 388] width 561 height 78
click at [694, 363] on textarea "This isn't a mathematical equation It’s a highly balanced manqouseh made of 3 k…" at bounding box center [596, 388] width 561 height 78
click at [653, 381] on textarea "This isn't a mathematical equation It’s a highly balanced mankoushe made of 3 k…" at bounding box center [596, 388] width 561 height 78
type textarea "This isn't a mathematical equation It’s a highly balanced mankoushe made of 3 k…"
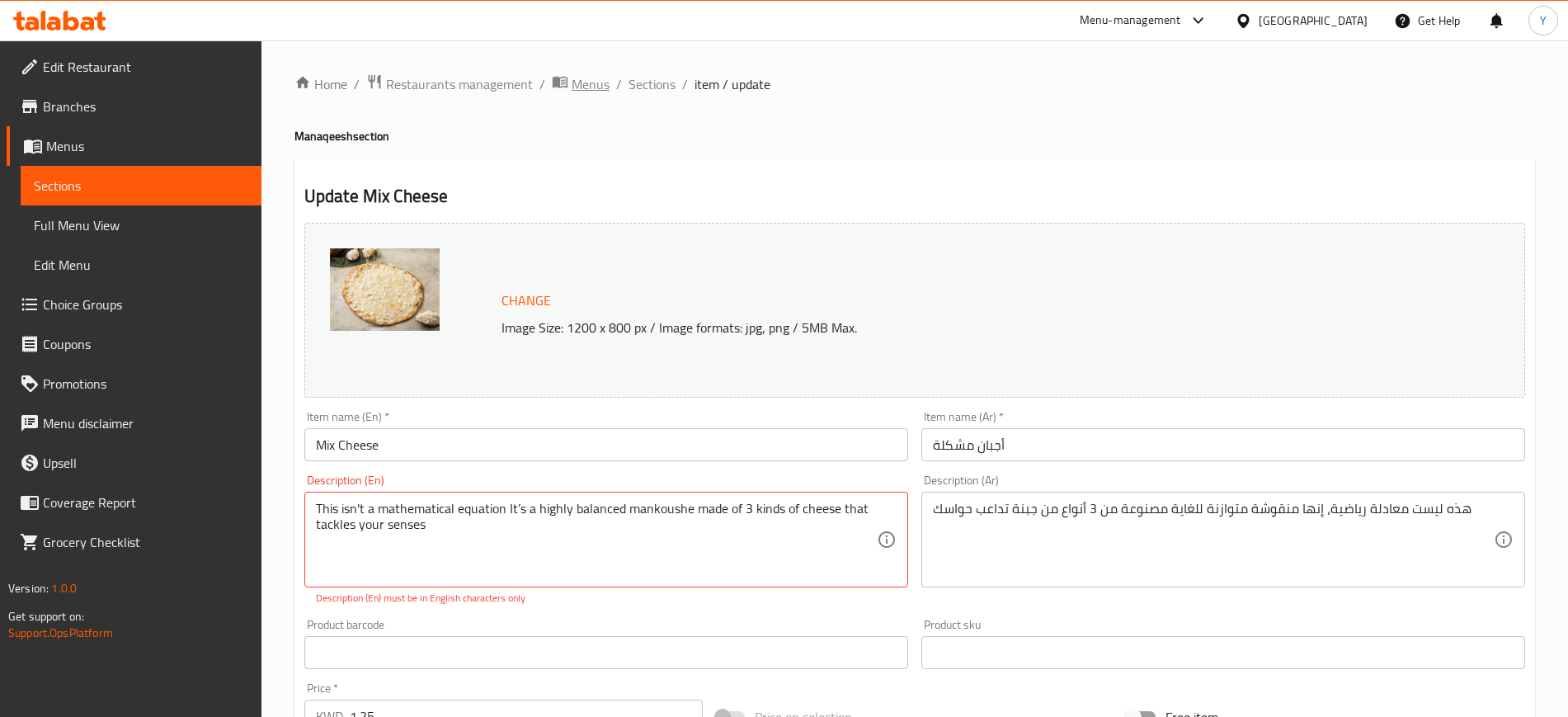
click at [590, 79] on span "Menus" at bounding box center [591, 84] width 38 height 20
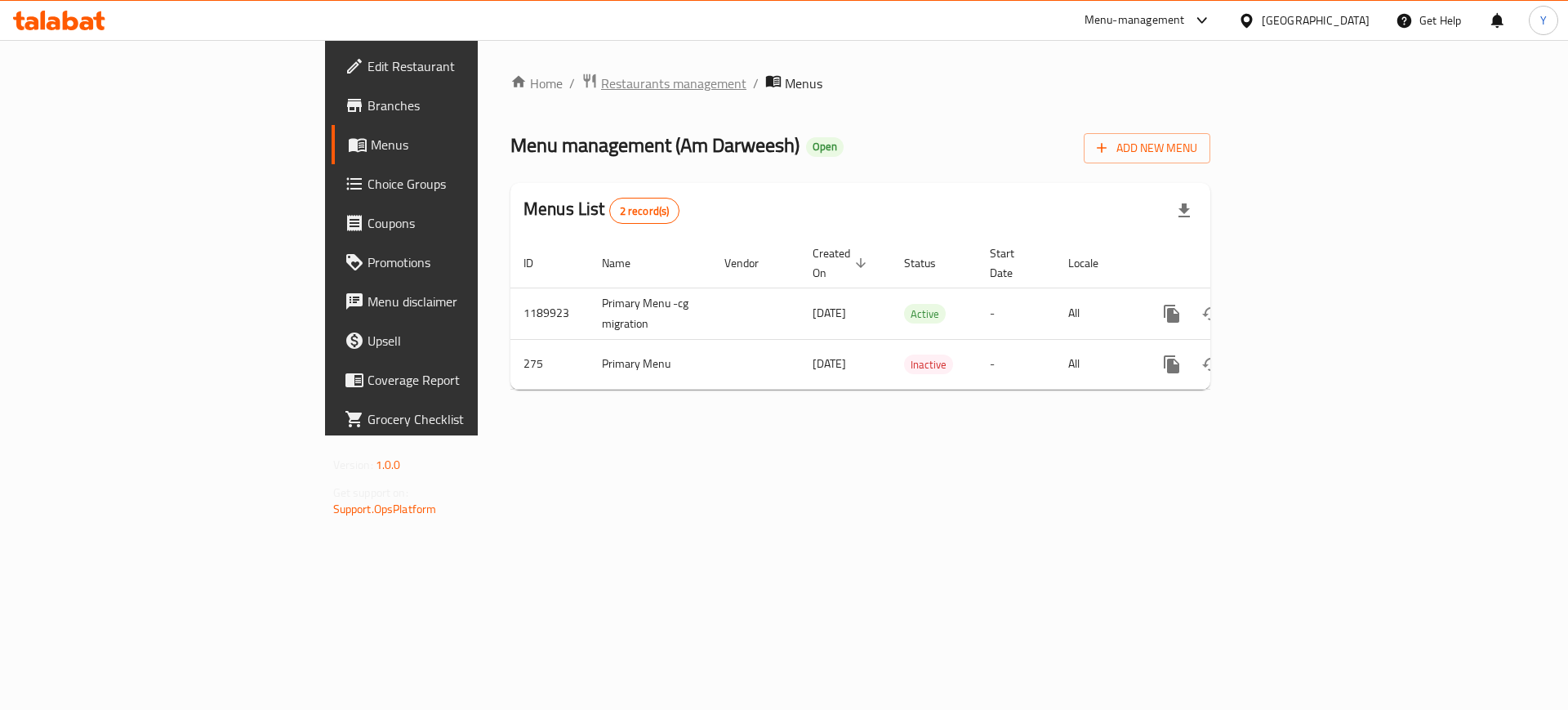
click at [601, 88] on span "Restaurants management" at bounding box center [673, 83] width 146 height 20
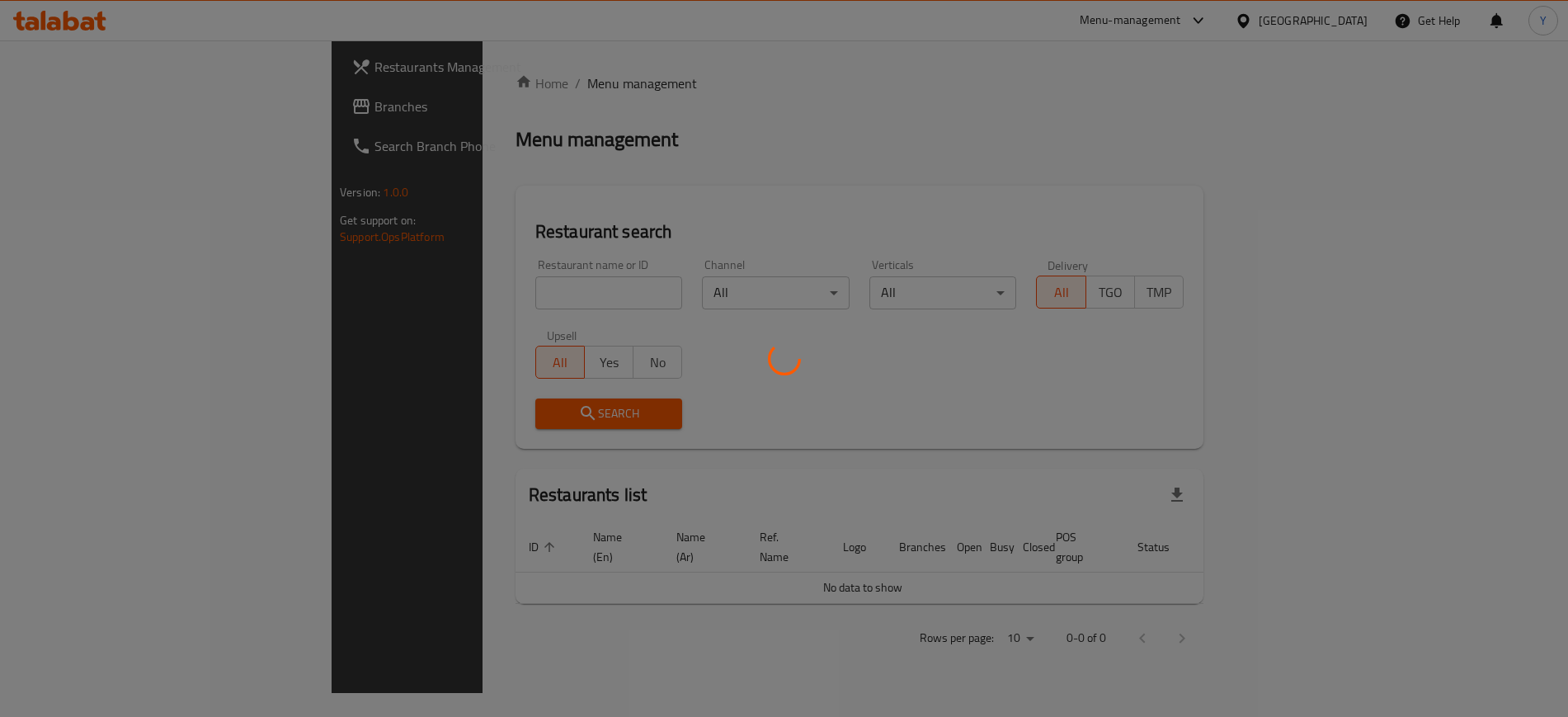
click at [516, 304] on div "Home / Menu management Menu management Restaurant search Restaurant name or ID …" at bounding box center [859, 366] width 688 height 586
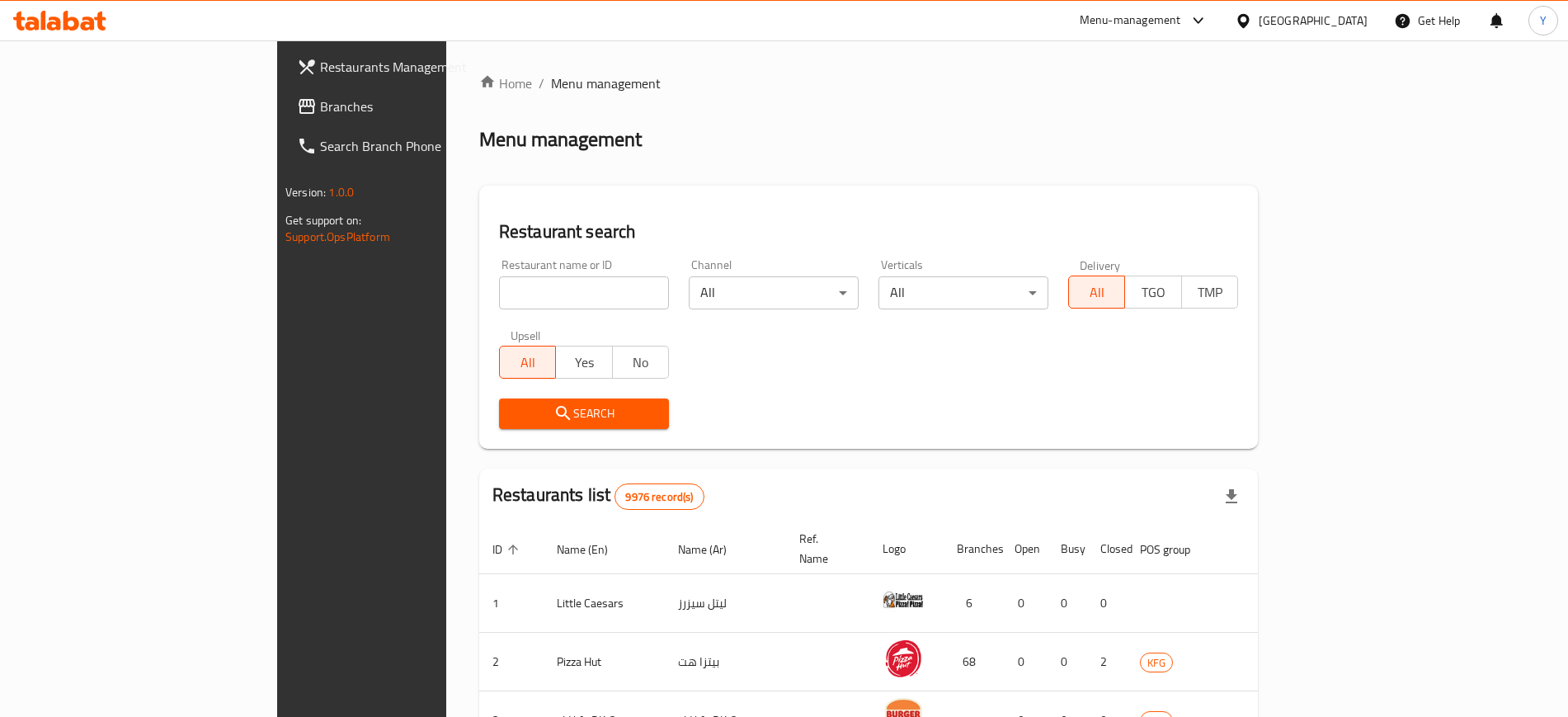
click at [499, 292] on input "search" at bounding box center [583, 292] width 170 height 33
type input "gravity"
click button "Search" at bounding box center [583, 414] width 170 height 31
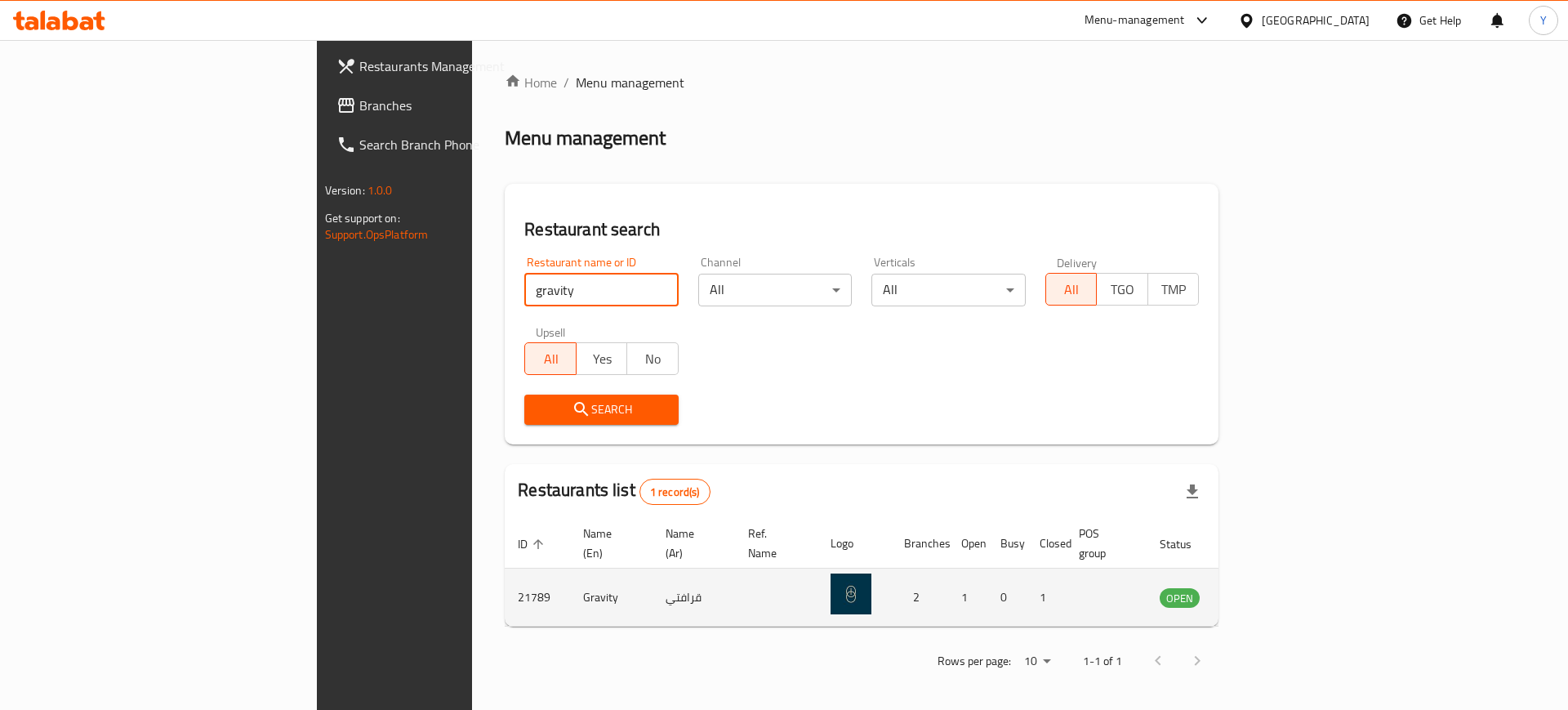
click at [1265, 588] on icon "enhanced table" at bounding box center [1255, 597] width 20 height 20
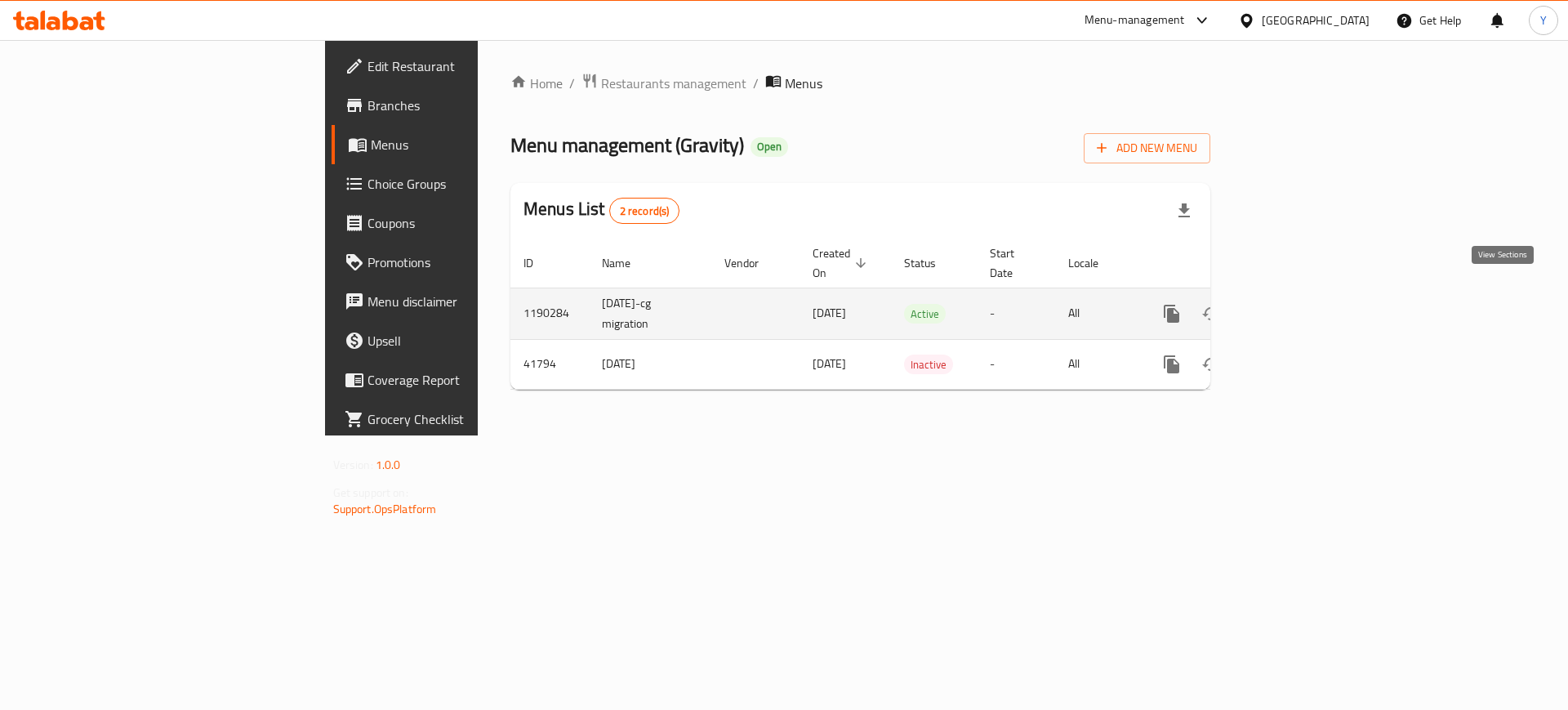
click at [1297, 306] on icon "enhanced table" at bounding box center [1289, 313] width 14 height 14
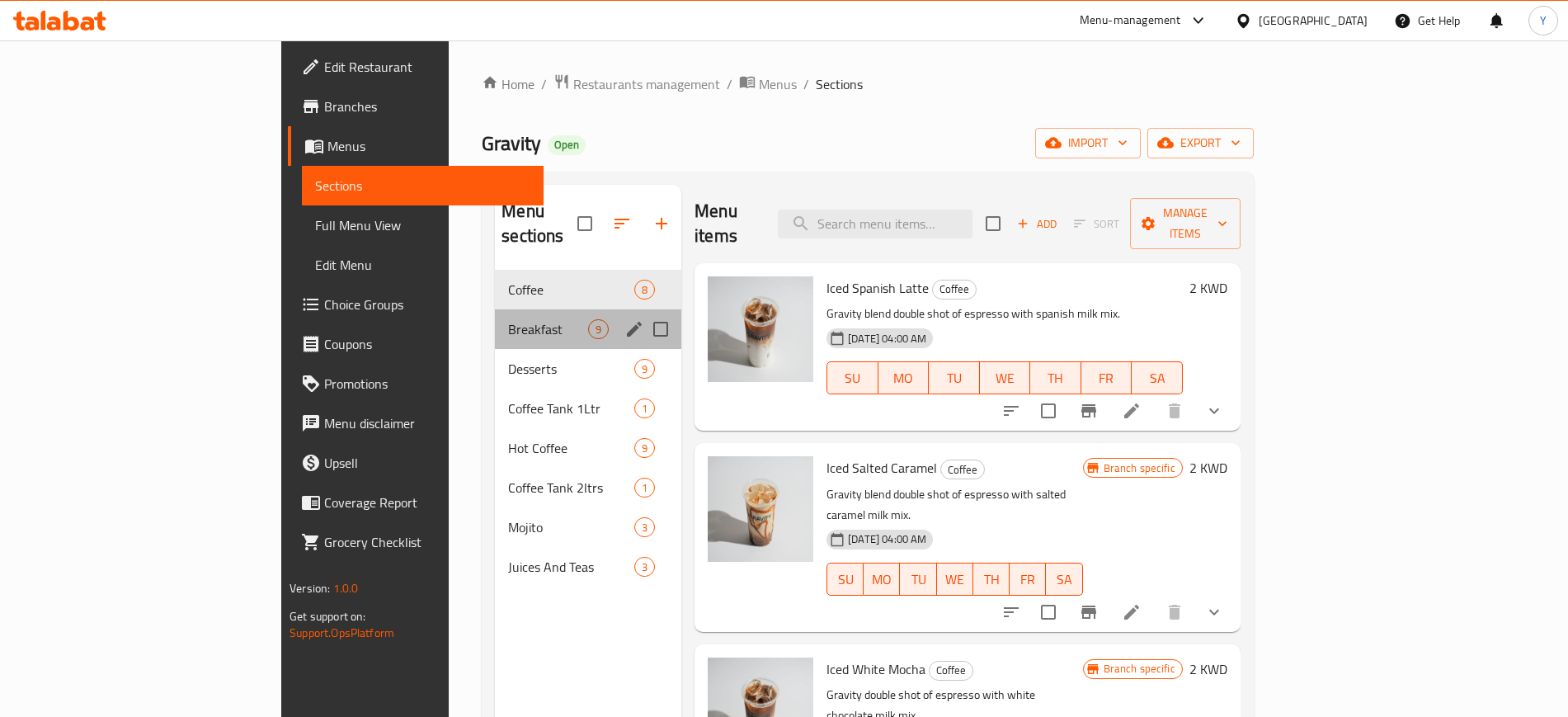
click at [495, 309] on div "Breakfast 9" at bounding box center [588, 329] width 187 height 40
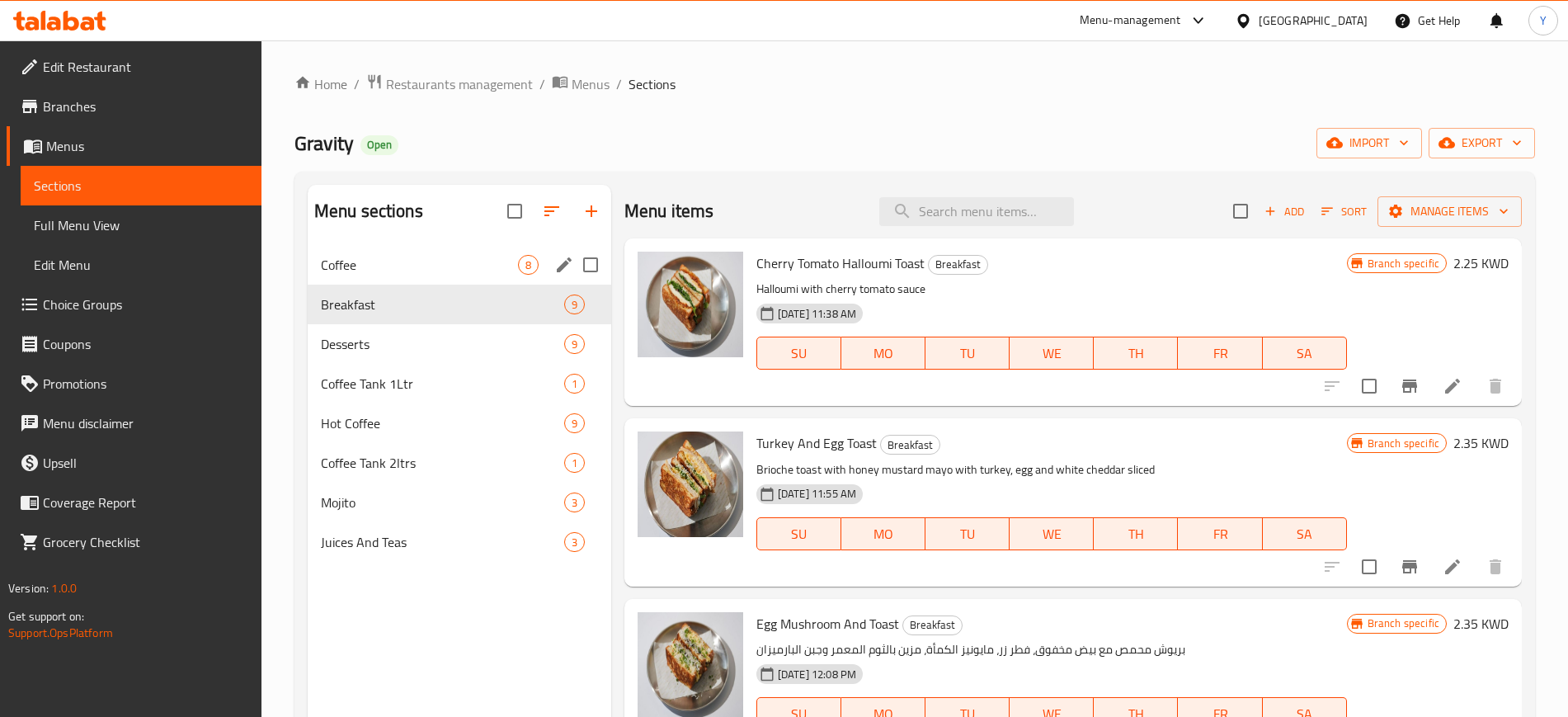
click at [406, 253] on div "Coffee 8" at bounding box center [459, 265] width 304 height 40
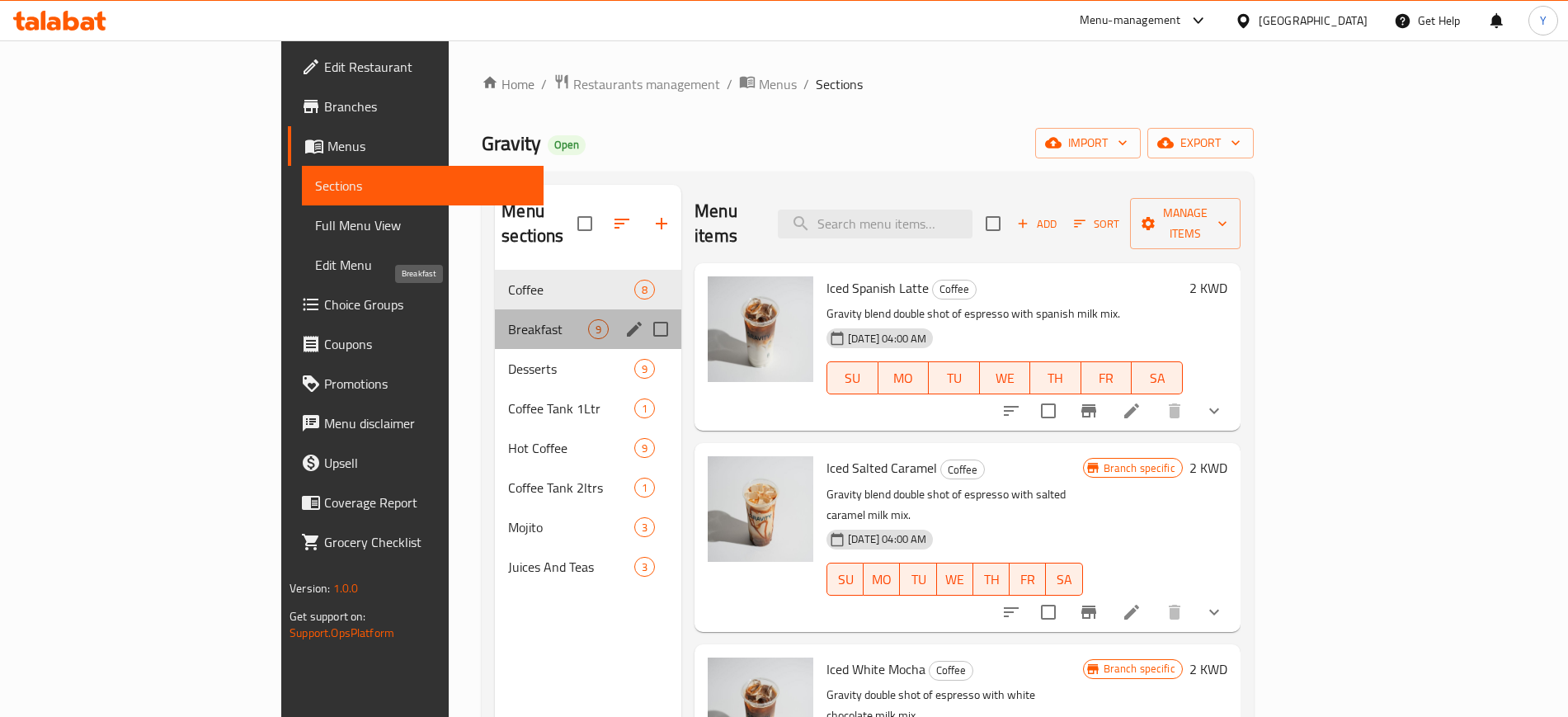
click at [508, 319] on span "Breakfast" at bounding box center [547, 329] width 80 height 20
